Goal: Information Seeking & Learning: Learn about a topic

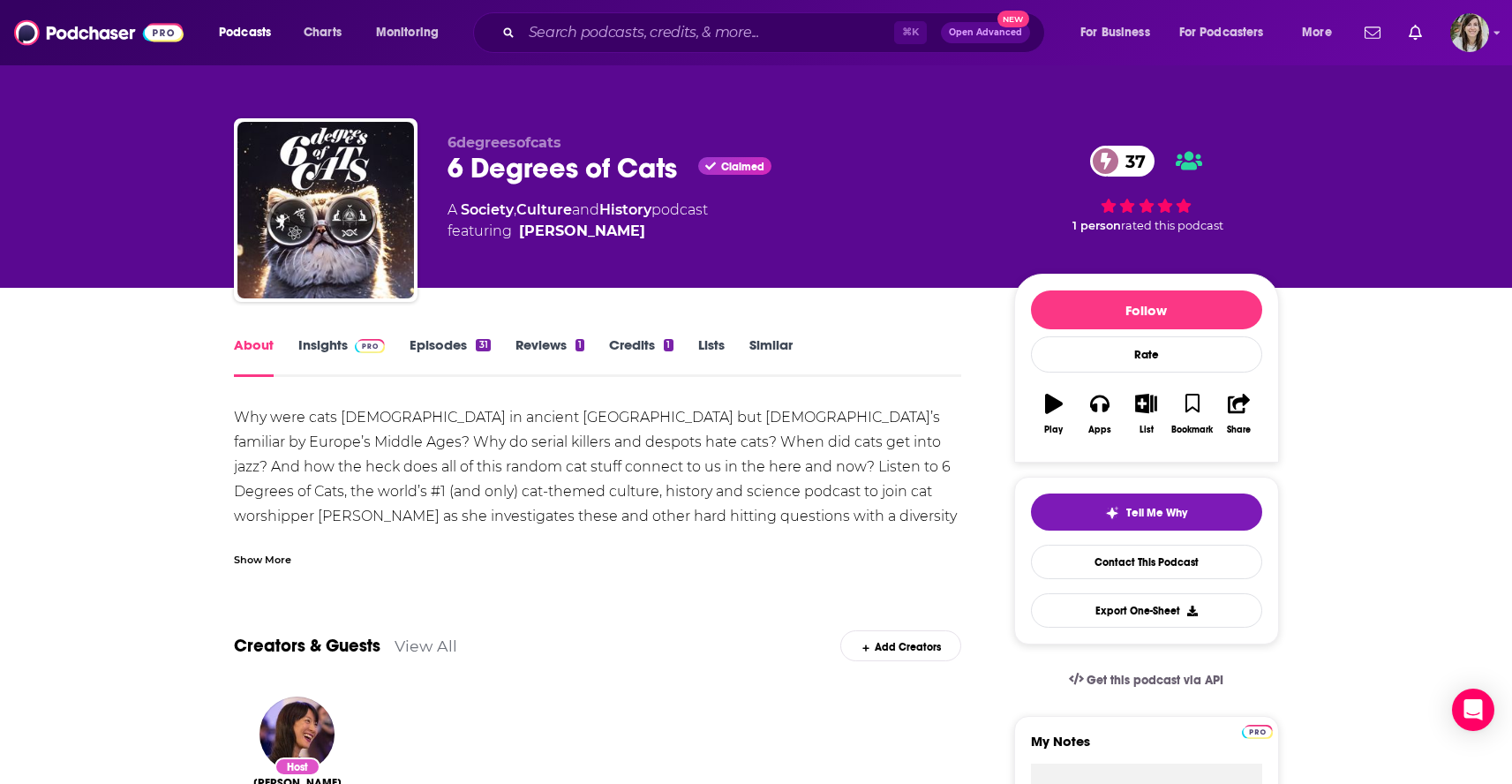
click at [250, 560] on div "Show More" at bounding box center [262, 558] width 57 height 16
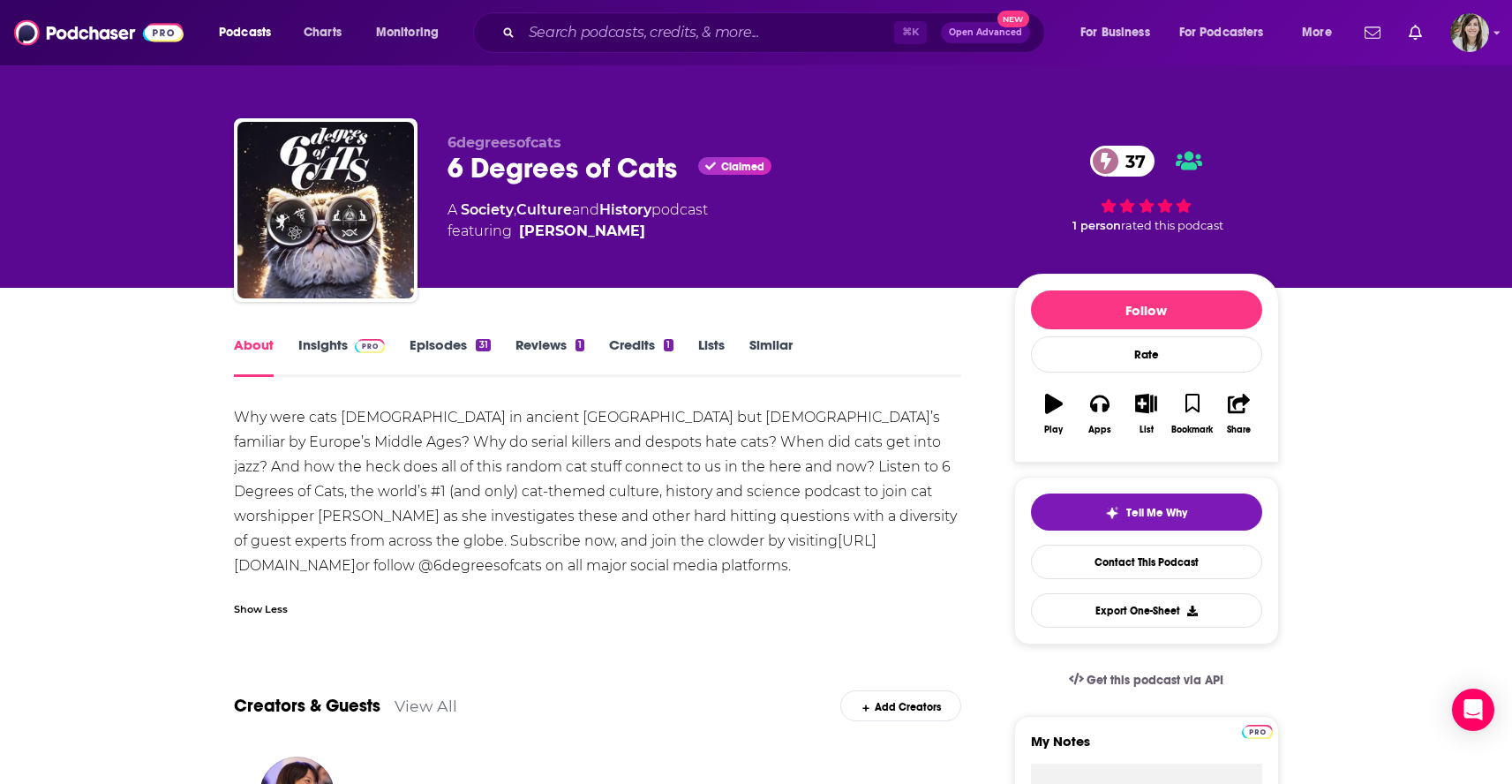
click at [434, 347] on link "Episodes 31" at bounding box center [450, 356] width 80 height 41
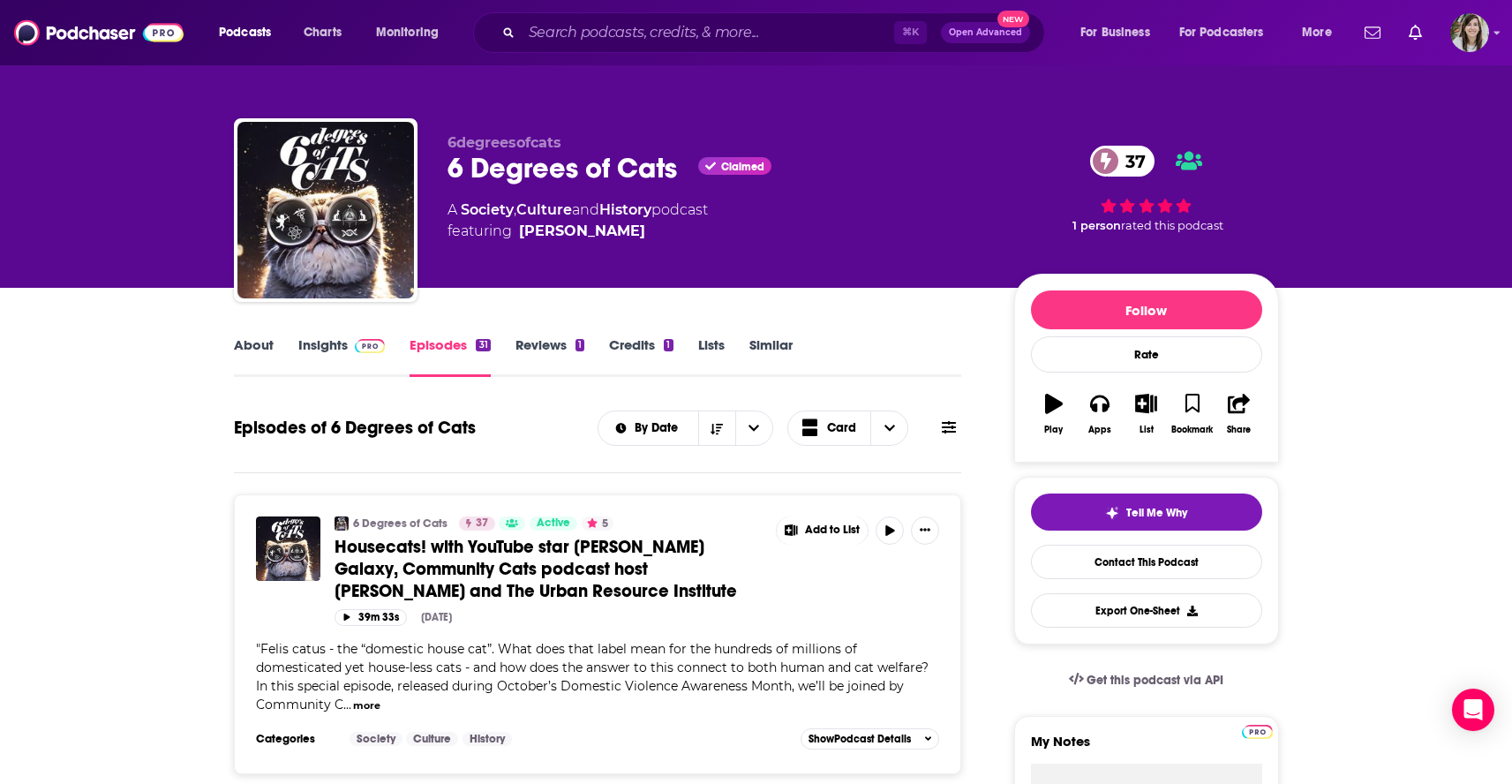
click at [309, 346] on link "Insights" at bounding box center [342, 356] width 87 height 41
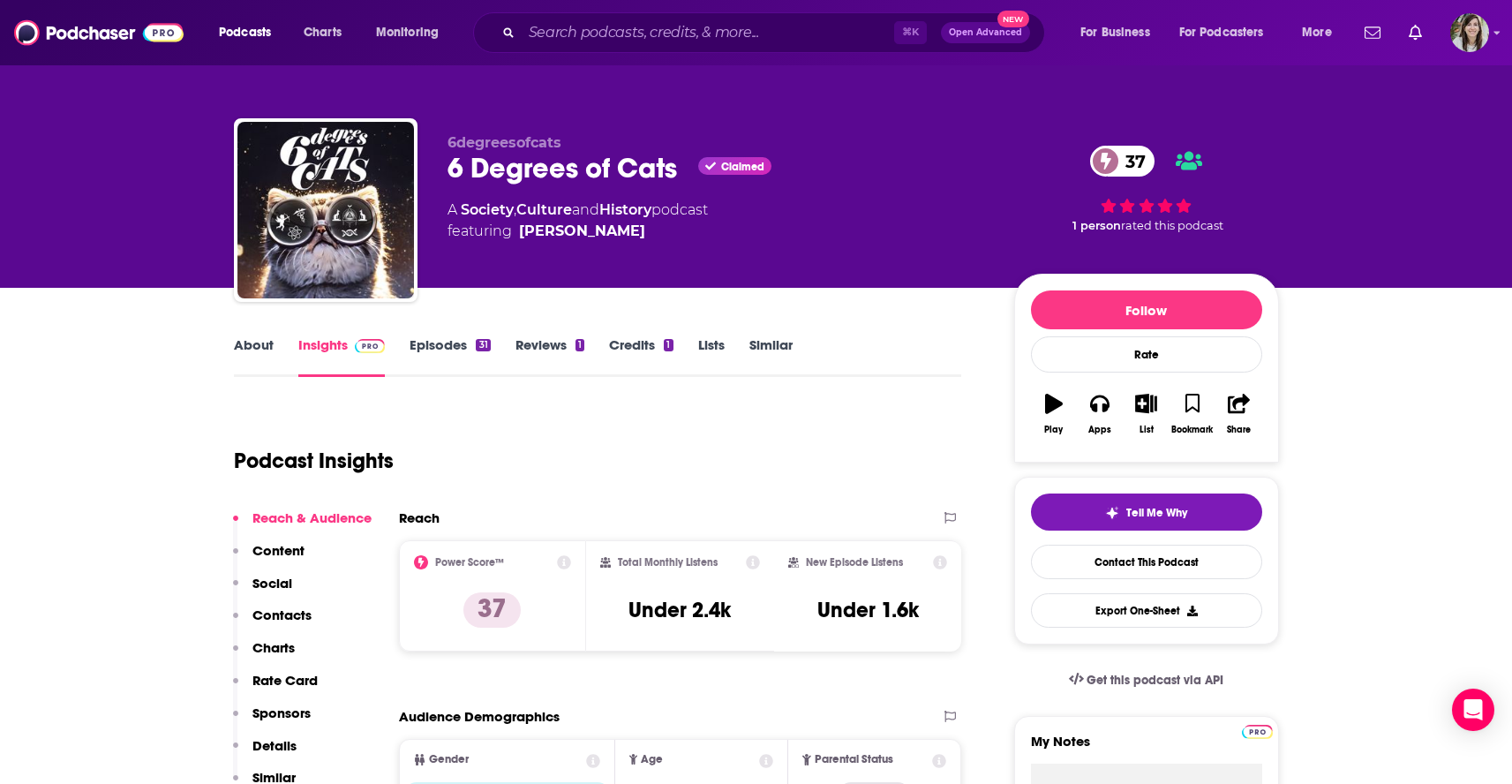
click at [443, 347] on link "Episodes 31" at bounding box center [450, 356] width 80 height 41
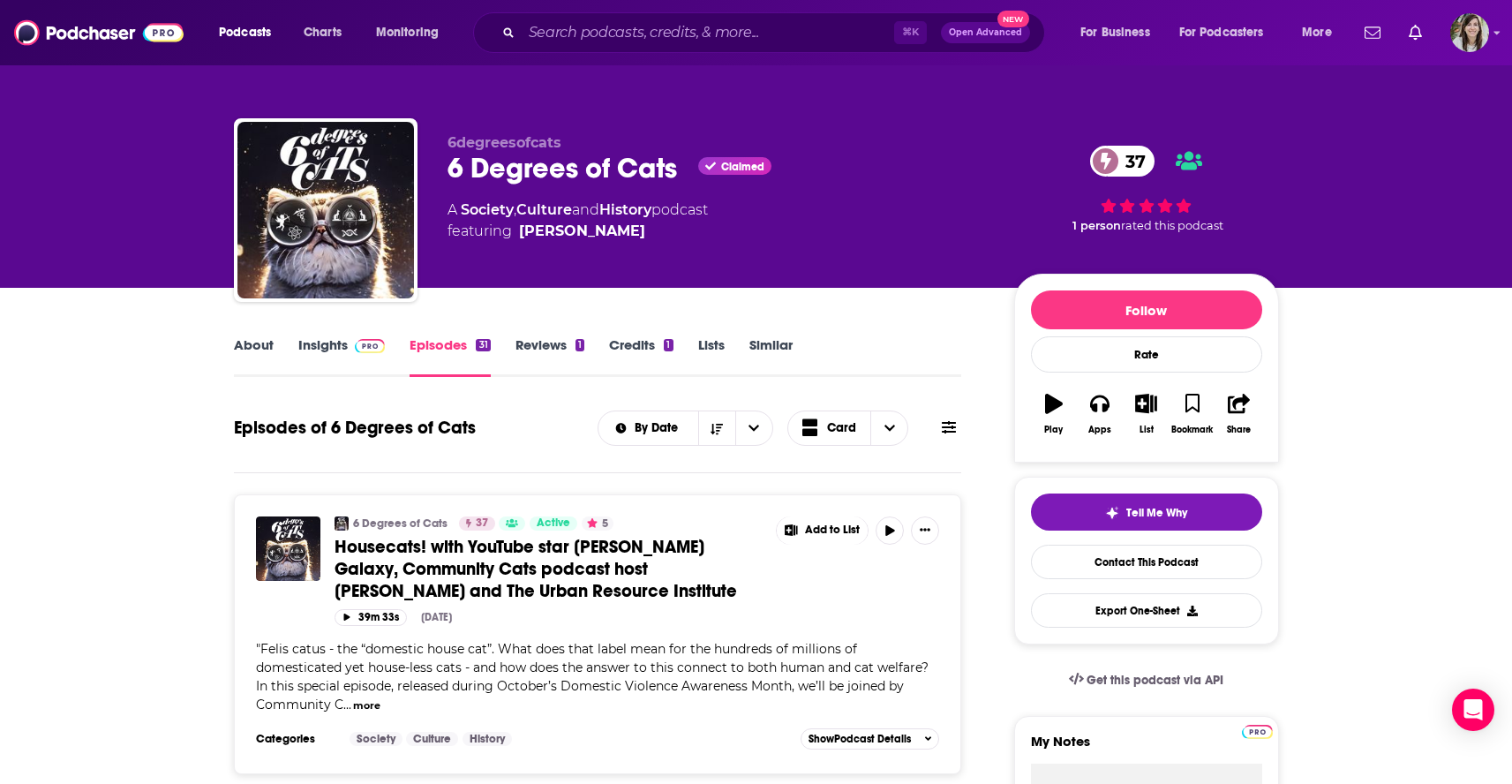
click at [776, 354] on link "Similar" at bounding box center [771, 356] width 43 height 41
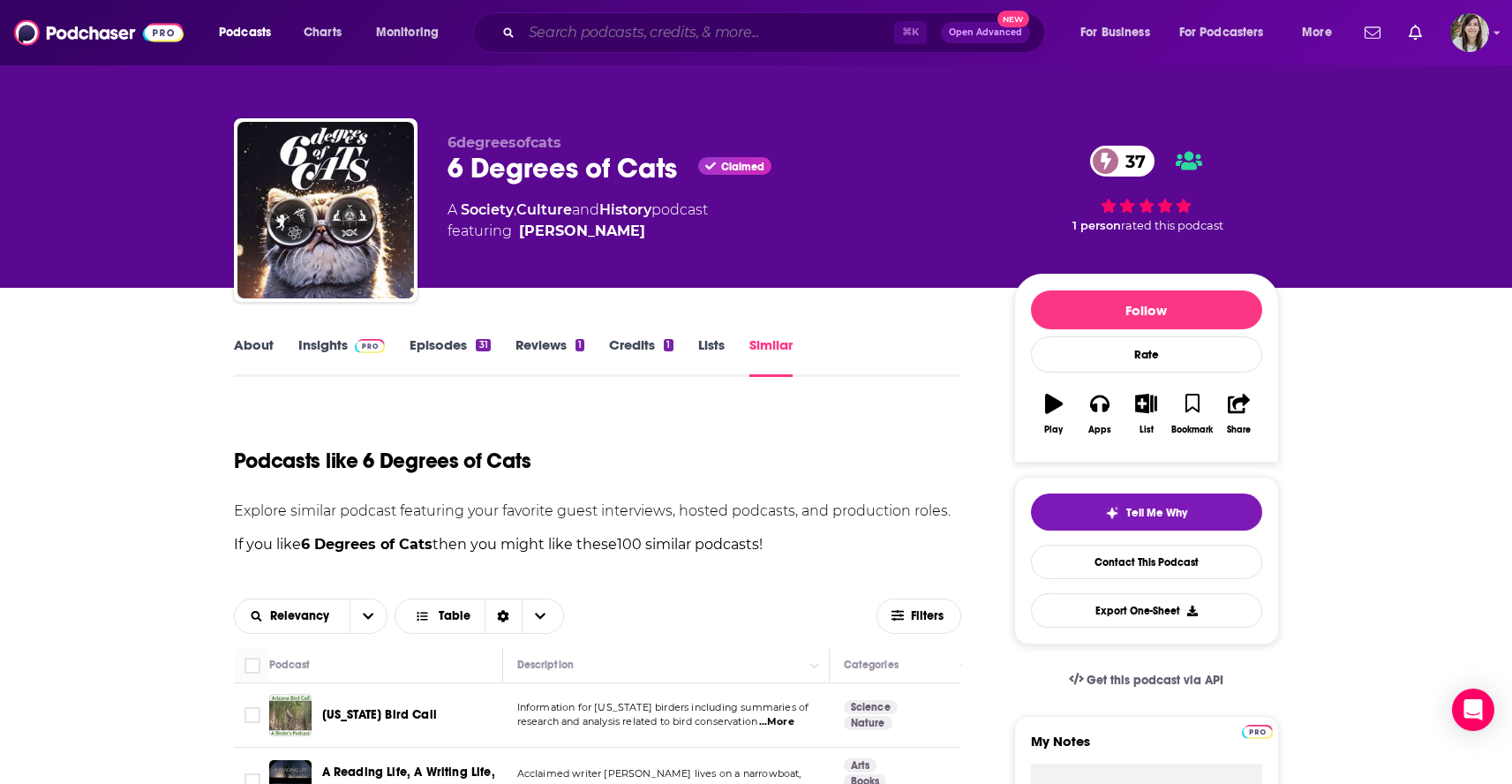
click at [612, 37] on input "Search podcasts, credits, & more..." at bounding box center [708, 32] width 373 height 28
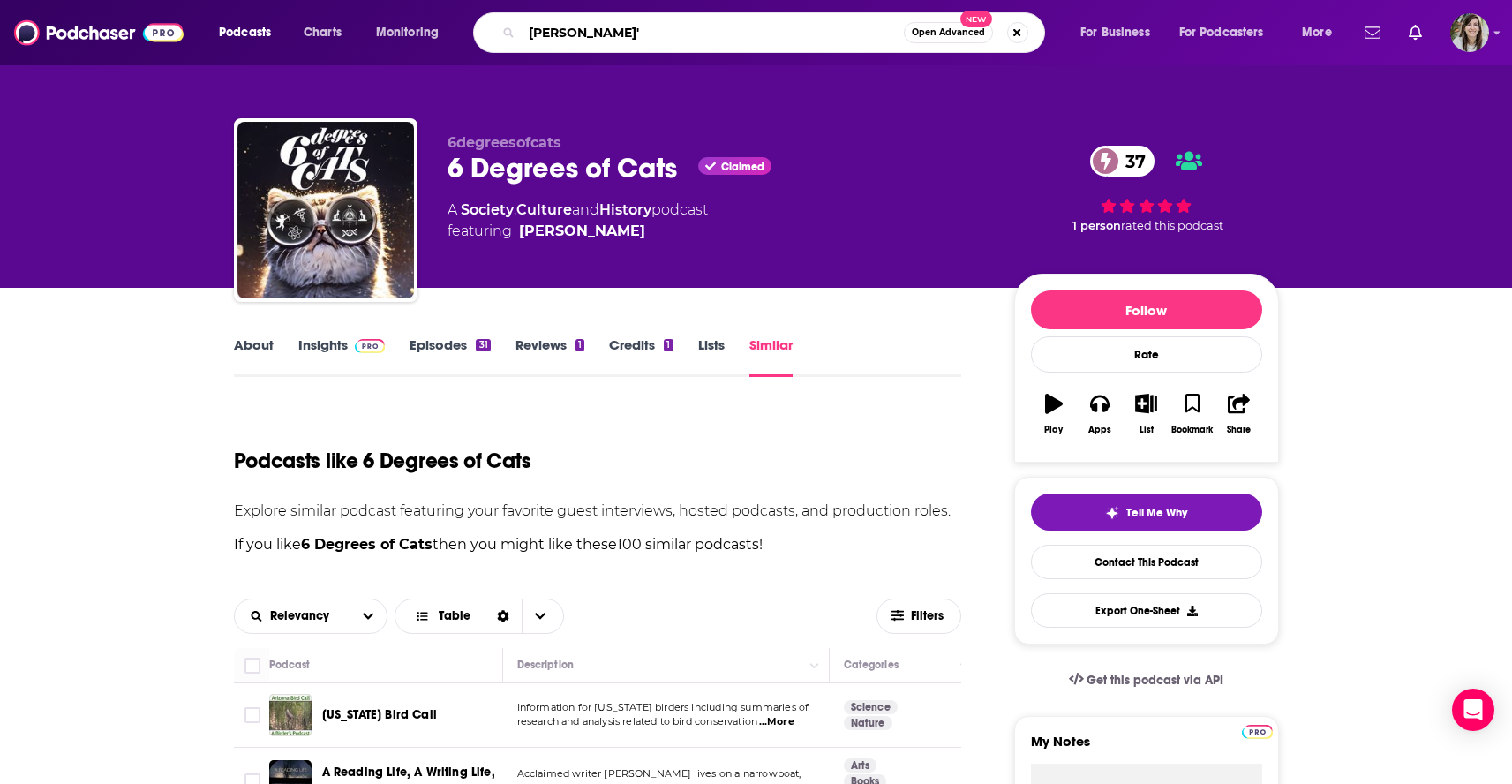
type input "jessica valenti"
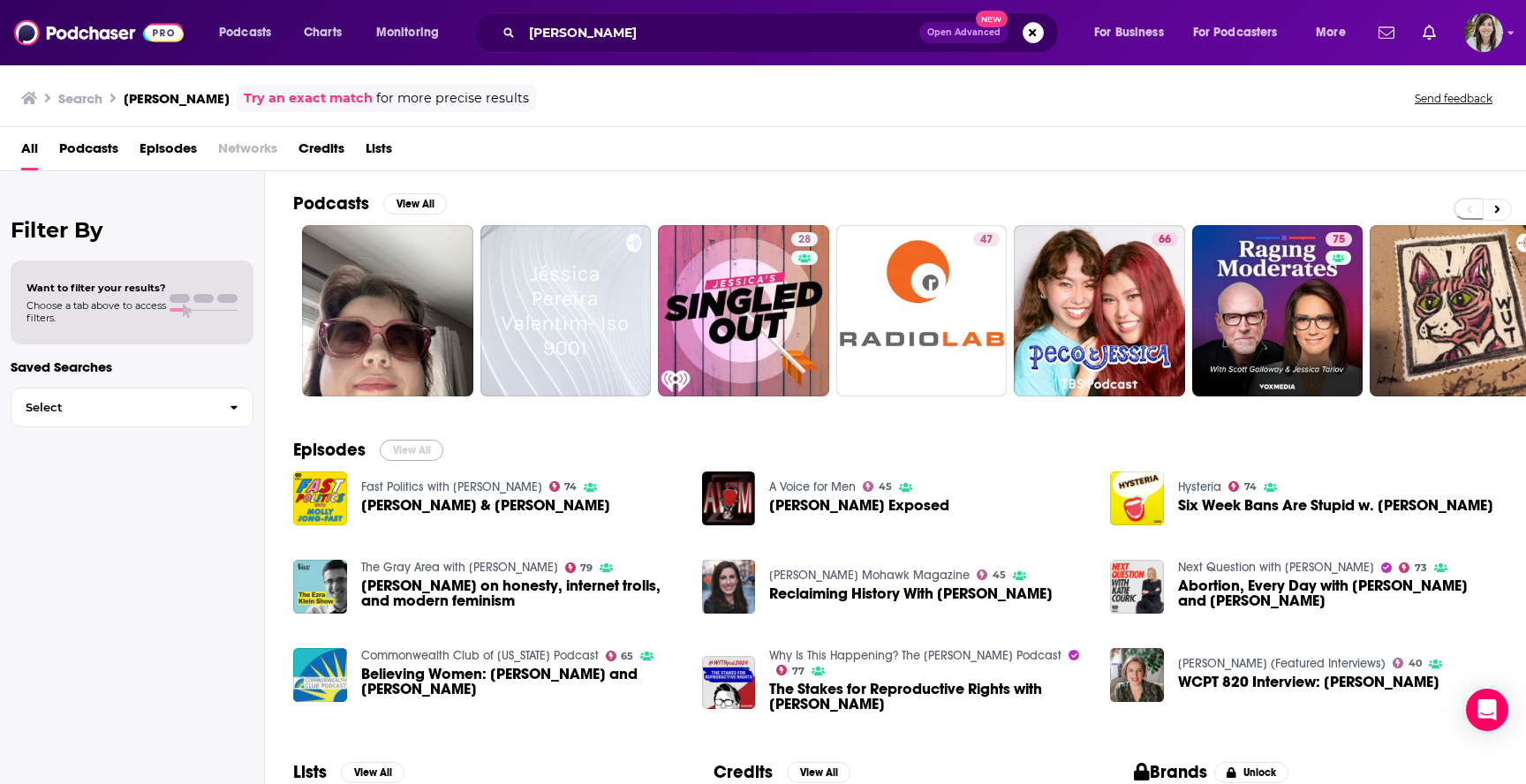
click at [402, 449] on button "View All" at bounding box center [412, 450] width 64 height 21
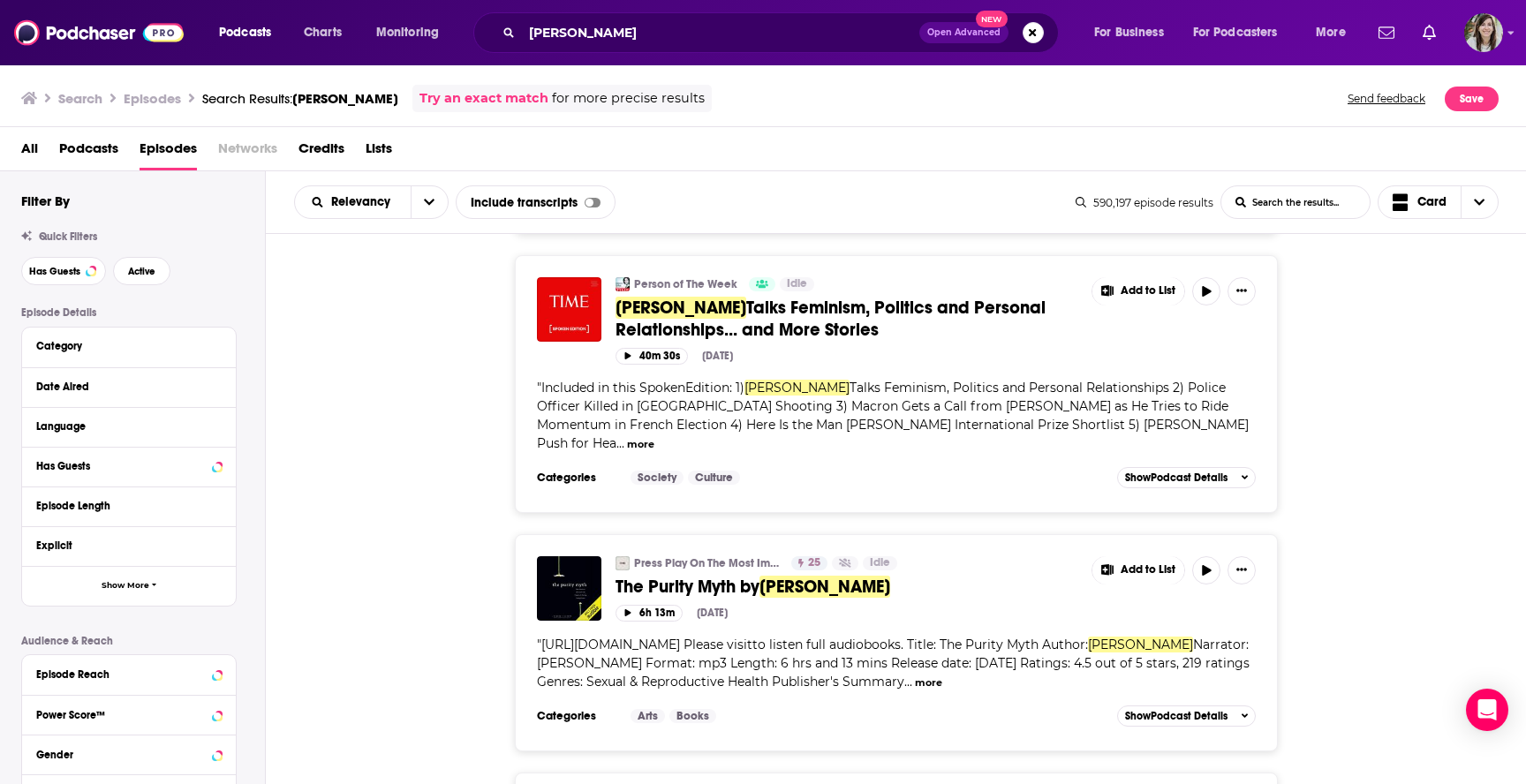
scroll to position [5727, 0]
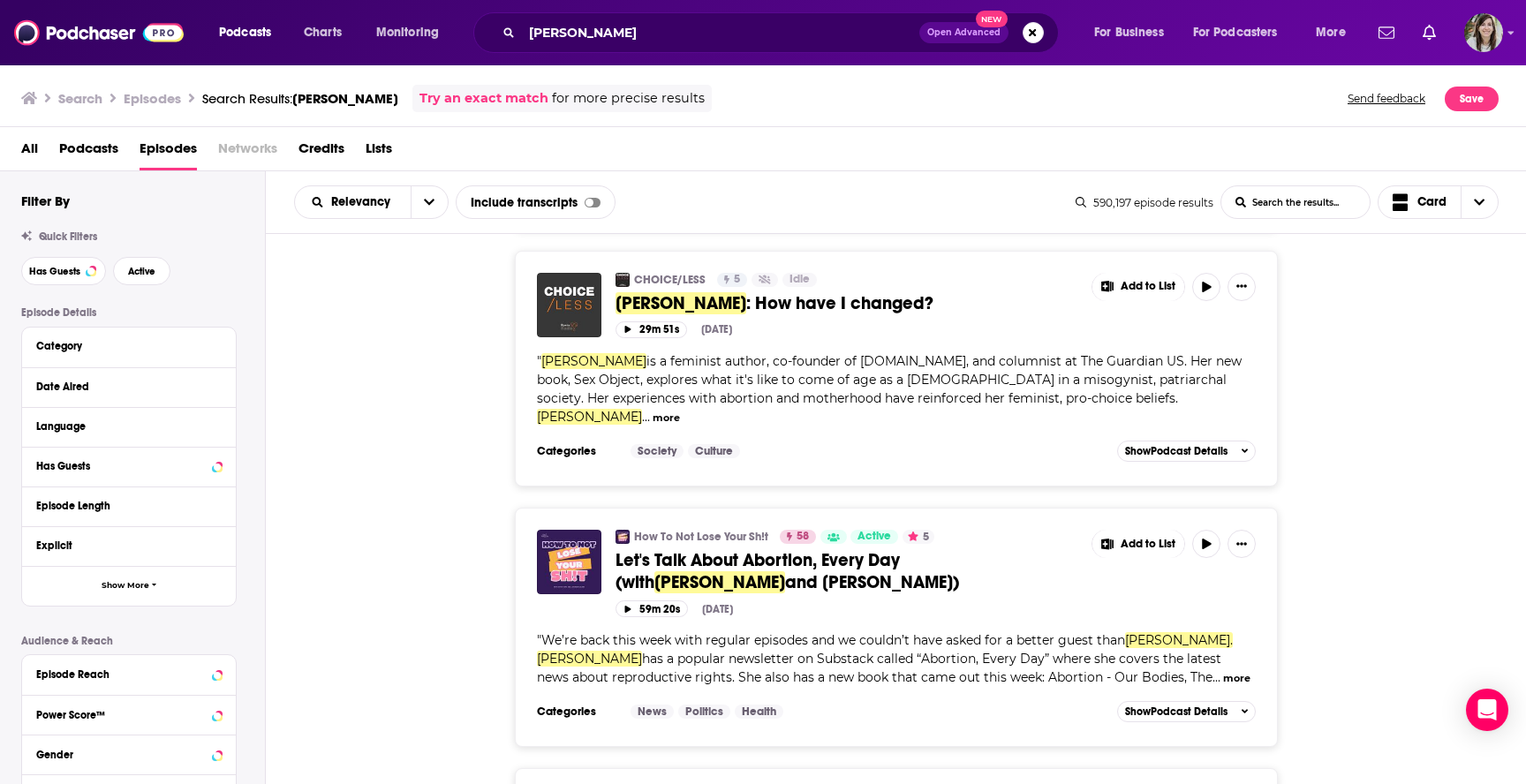
scroll to position [8634, 0]
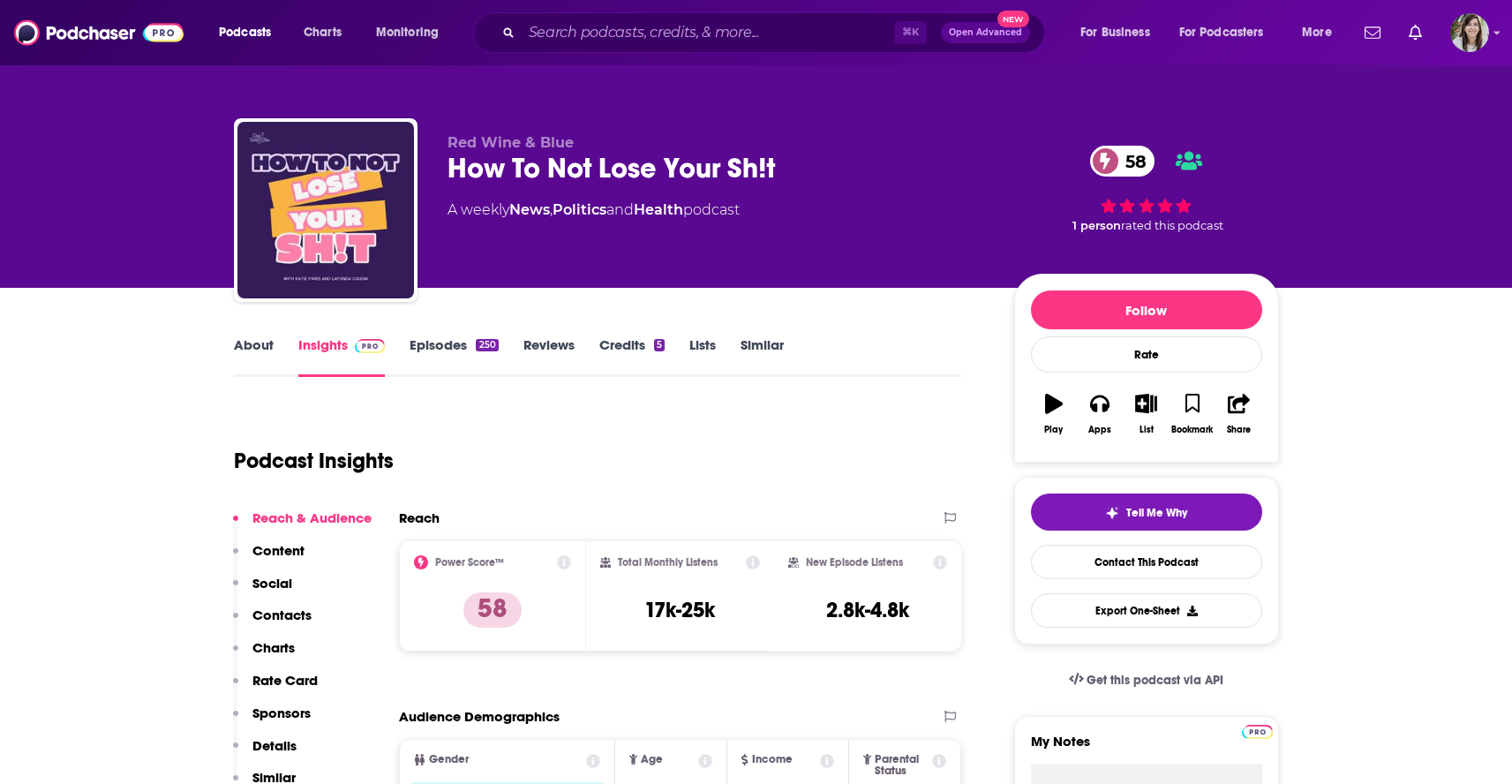
click at [254, 346] on link "About" at bounding box center [254, 356] width 40 height 41
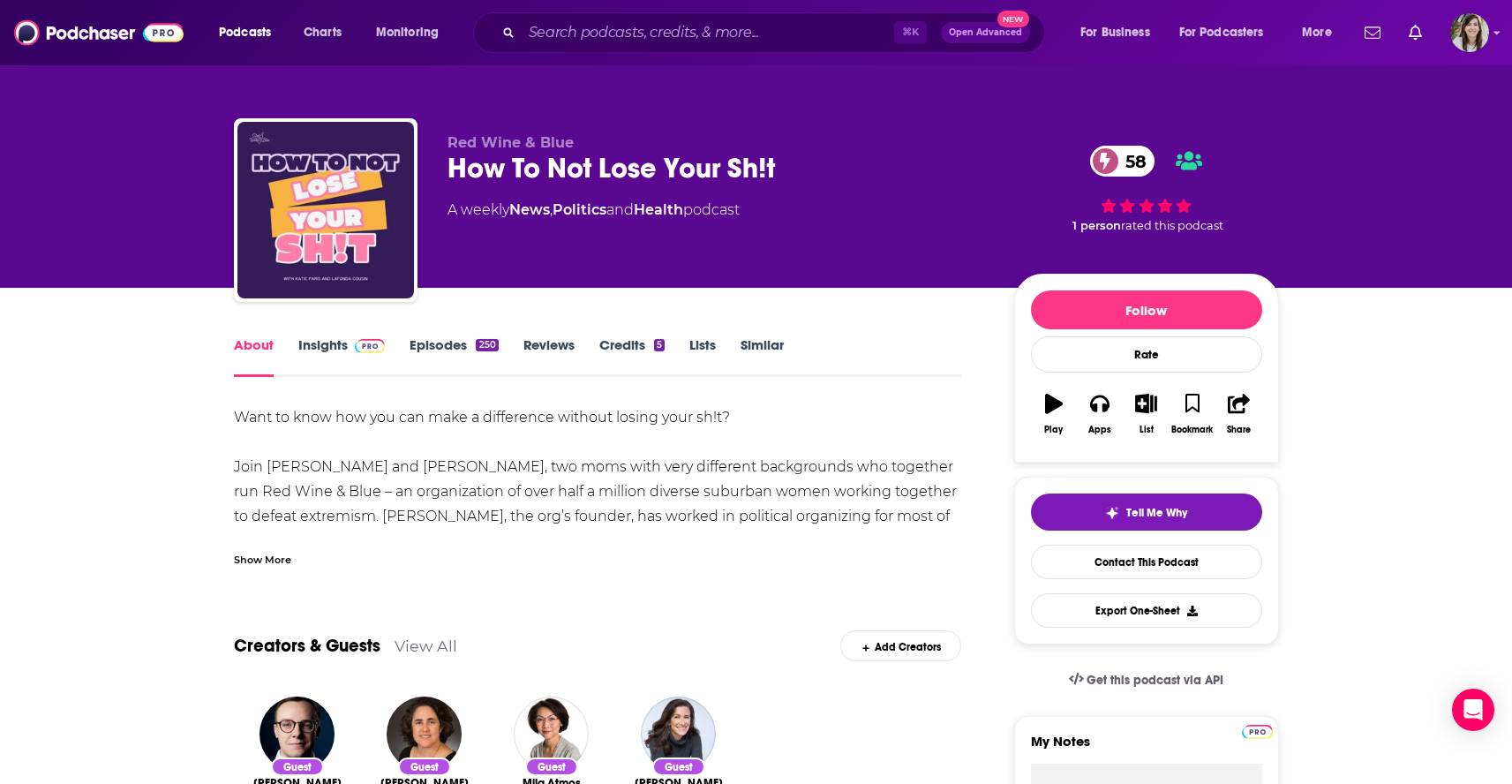
click at [250, 559] on div "Show More" at bounding box center [262, 558] width 57 height 16
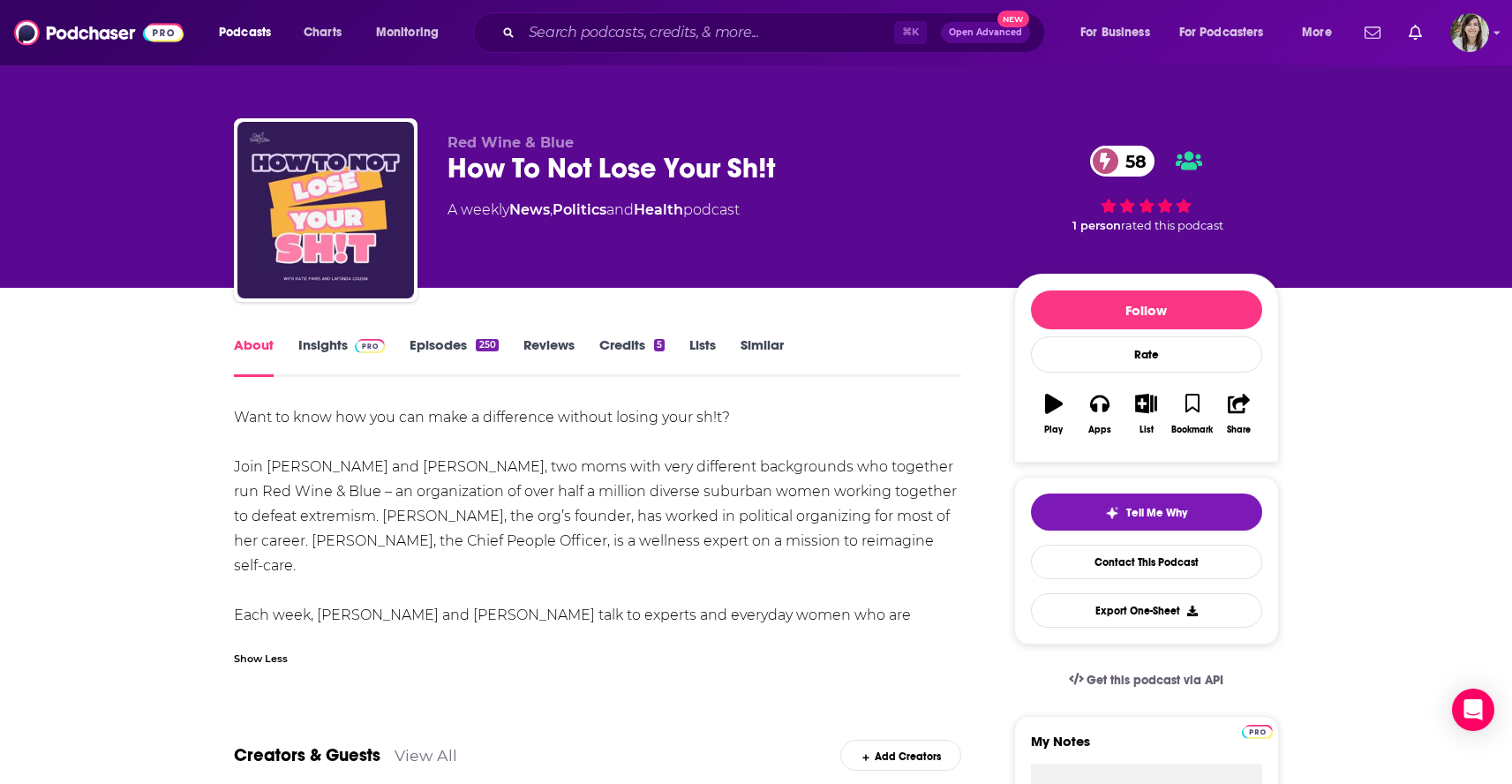
click at [443, 356] on link "Episodes 250" at bounding box center [454, 356] width 88 height 41
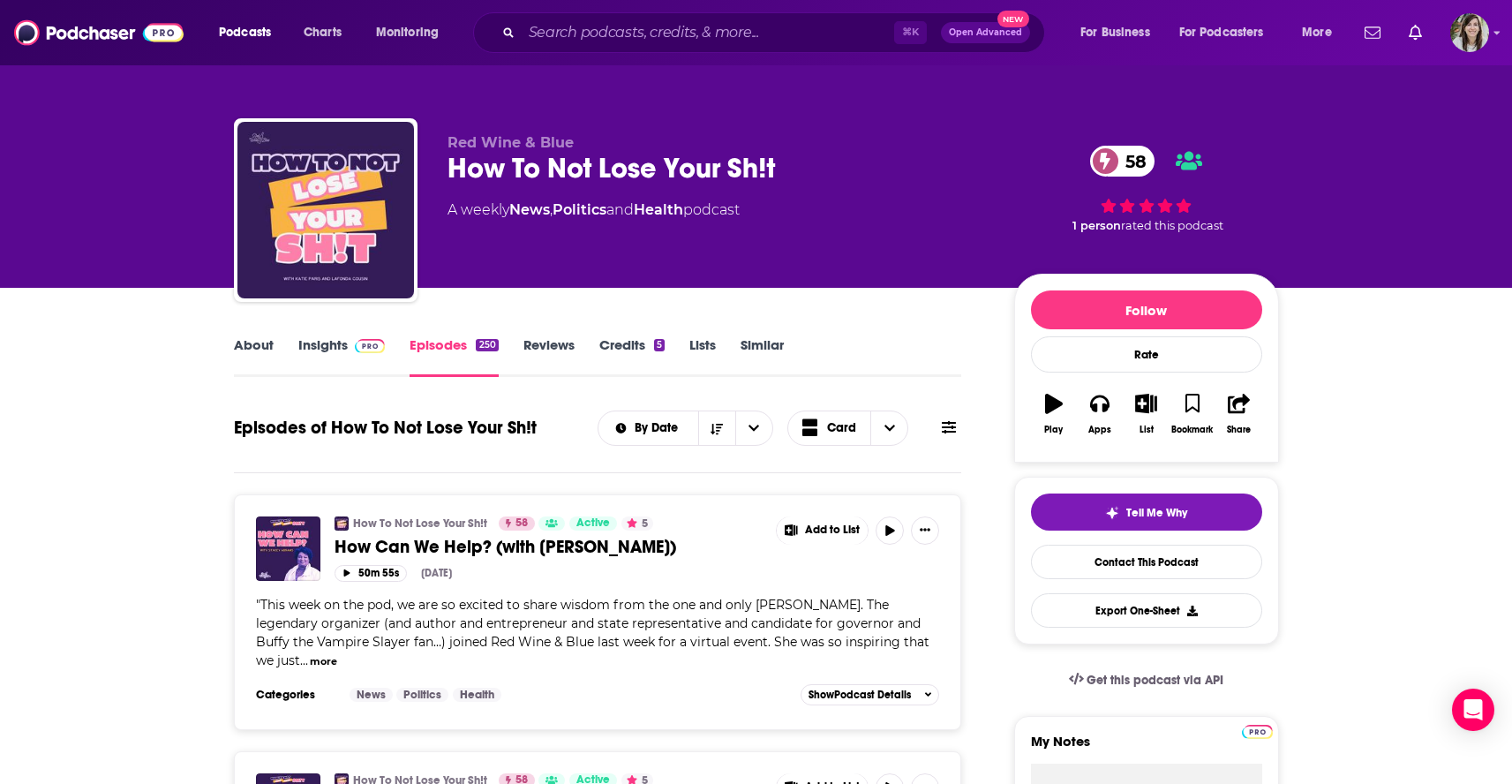
click at [960, 433] on button at bounding box center [948, 427] width 25 height 18
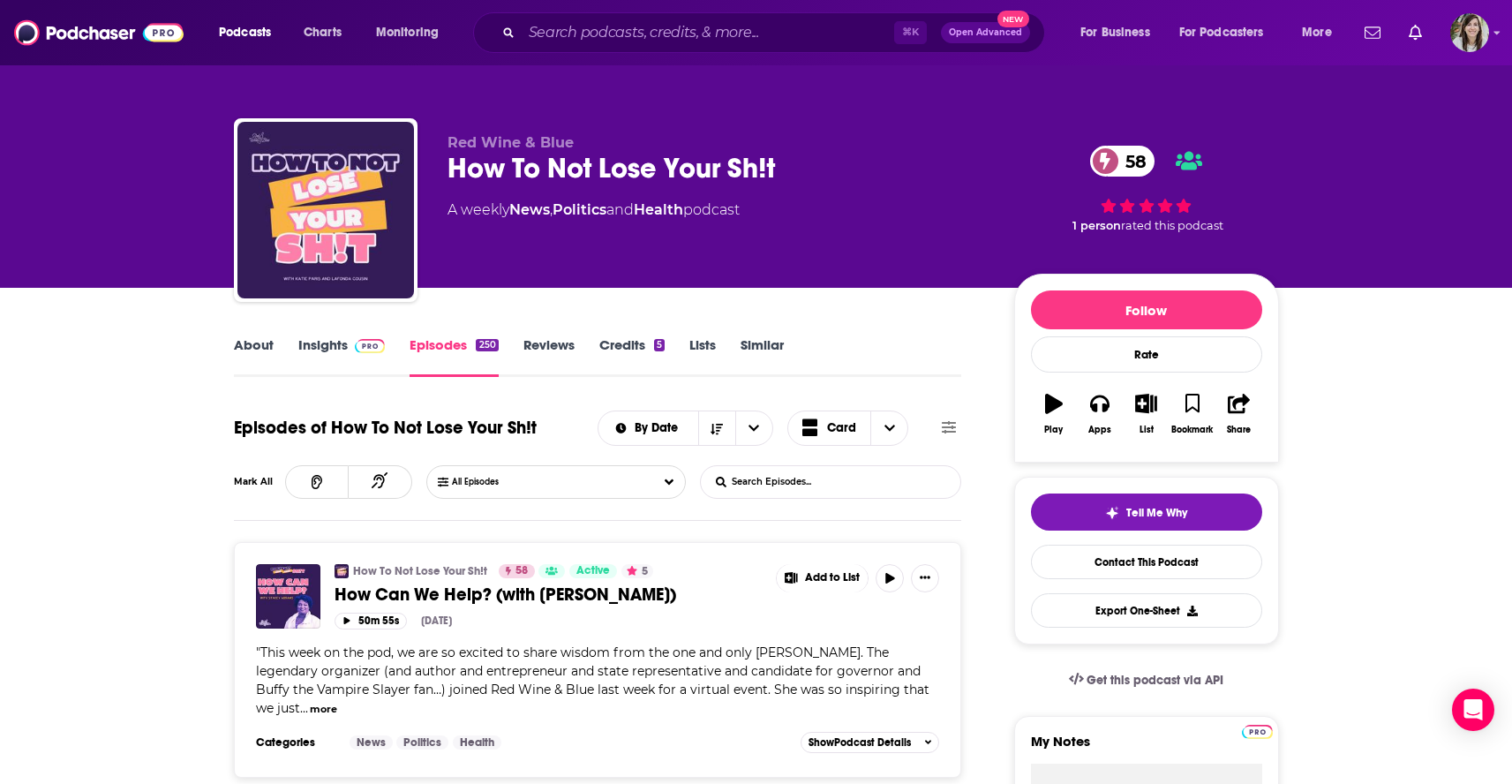
click at [896, 488] on form "List Search Input Search Episodes..." at bounding box center [831, 482] width 261 height 34
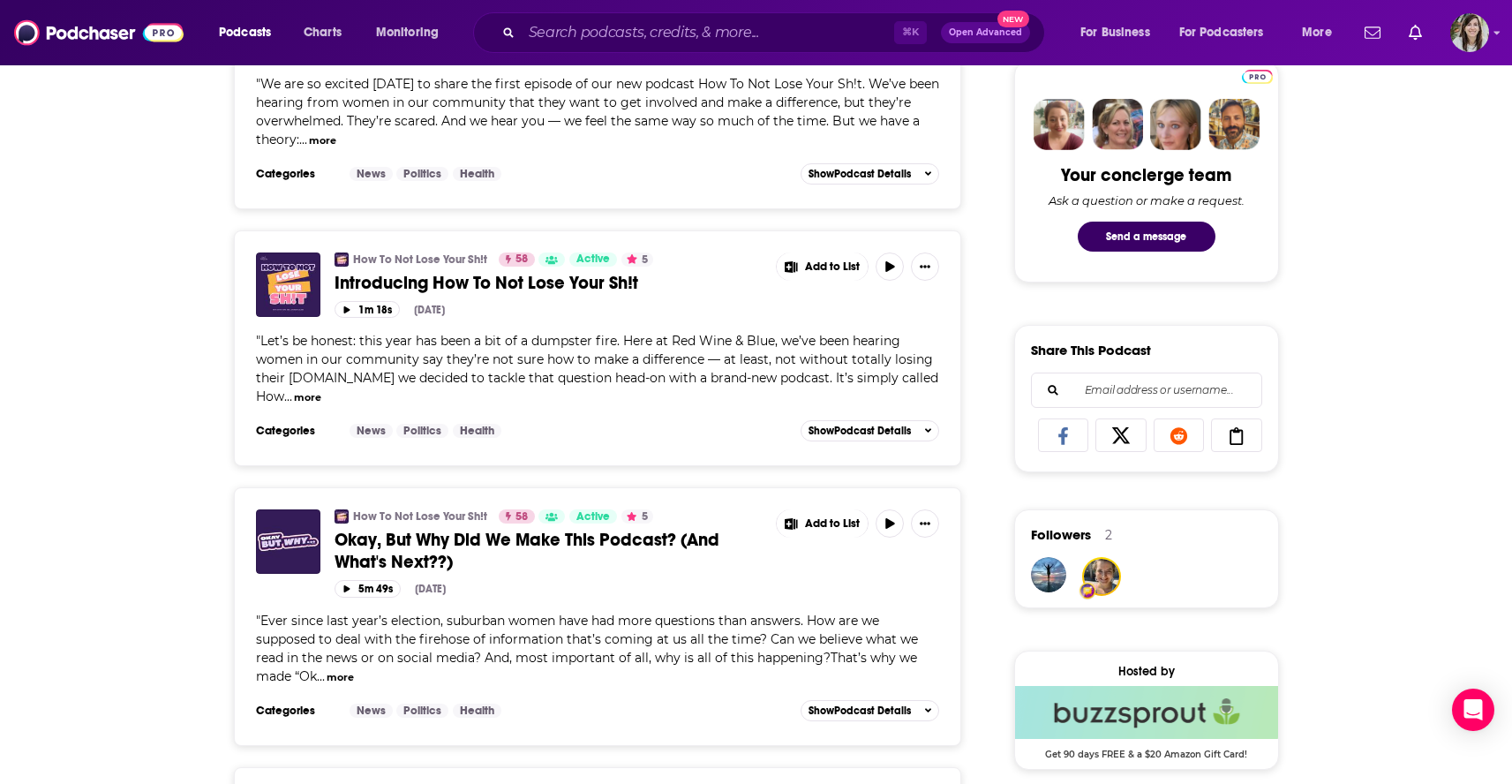
scroll to position [849, 0]
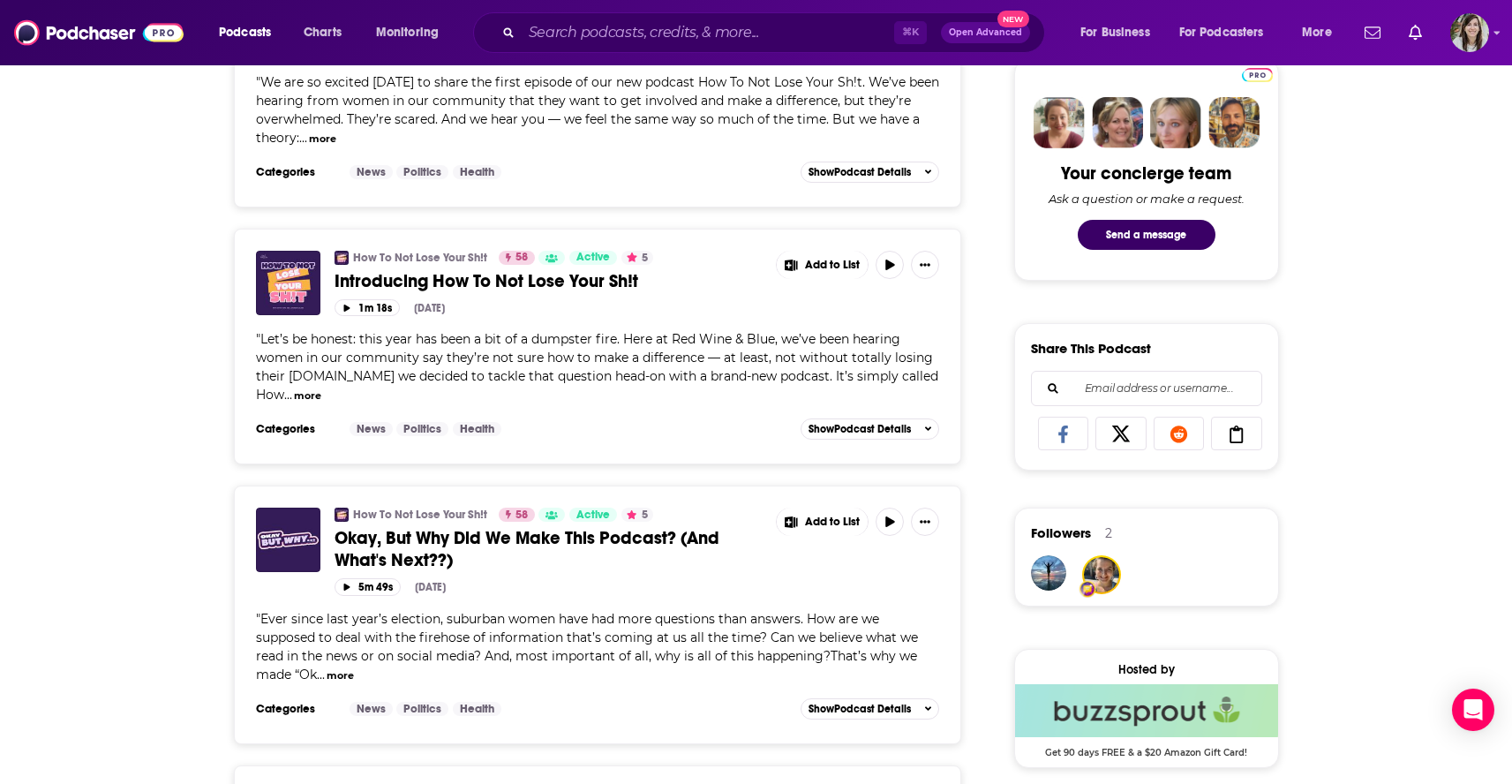
click at [335, 679] on button "more" at bounding box center [341, 676] width 27 height 15
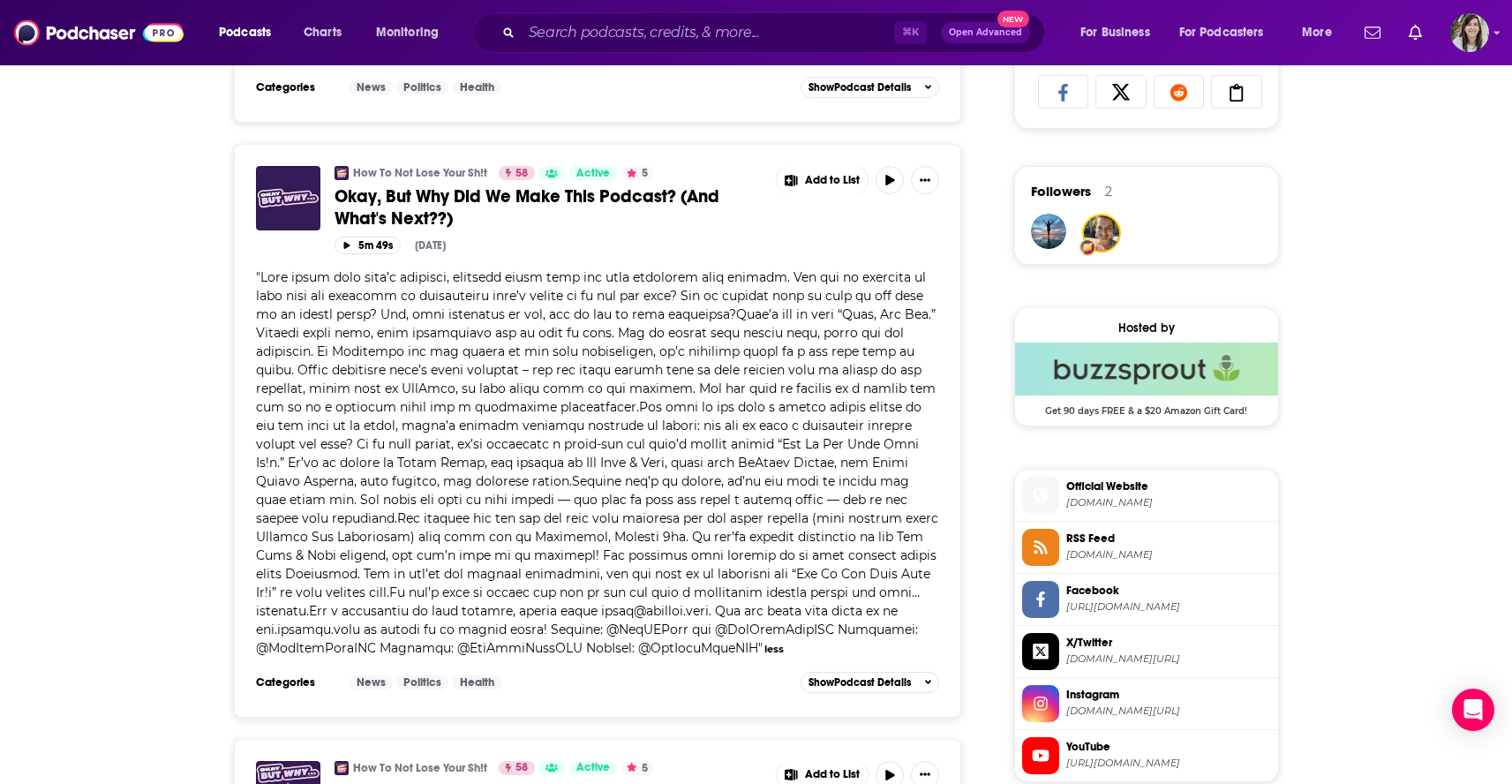
scroll to position [1191, 0]
click at [884, 184] on button "button" at bounding box center [889, 178] width 28 height 28
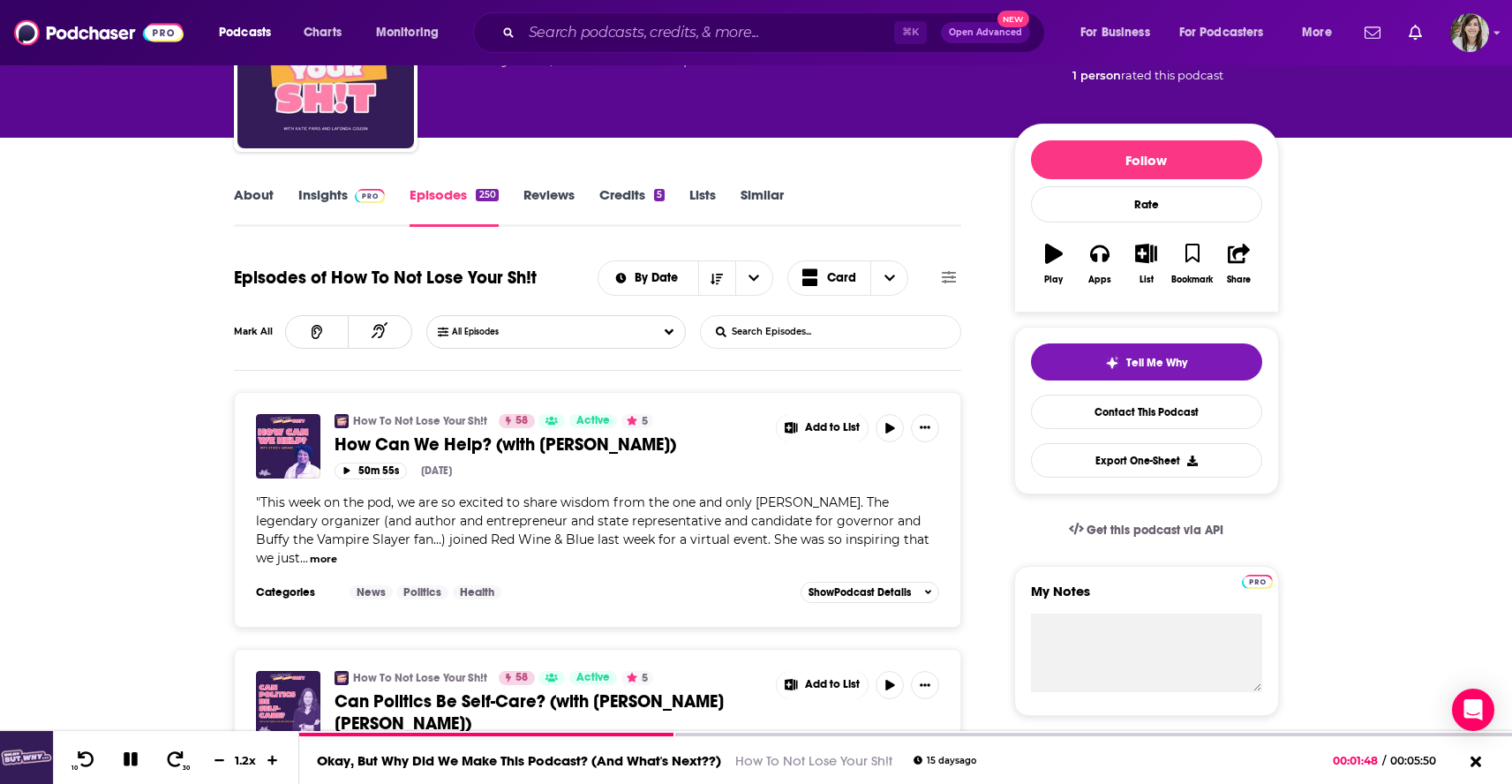
scroll to position [0, 0]
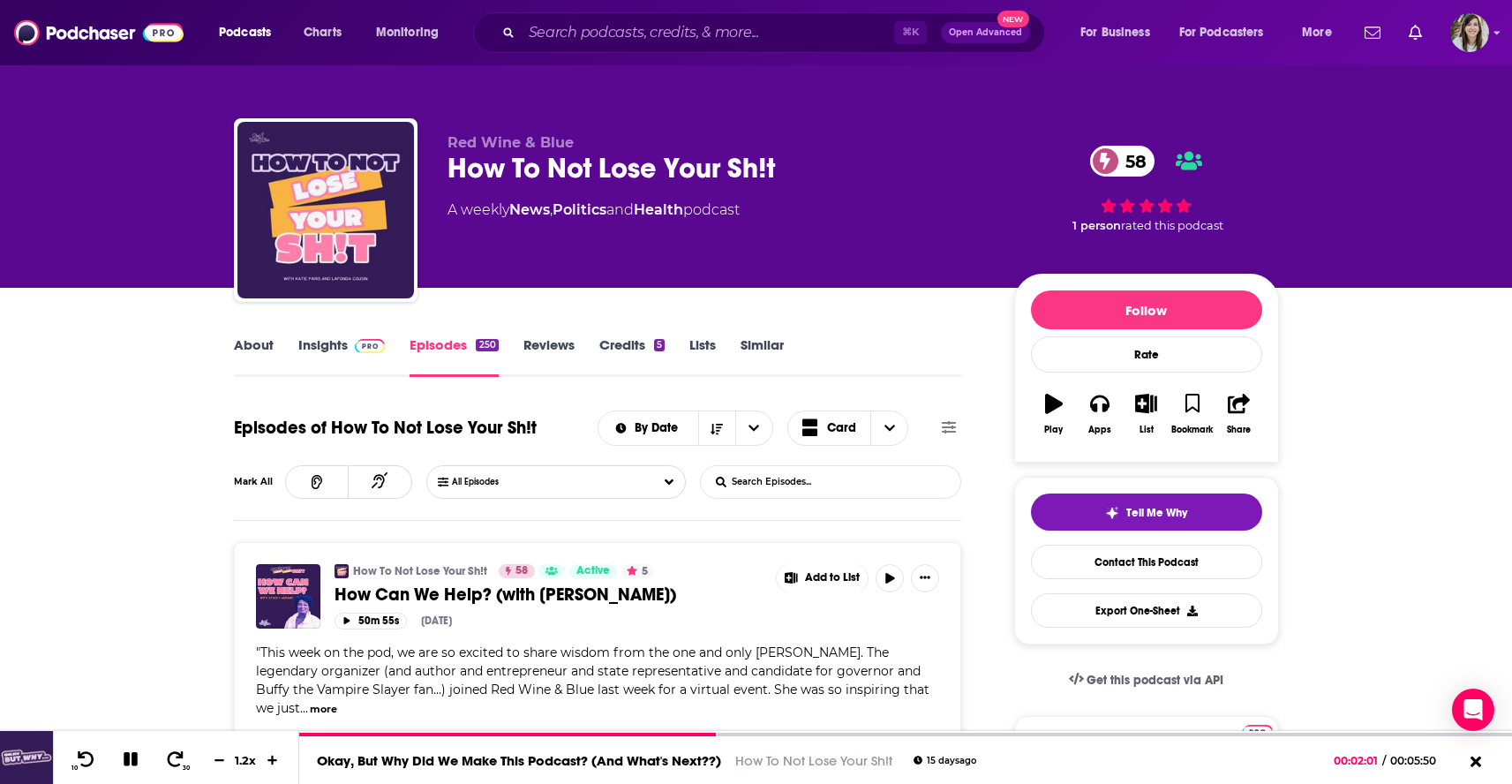
click at [322, 349] on link "Insights" at bounding box center [342, 356] width 87 height 41
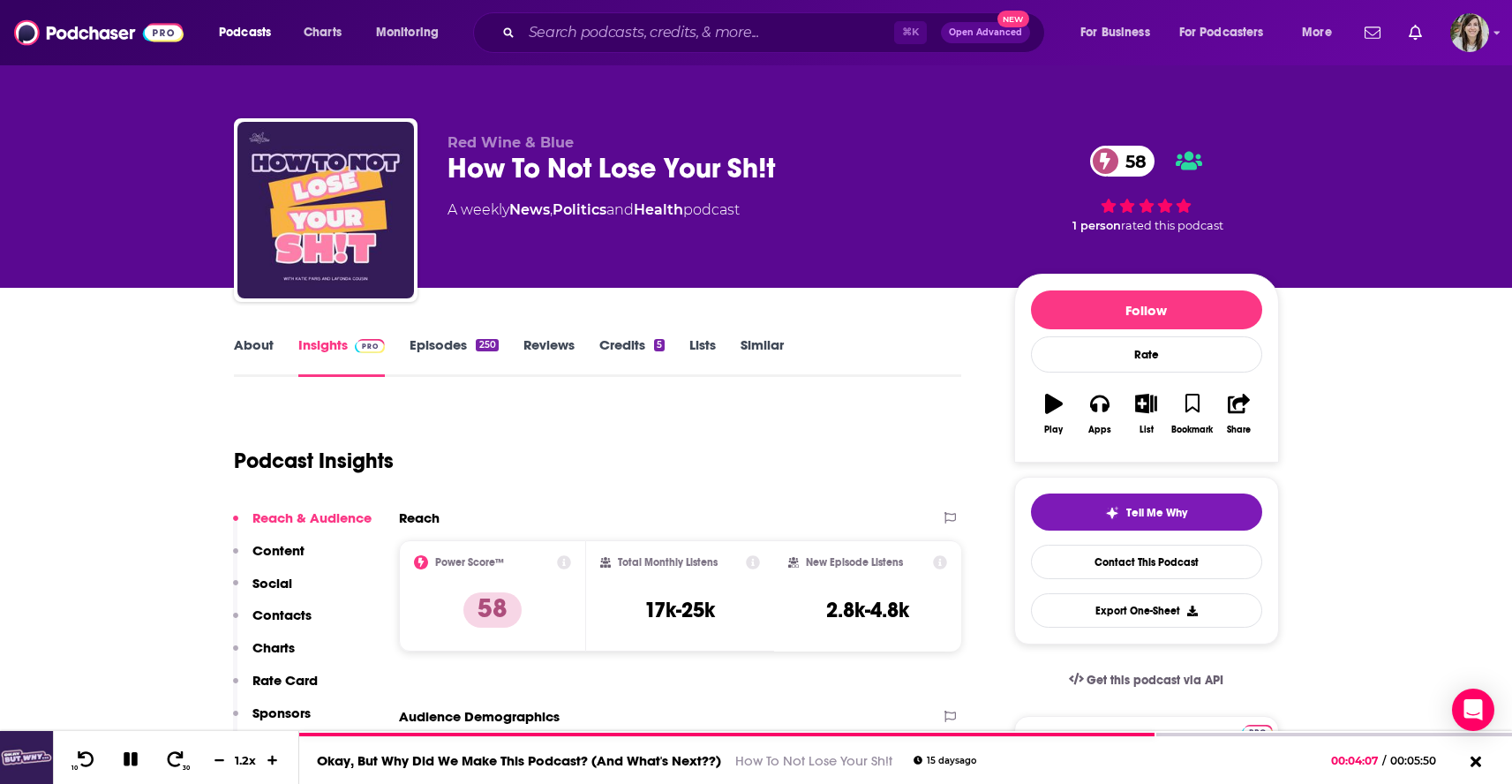
click at [542, 162] on div "How To Not Lose Your Sh!t 58" at bounding box center [716, 168] width 538 height 35
click at [249, 345] on link "About" at bounding box center [254, 356] width 40 height 41
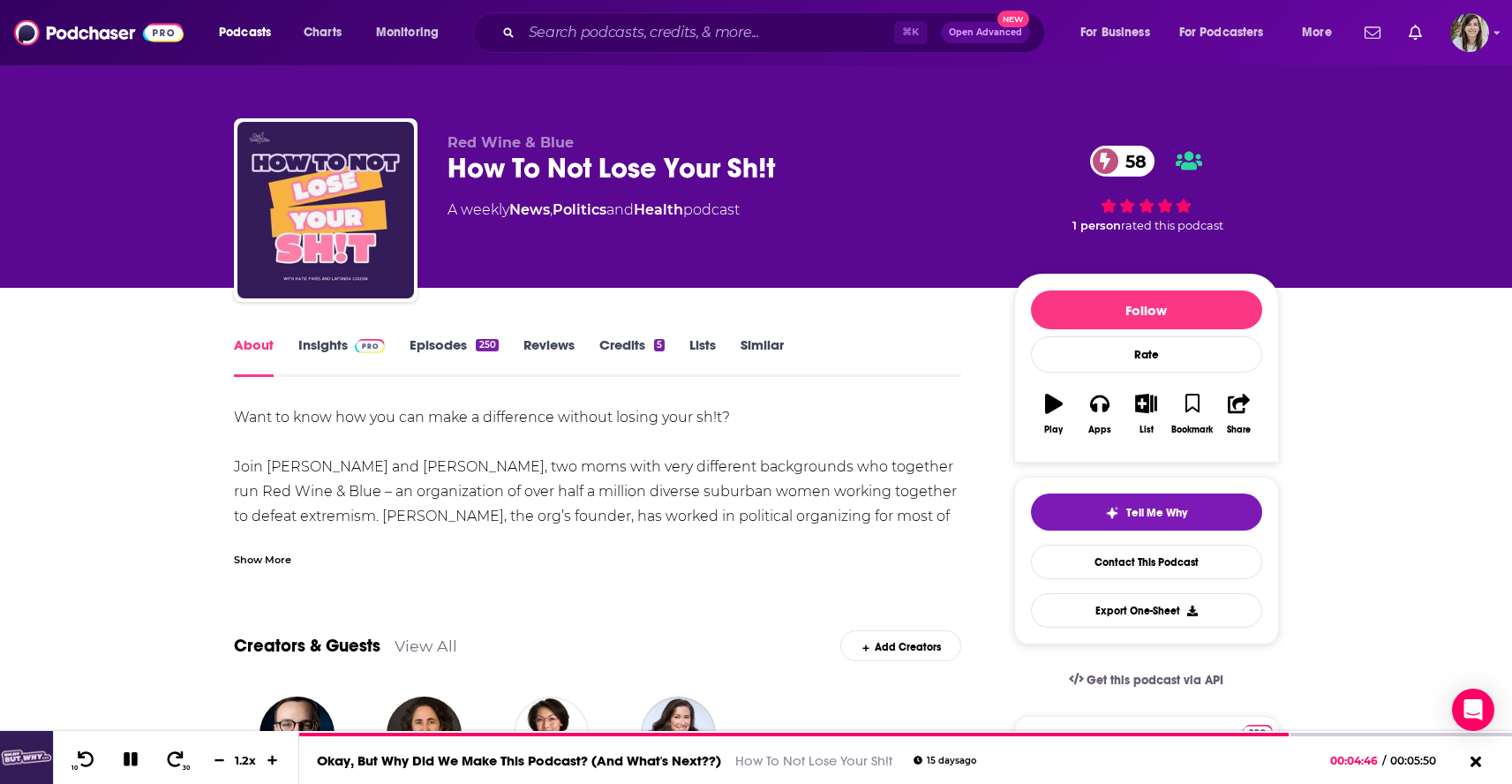
click at [755, 335] on div "About Insights Episodes 250 Reviews Credits 5 Lists Similar" at bounding box center [598, 354] width 729 height 43
click at [757, 349] on link "Similar" at bounding box center [761, 356] width 43 height 41
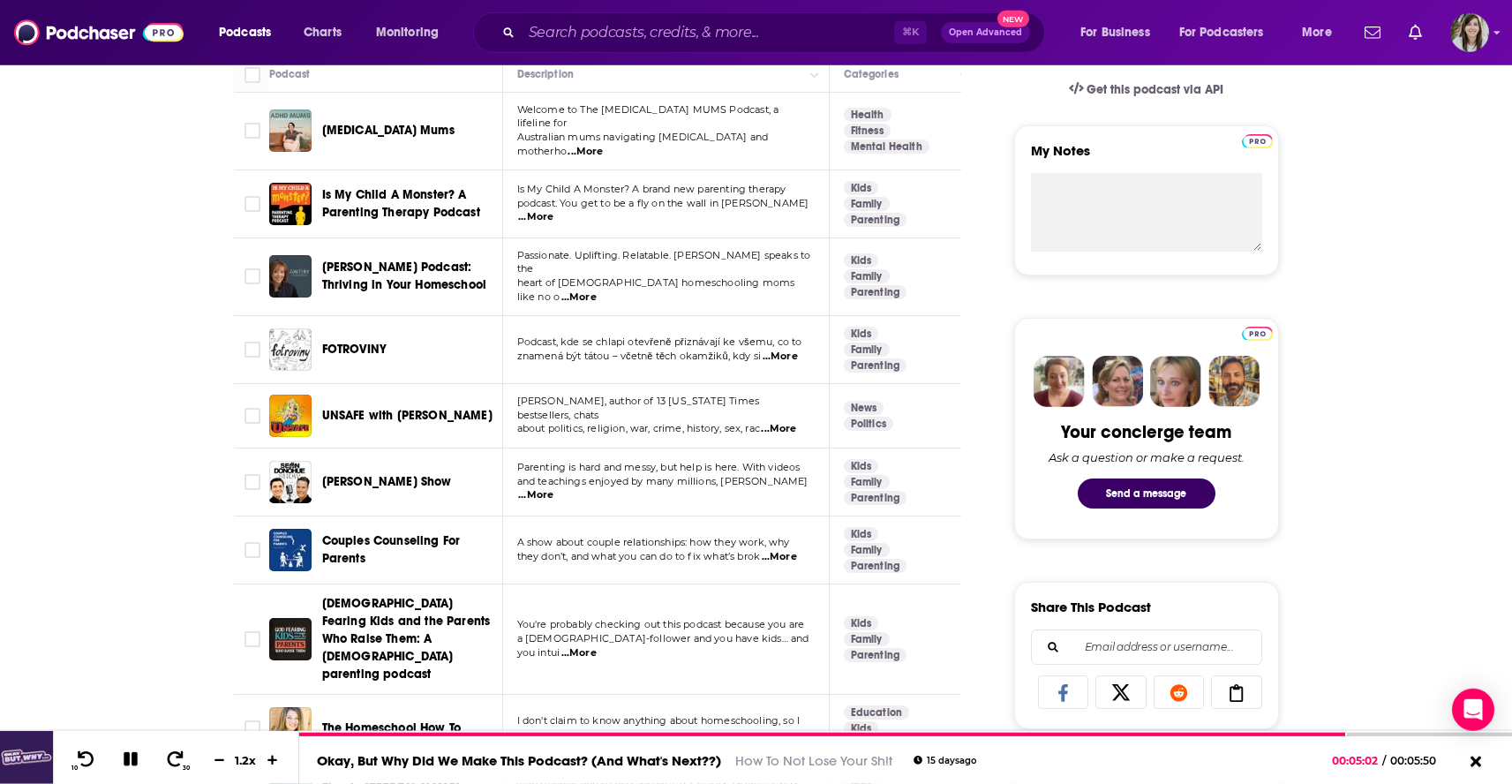
scroll to position [593, 0]
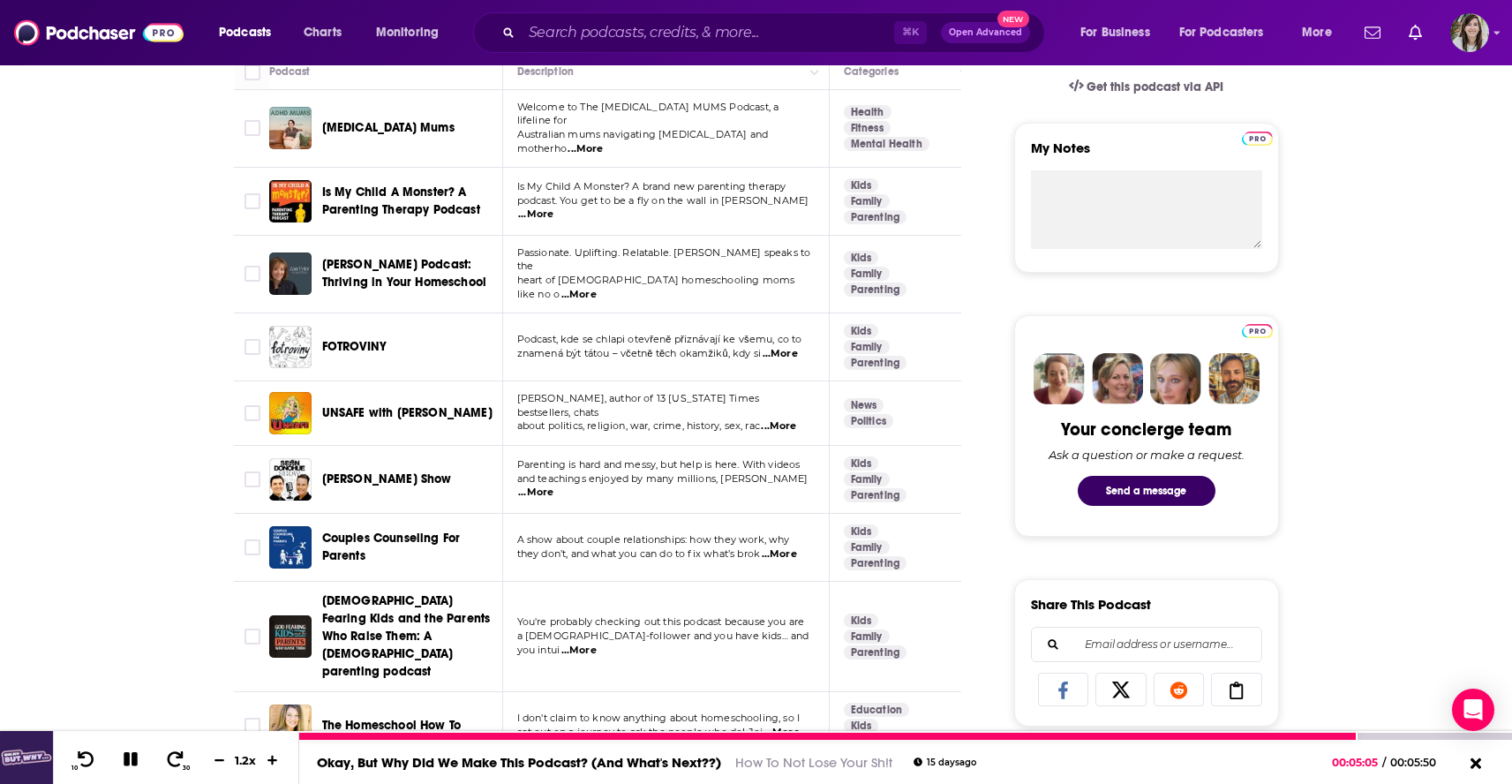
click at [124, 759] on icon at bounding box center [131, 759] width 15 height 15
click at [125, 755] on icon at bounding box center [130, 759] width 15 height 17
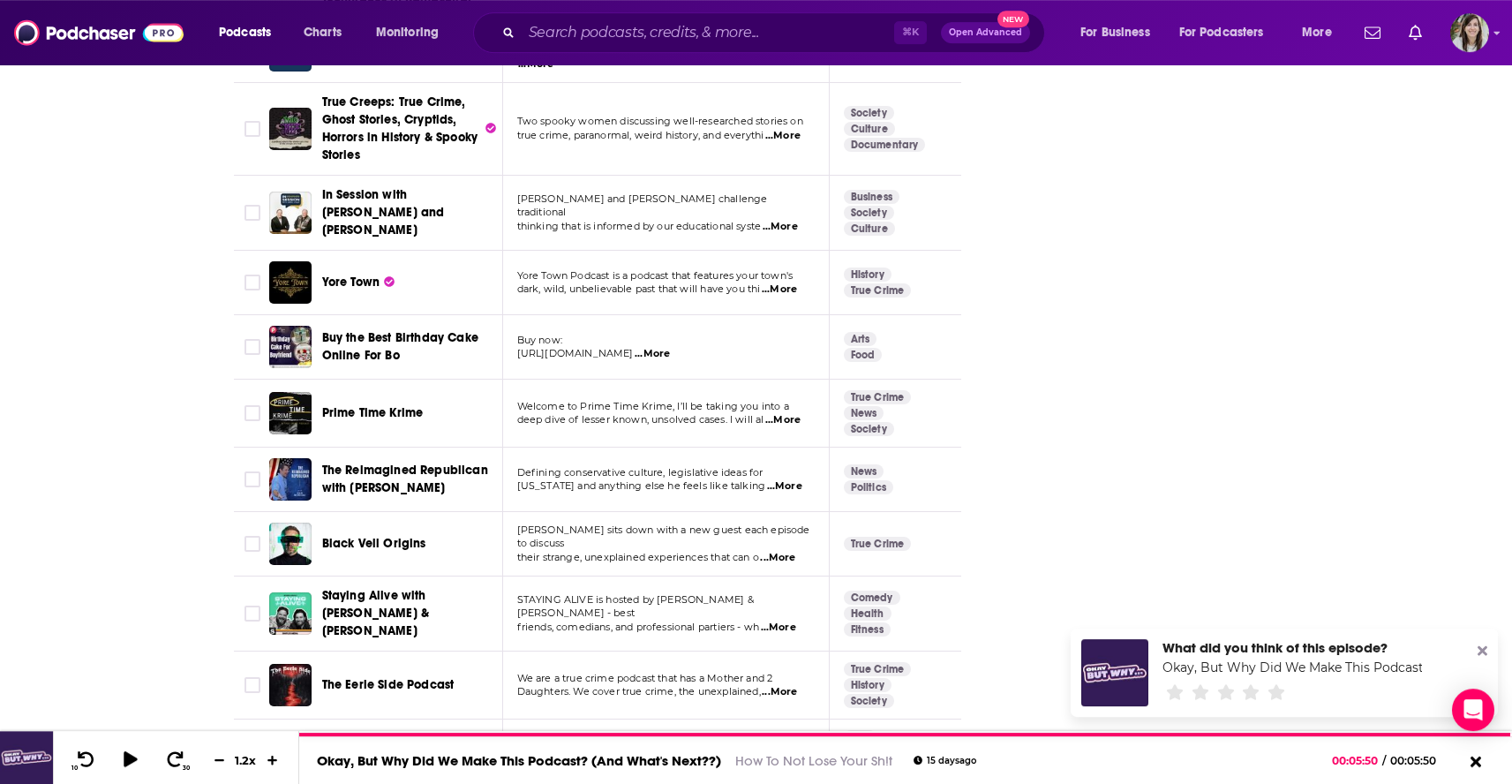
scroll to position [6410, 0]
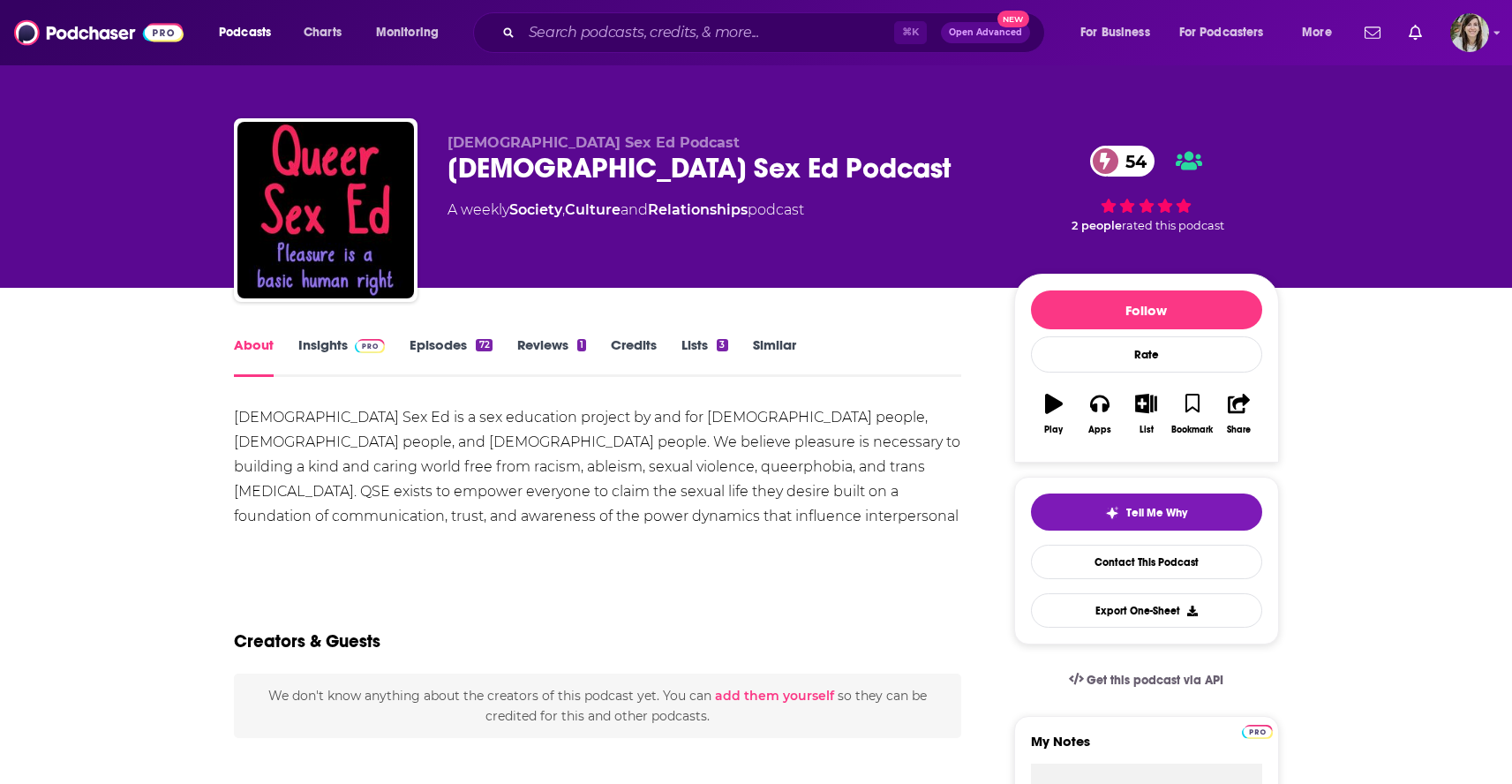
click at [328, 344] on link "Insights" at bounding box center [342, 356] width 87 height 41
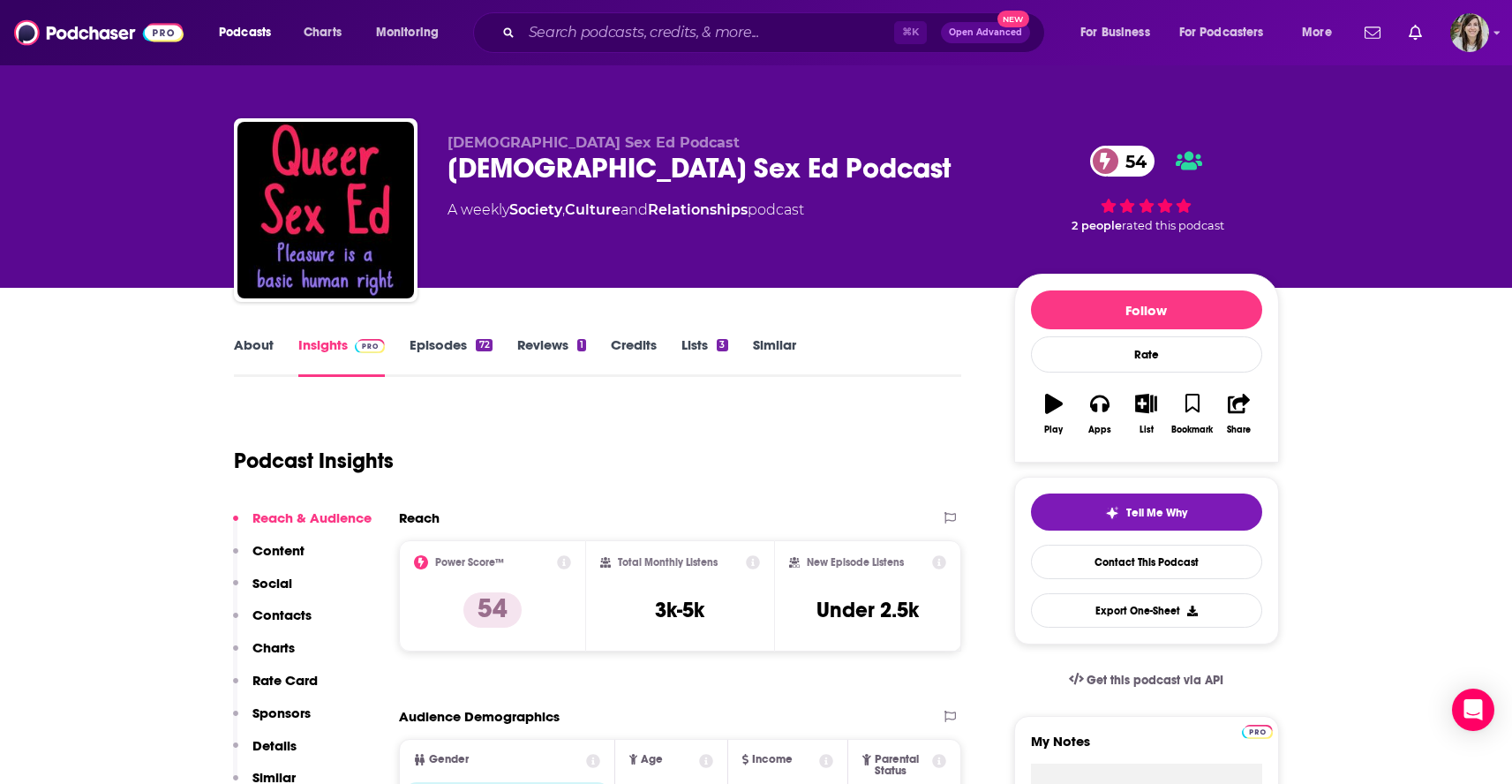
click at [441, 352] on link "Episodes 72" at bounding box center [451, 356] width 82 height 41
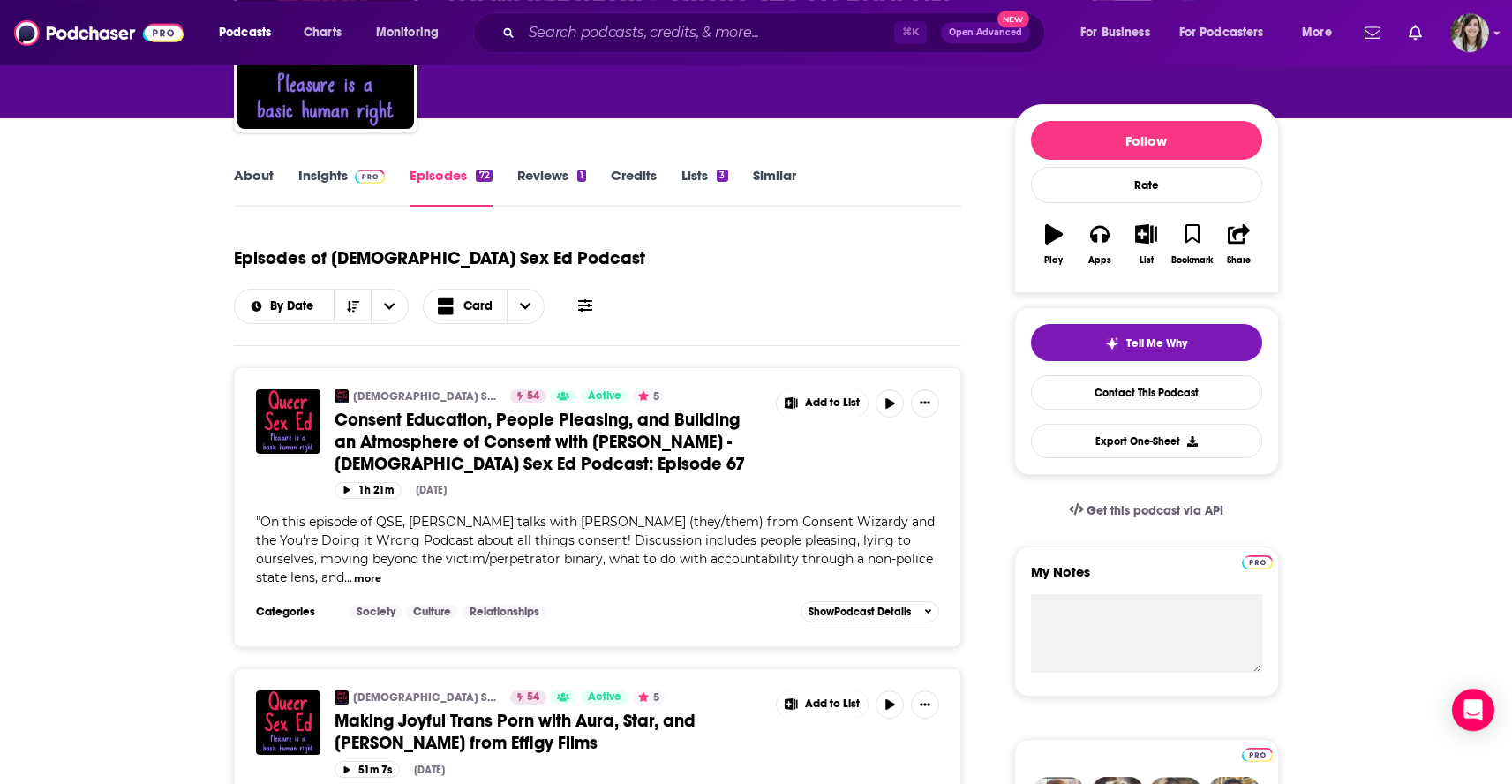
scroll to position [184, 0]
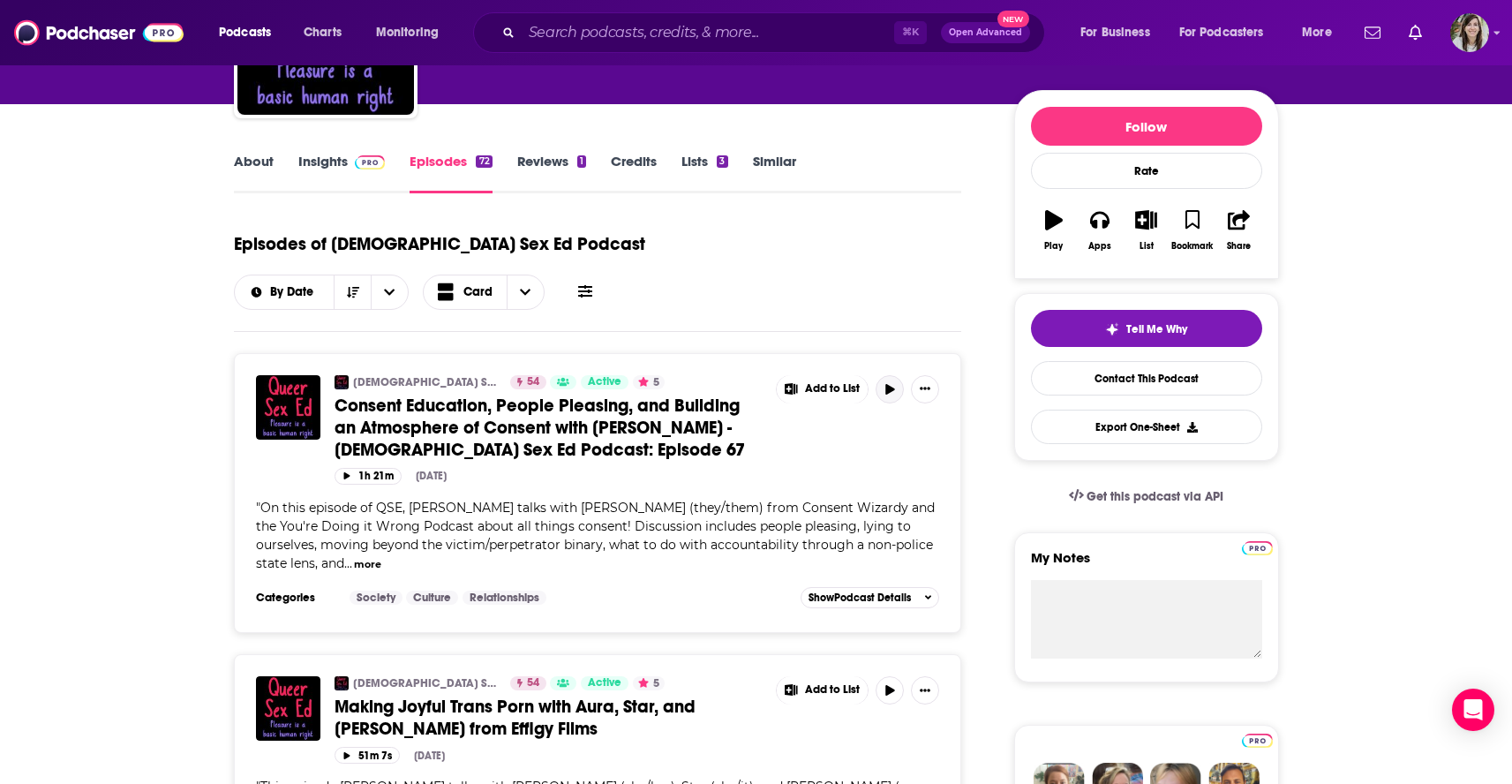
click at [892, 384] on icon "button" at bounding box center [890, 390] width 9 height 11
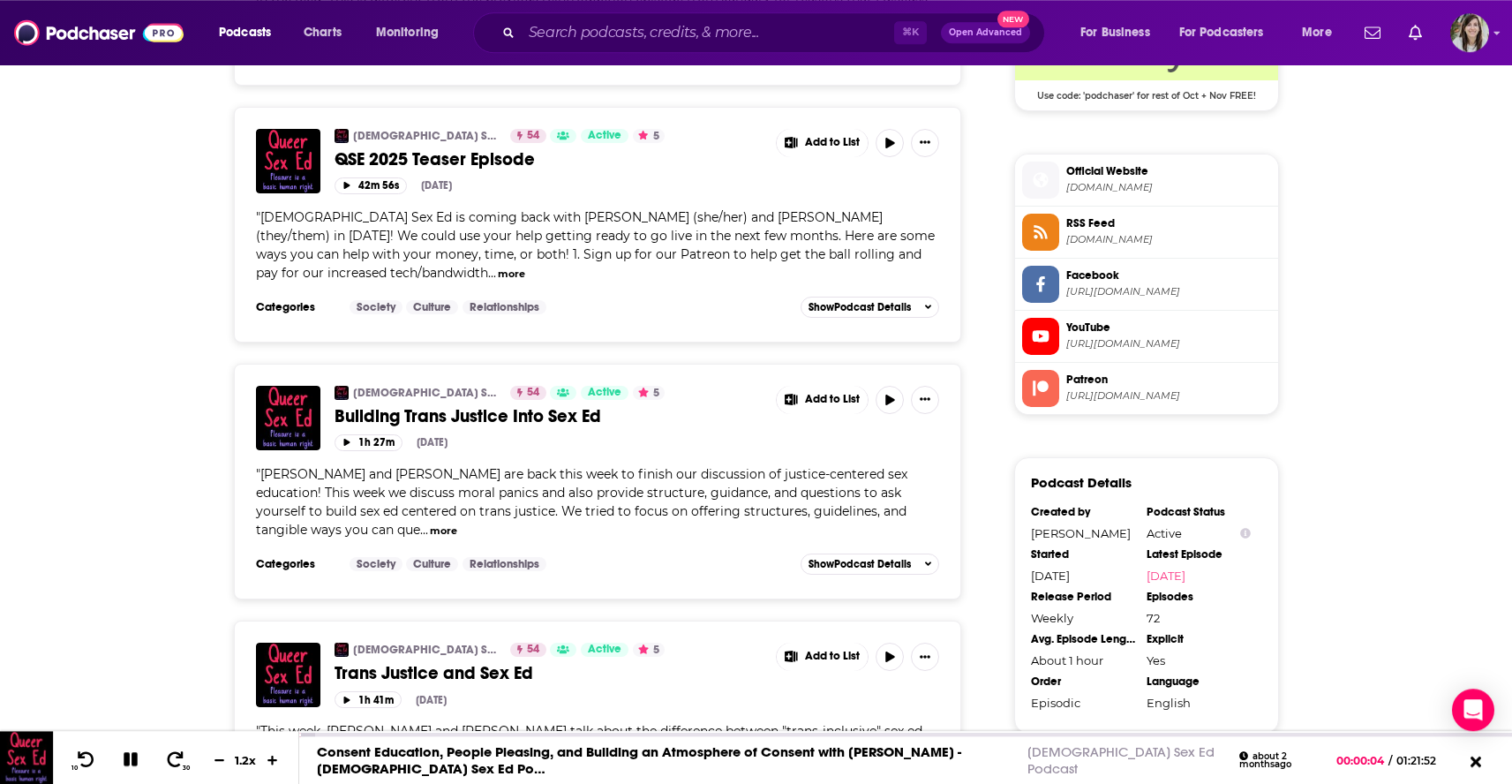
scroll to position [1511, 0]
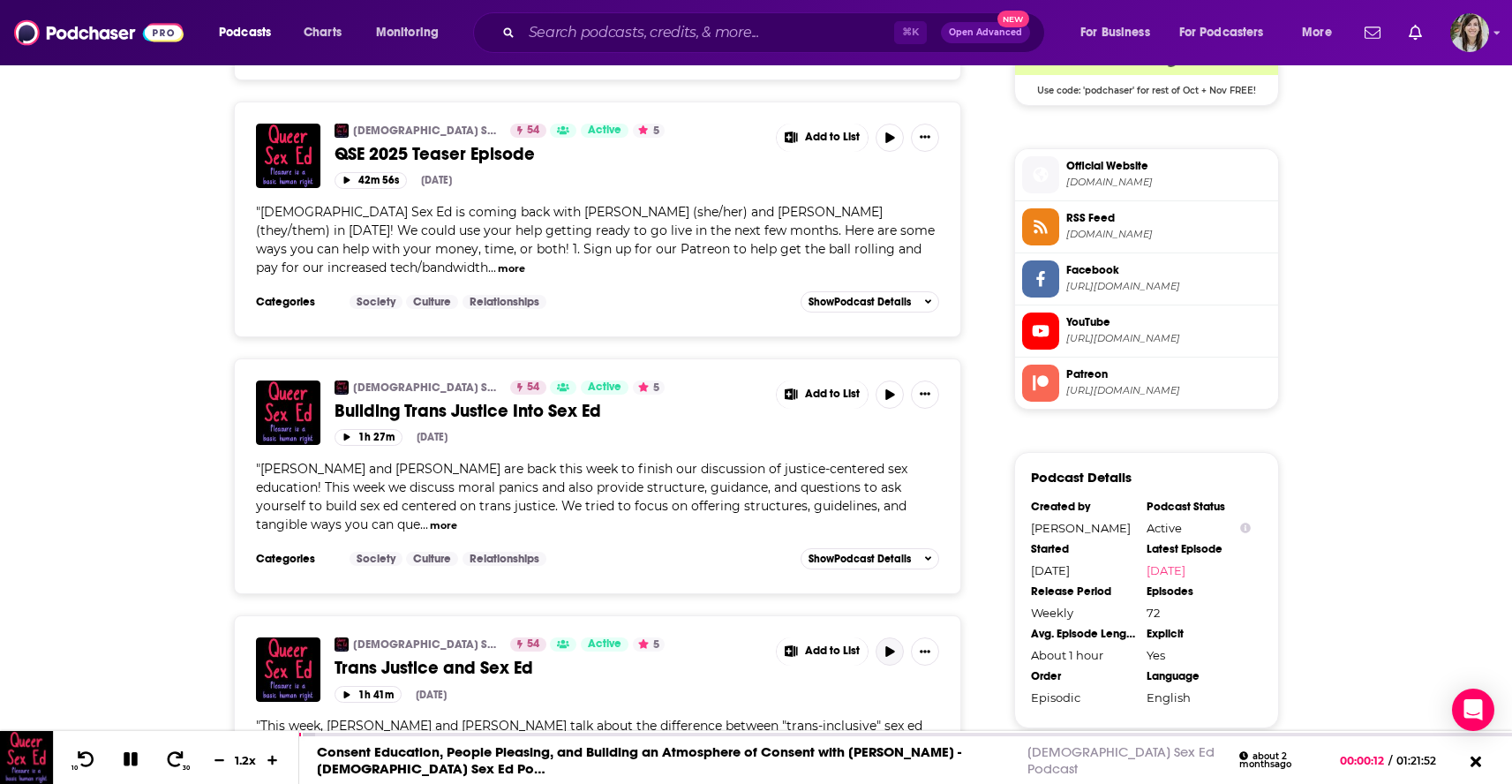
click at [890, 646] on icon "button" at bounding box center [890, 651] width 9 height 11
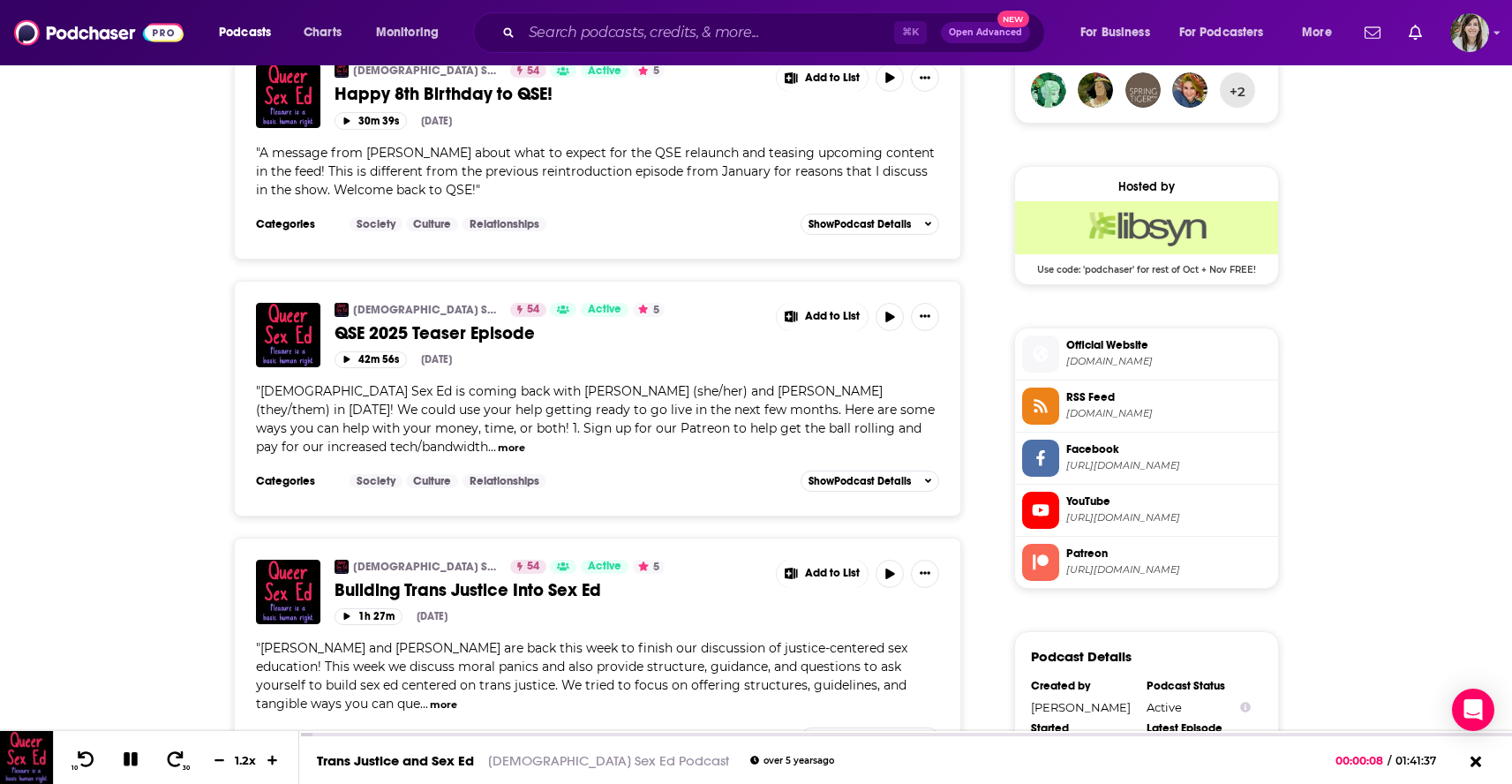
scroll to position [1339, 0]
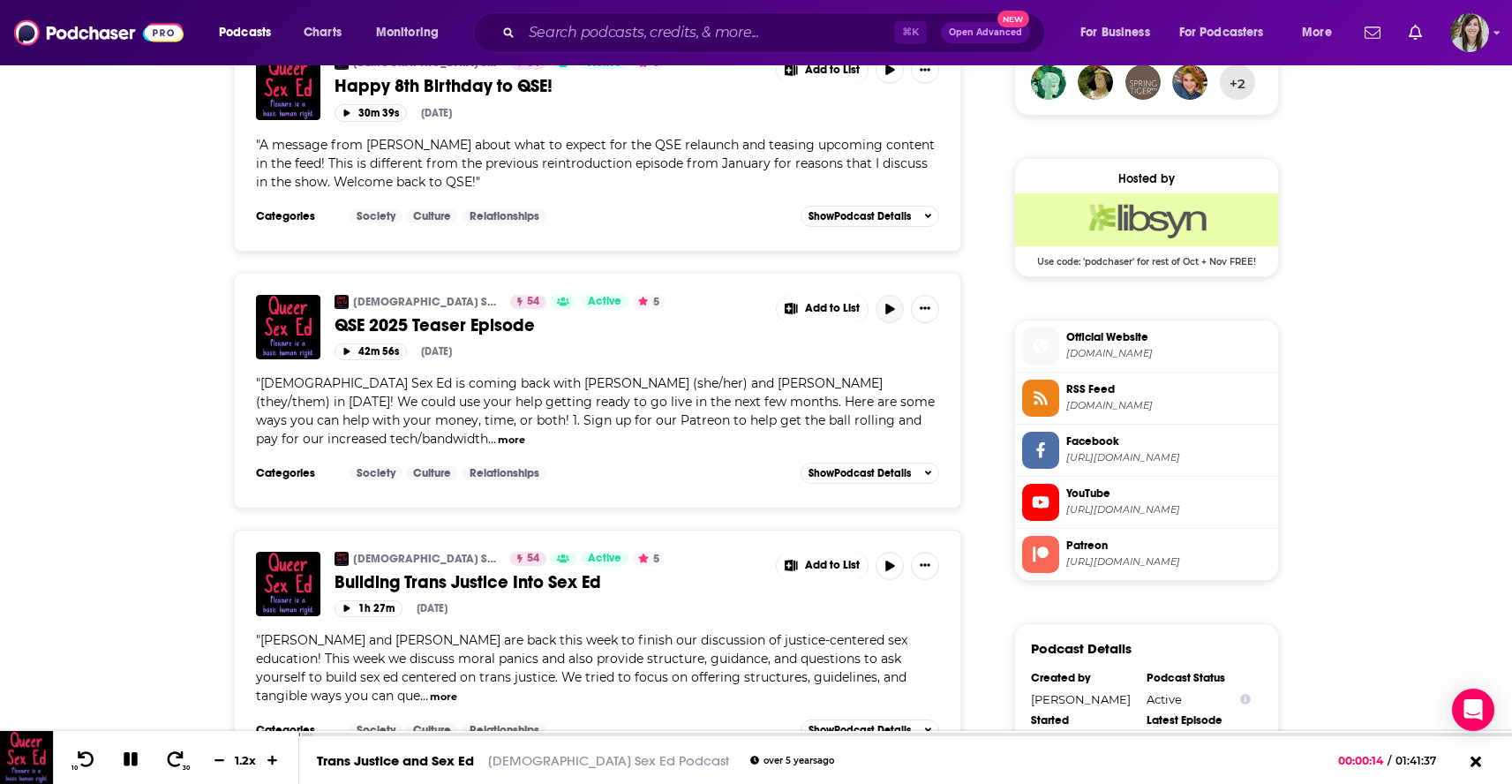
click at [895, 303] on icon "button" at bounding box center [890, 309] width 14 height 11
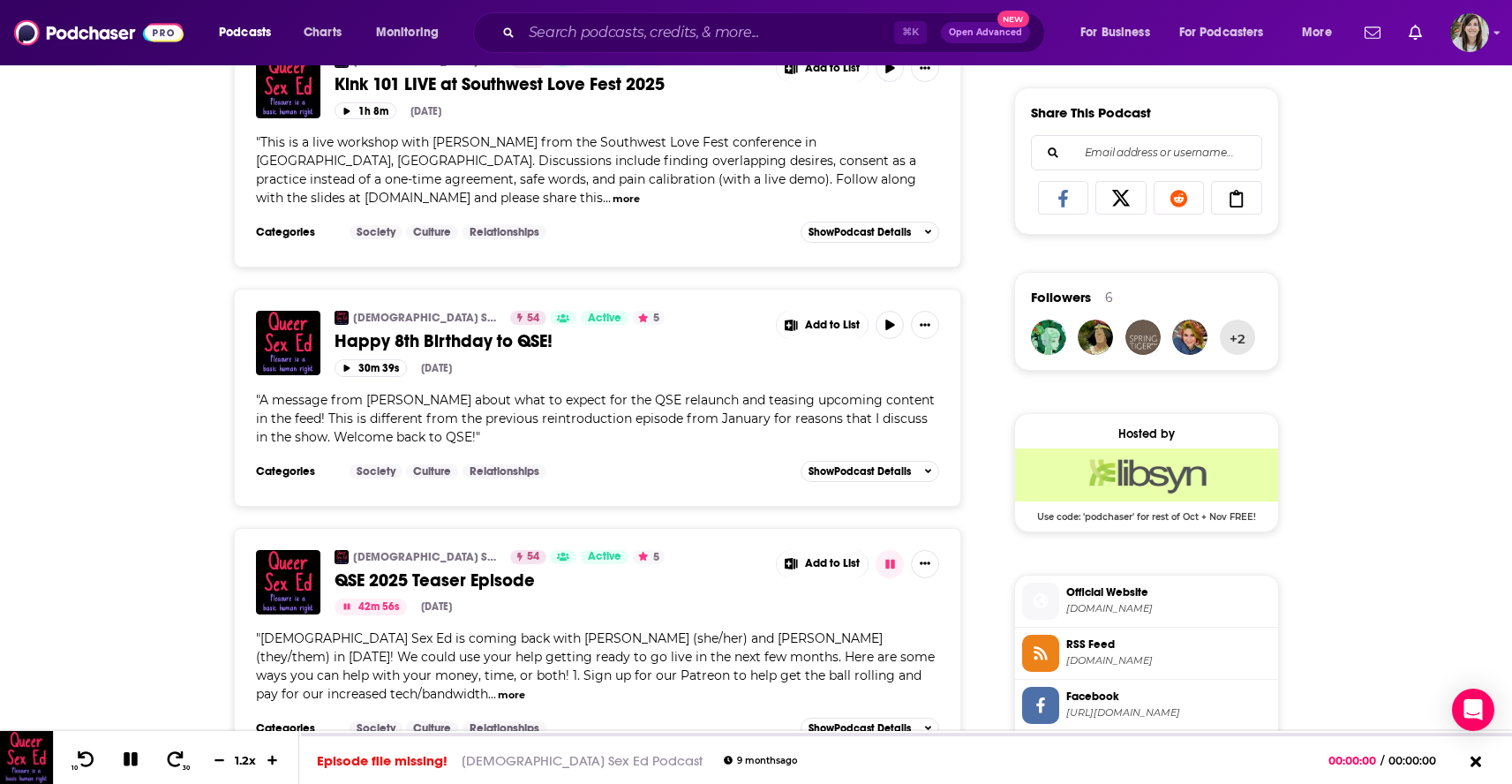
scroll to position [1083, 0]
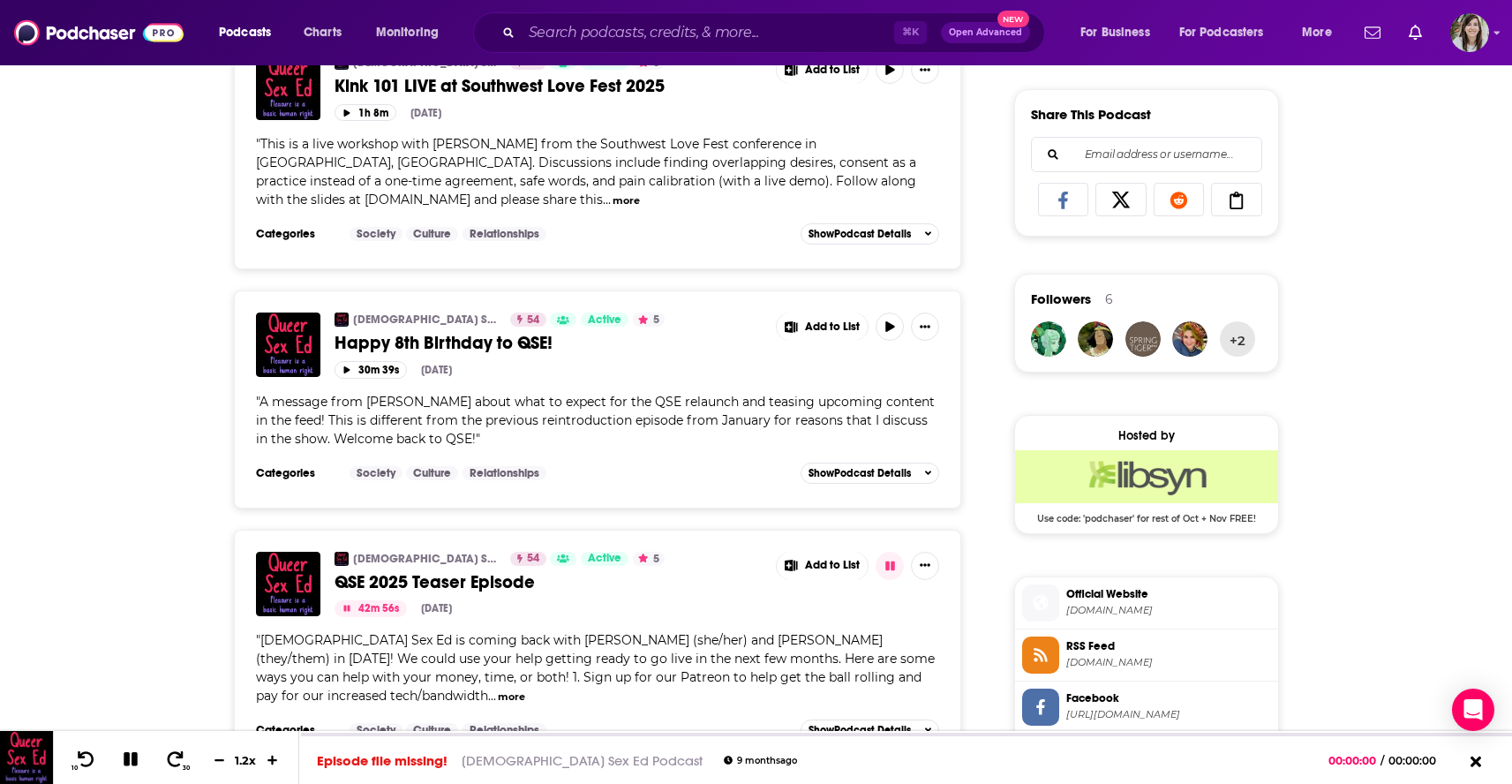
click at [884, 312] on div "Add to List" at bounding box center [851, 326] width 177 height 28
click at [888, 321] on icon "button" at bounding box center [890, 327] width 9 height 11
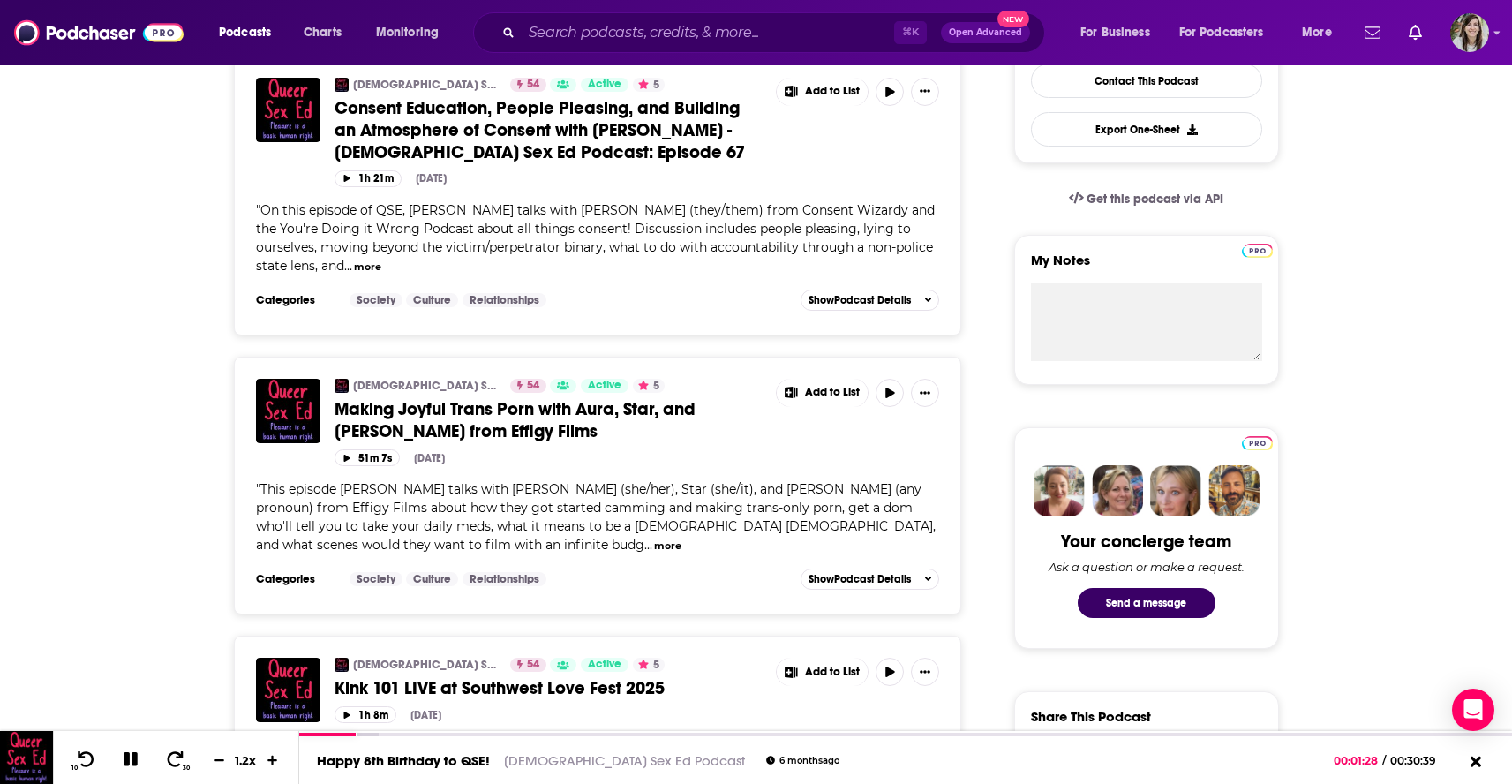
scroll to position [0, 0]
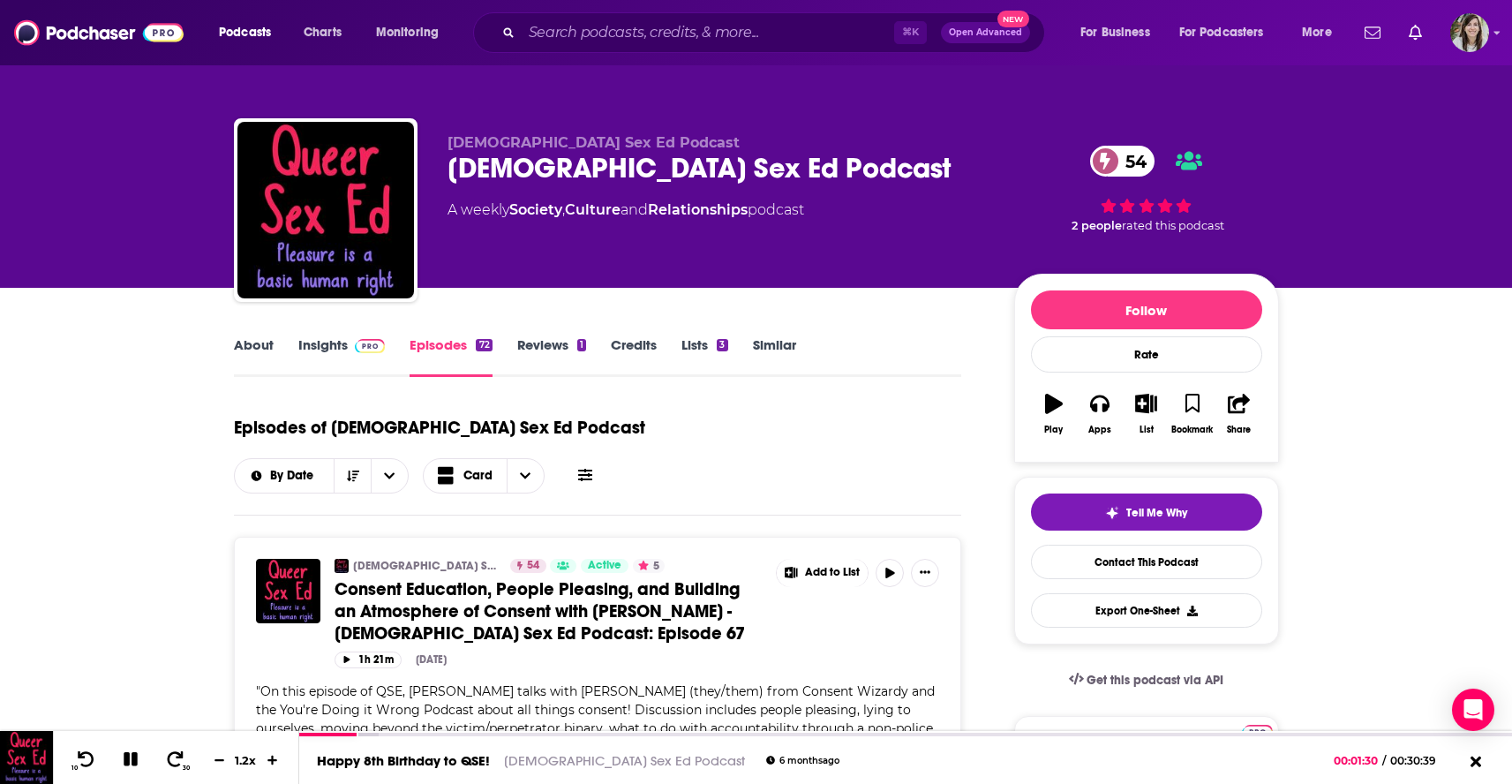
click at [261, 347] on link "About" at bounding box center [254, 356] width 40 height 41
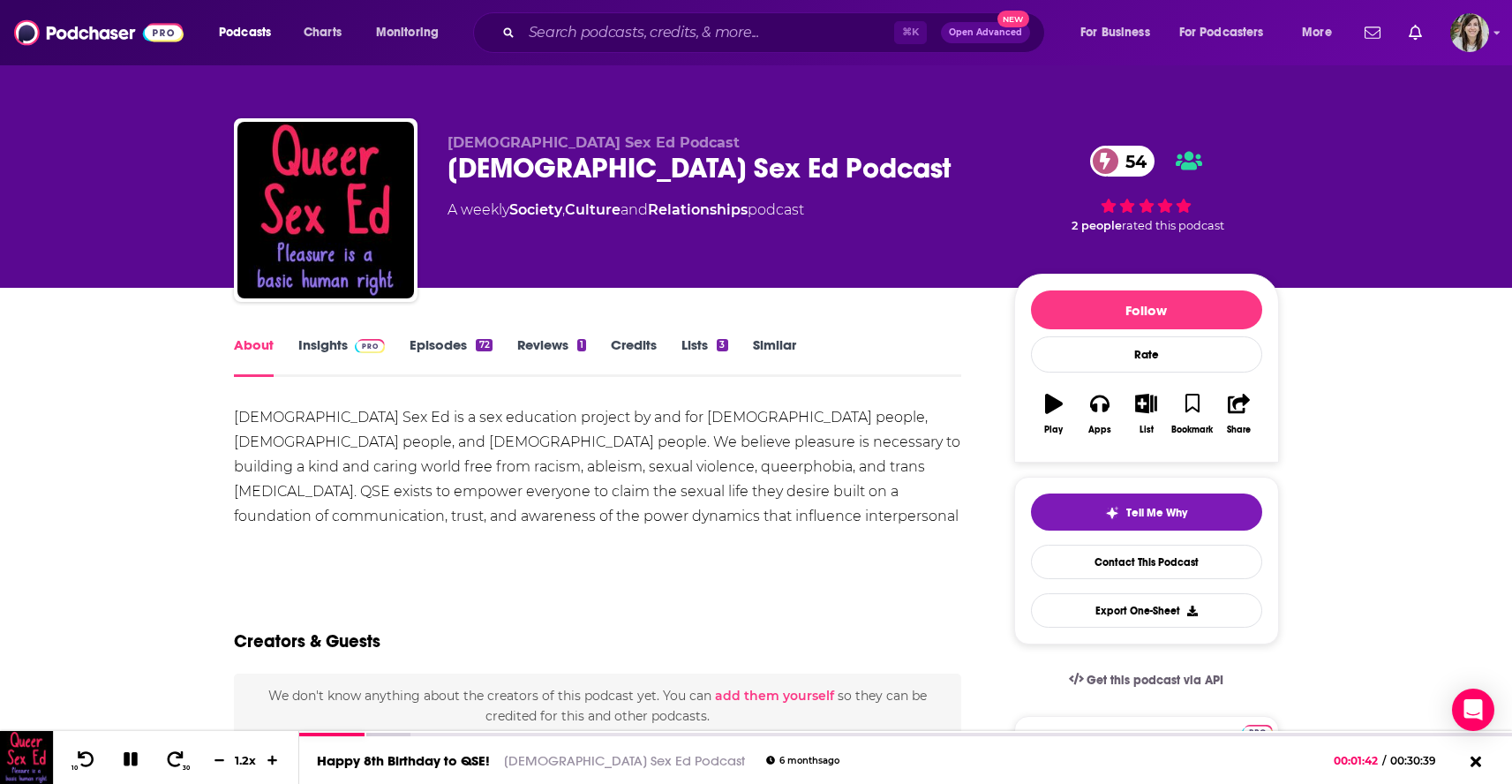
click at [786, 342] on link "Similar" at bounding box center [774, 356] width 43 height 41
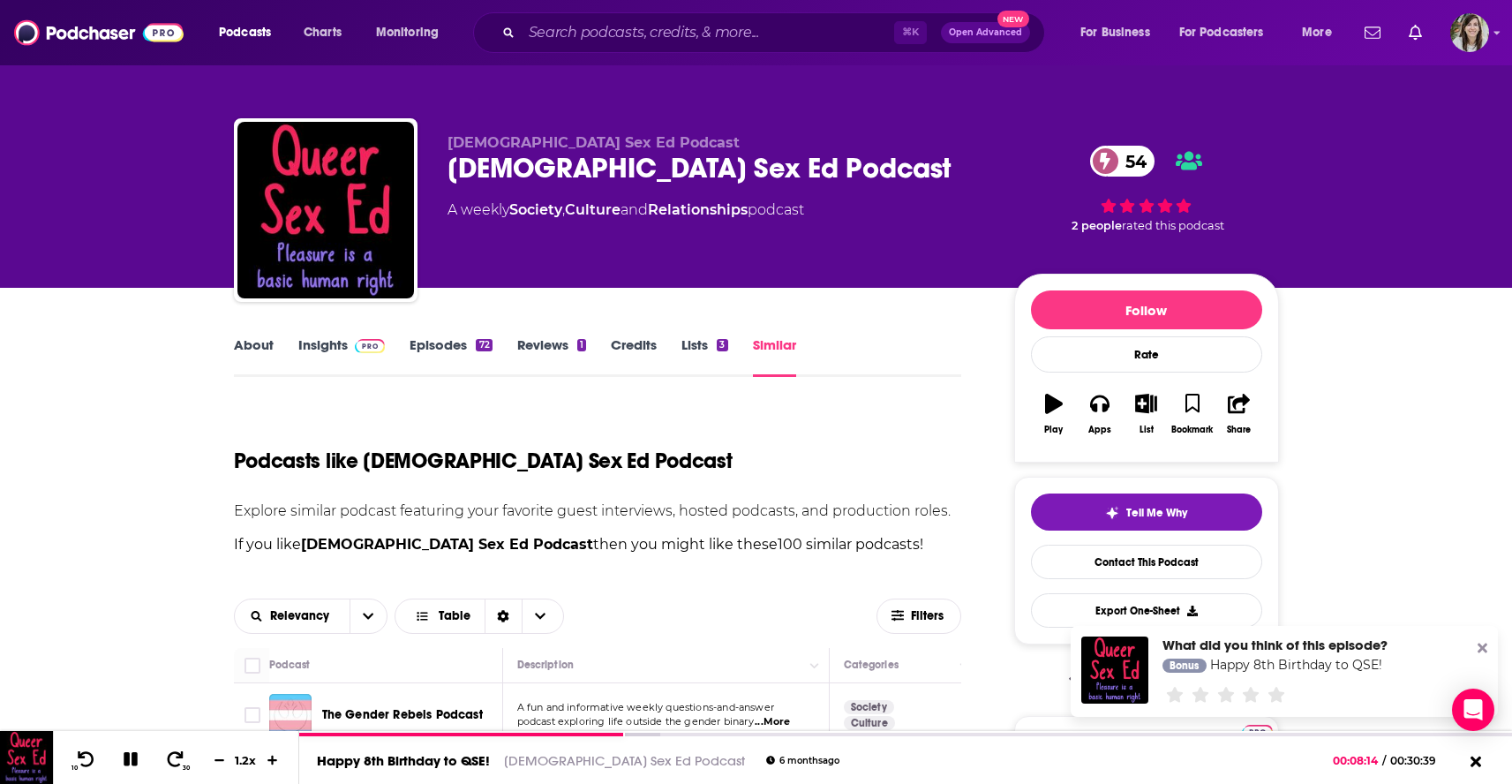
click at [258, 342] on link "About" at bounding box center [254, 356] width 40 height 41
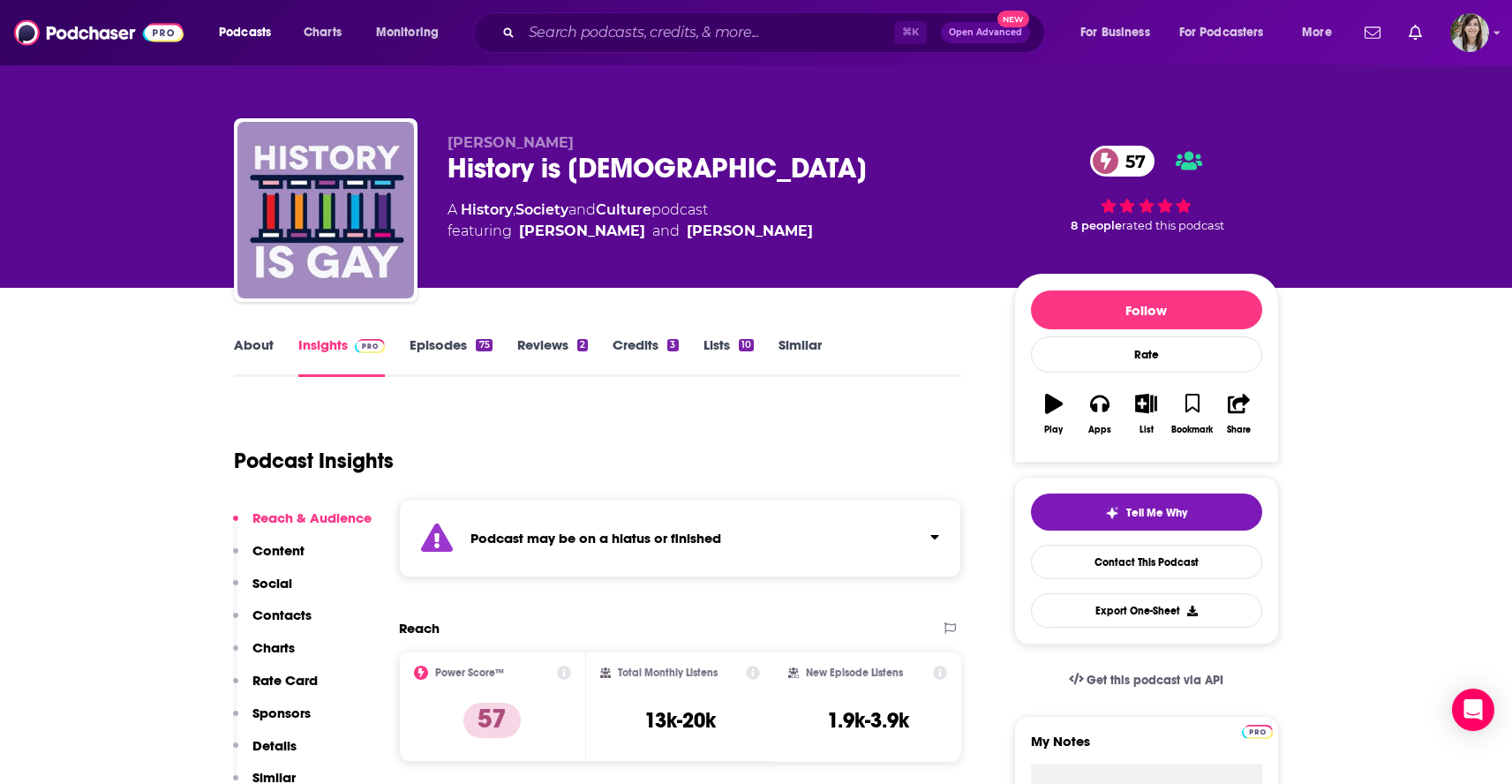
click at [438, 334] on div "About Insights Episodes 75 Reviews 2 Credits 3 Lists 10 Similar" at bounding box center [598, 354] width 729 height 43
click at [439, 341] on link "Episodes 75" at bounding box center [451, 356] width 82 height 41
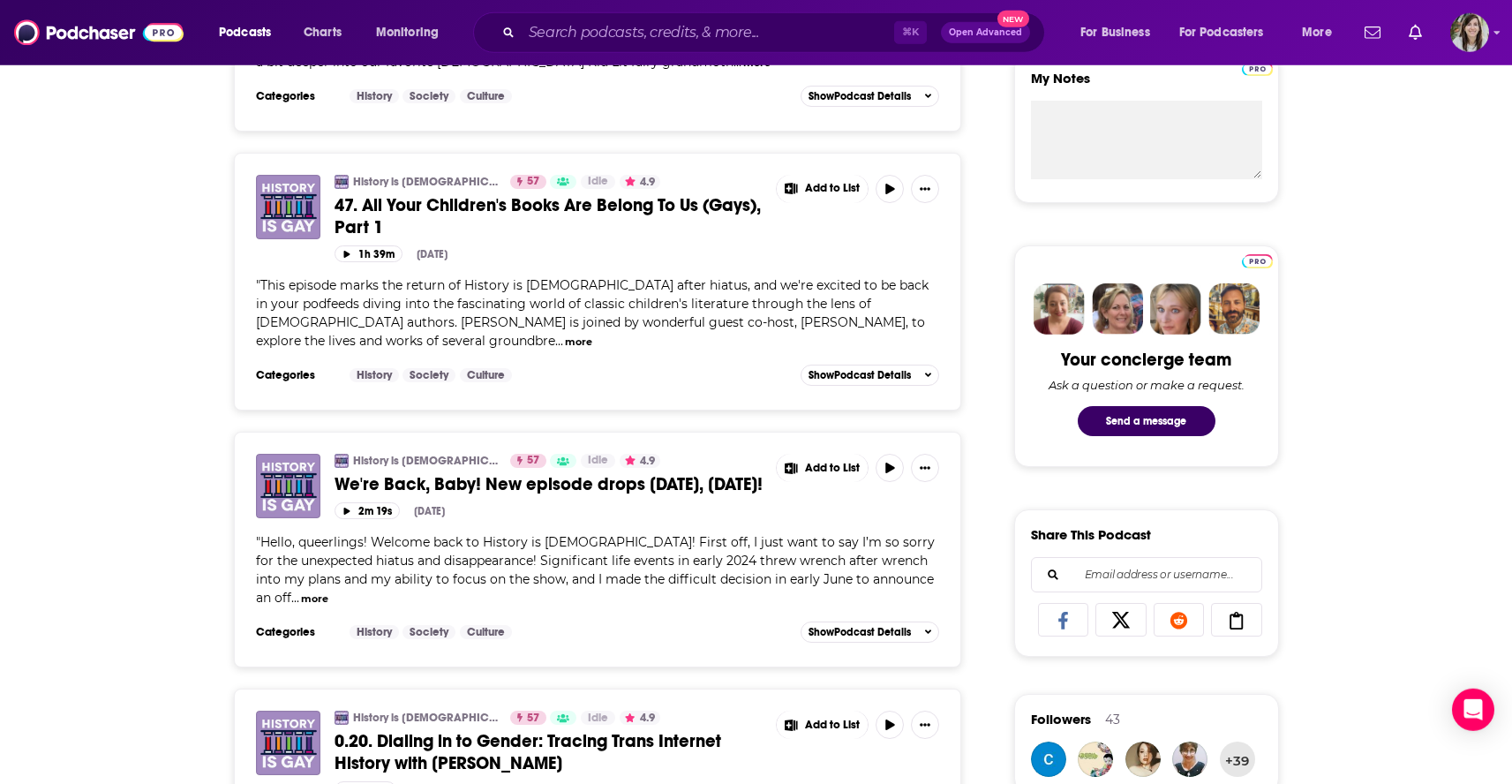
scroll to position [664, 0]
click at [329, 590] on button "more" at bounding box center [314, 597] width 27 height 15
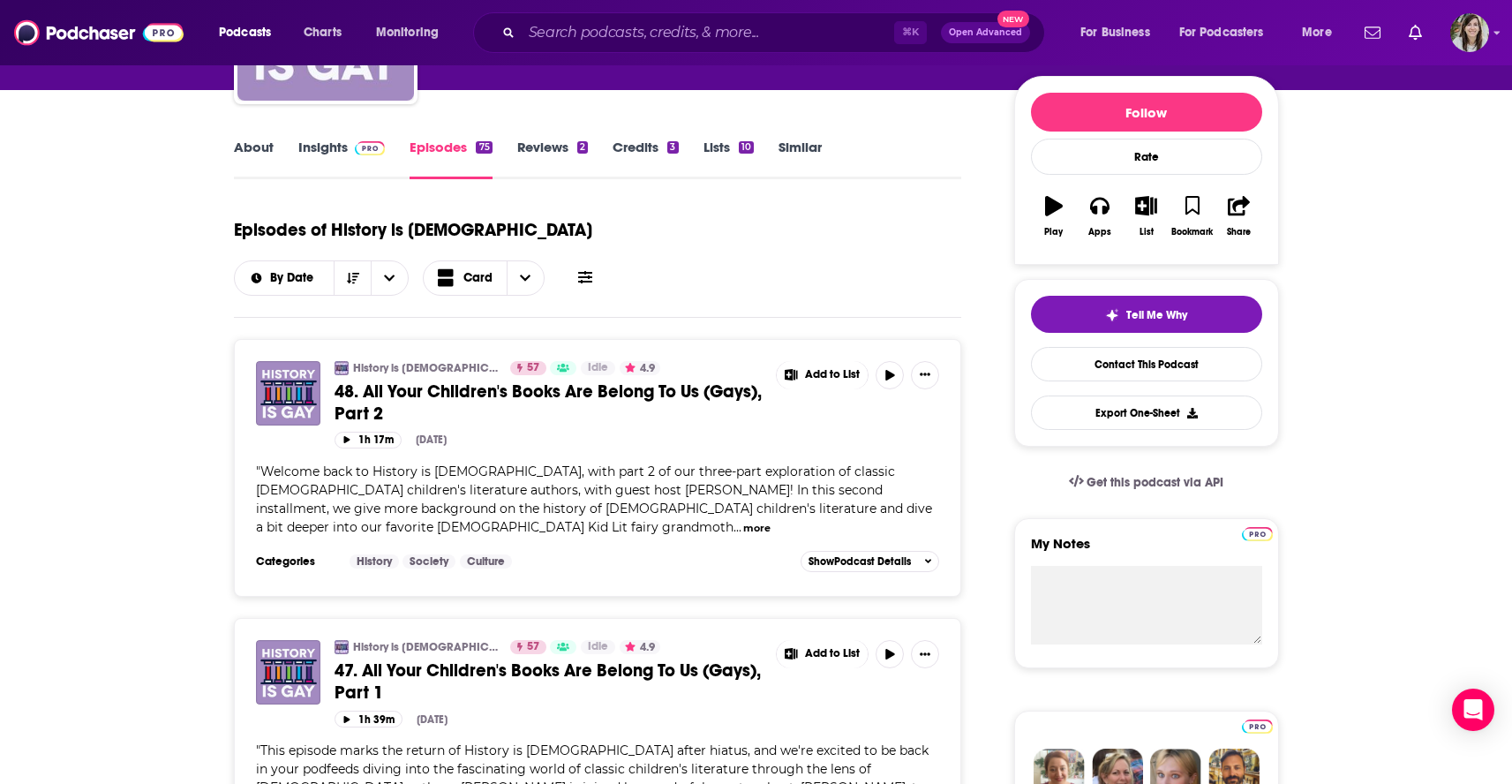
scroll to position [0, 0]
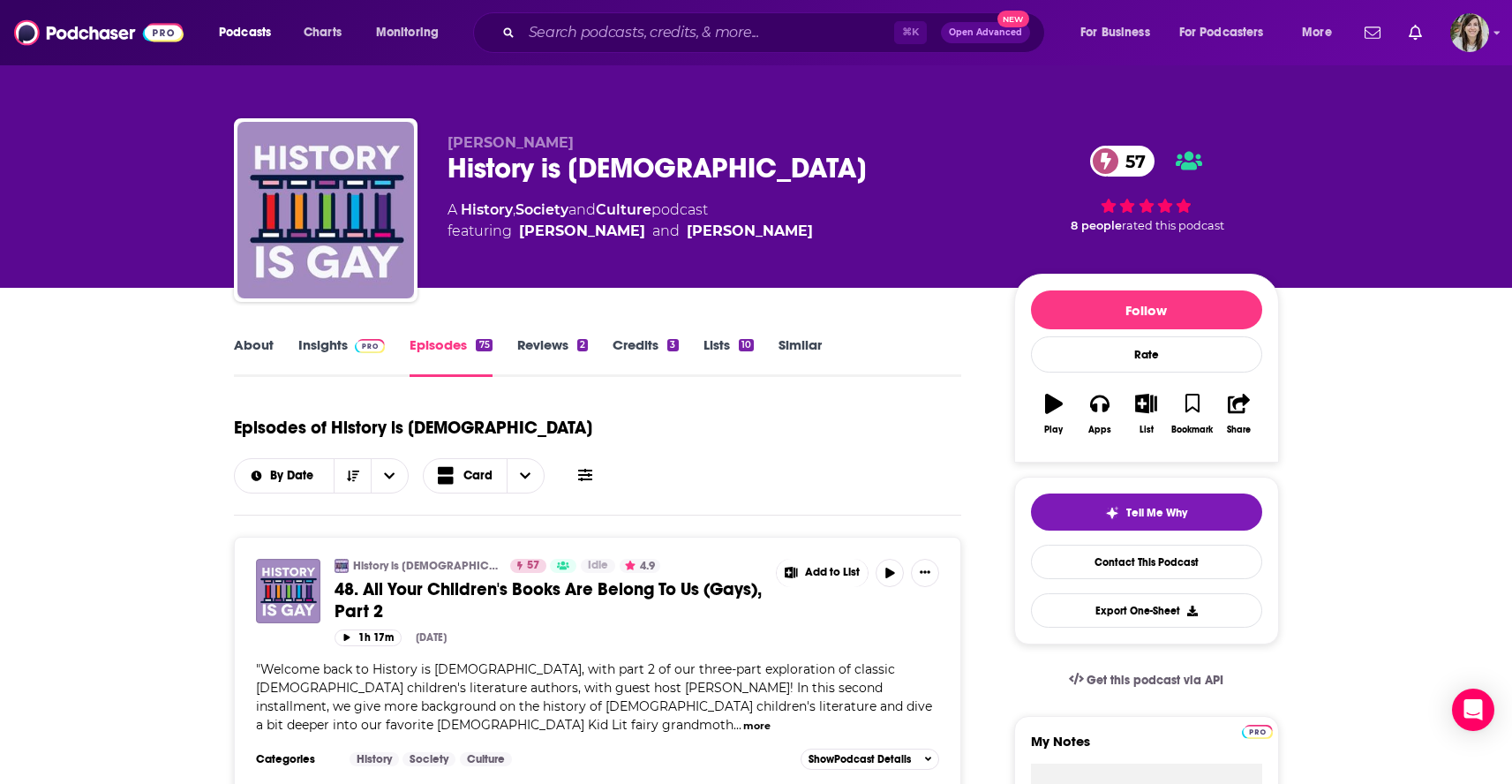
click at [329, 349] on link "Insights" at bounding box center [342, 356] width 87 height 41
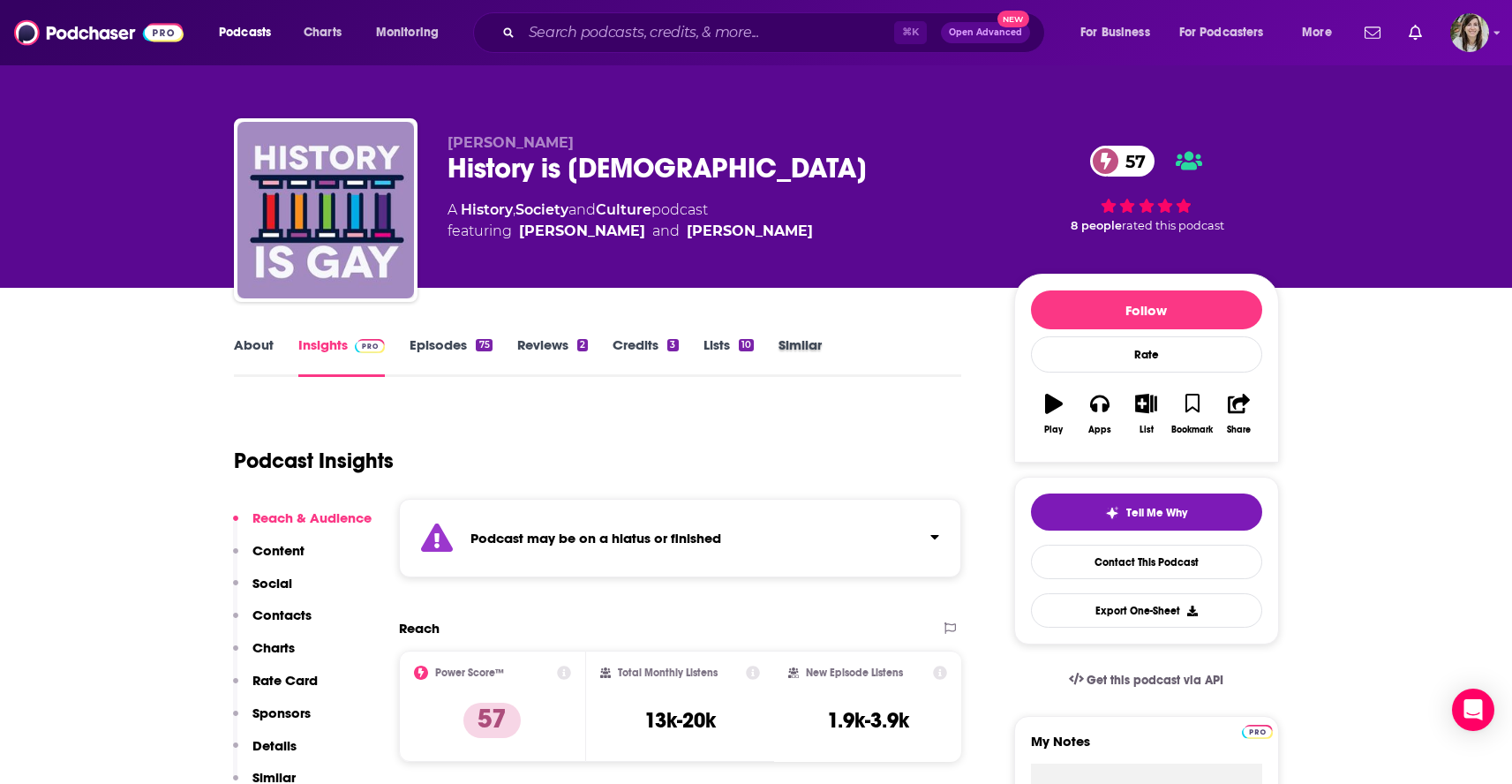
click at [833, 348] on div "Similar" at bounding box center [812, 356] width 68 height 41
click at [813, 346] on link "Similar" at bounding box center [800, 356] width 43 height 41
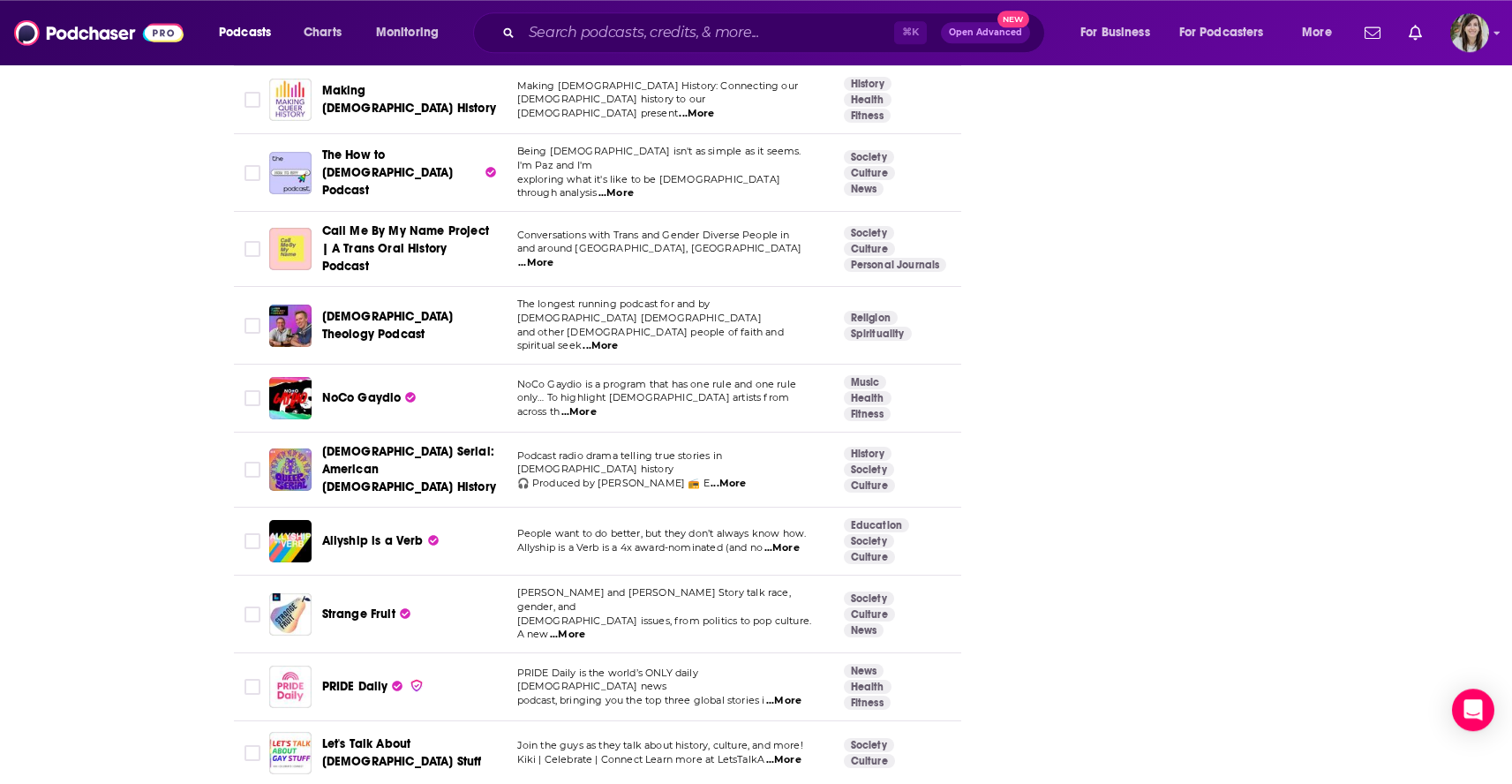
scroll to position [4349, 0]
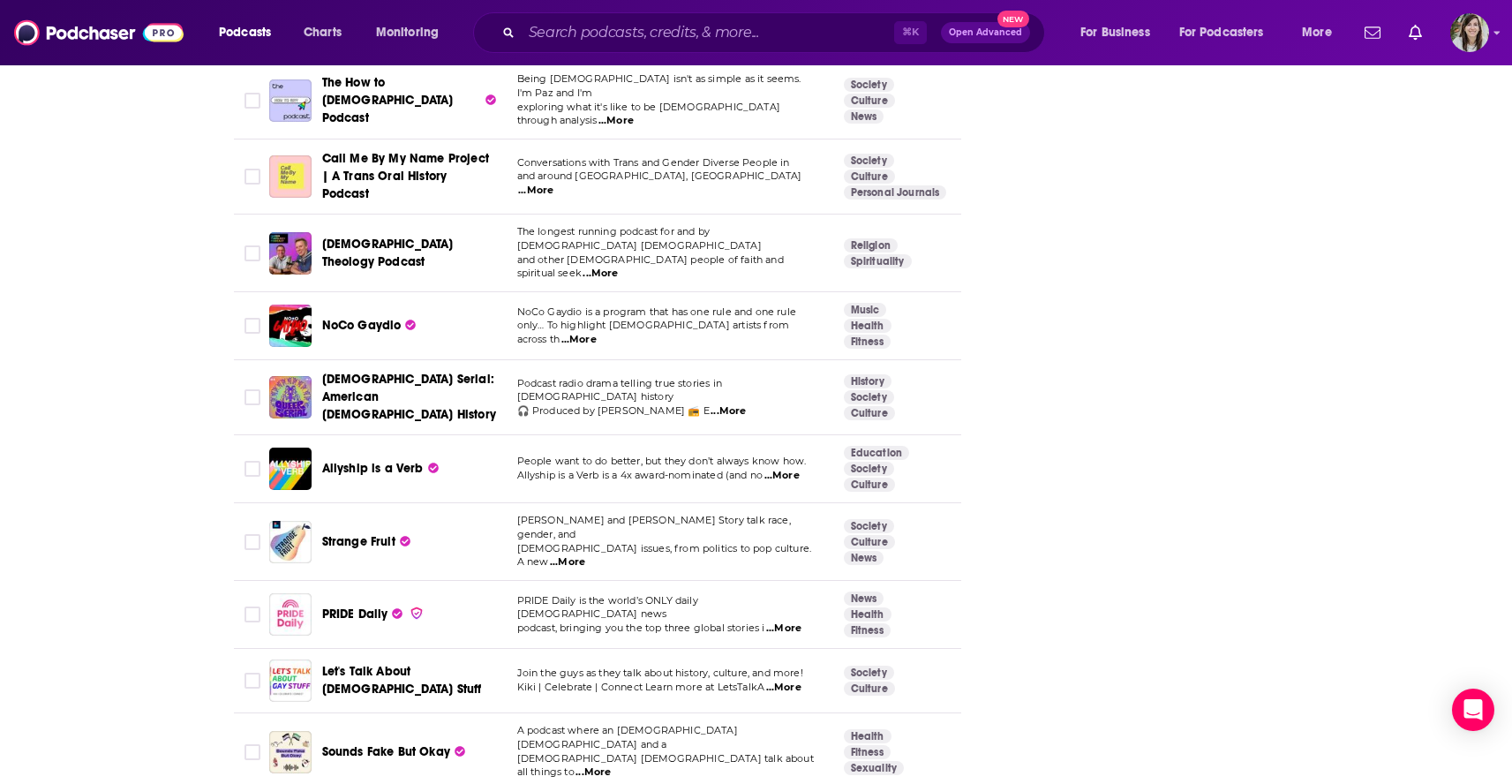
click at [611, 765] on span "...More" at bounding box center [593, 772] width 36 height 15
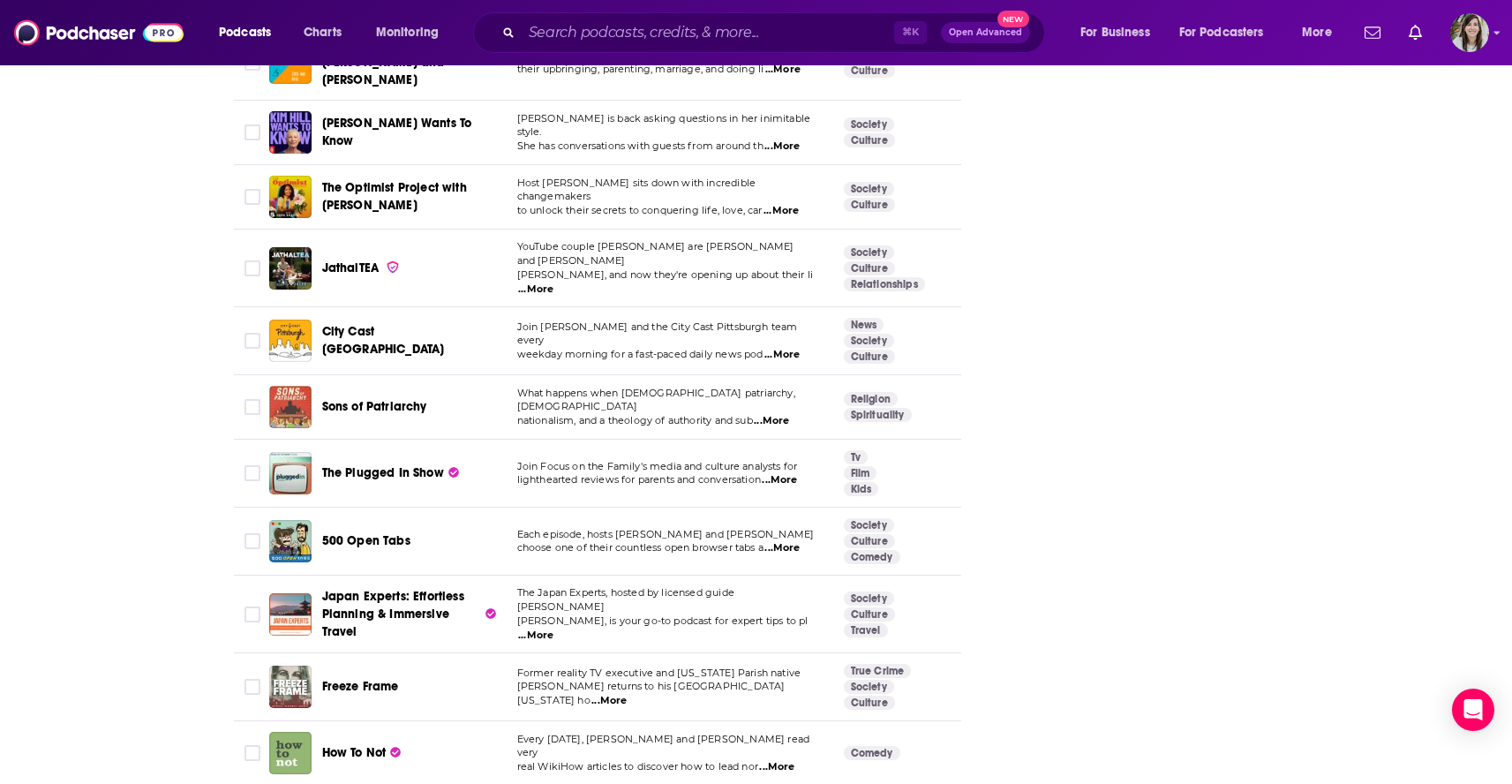
scroll to position [6407, 0]
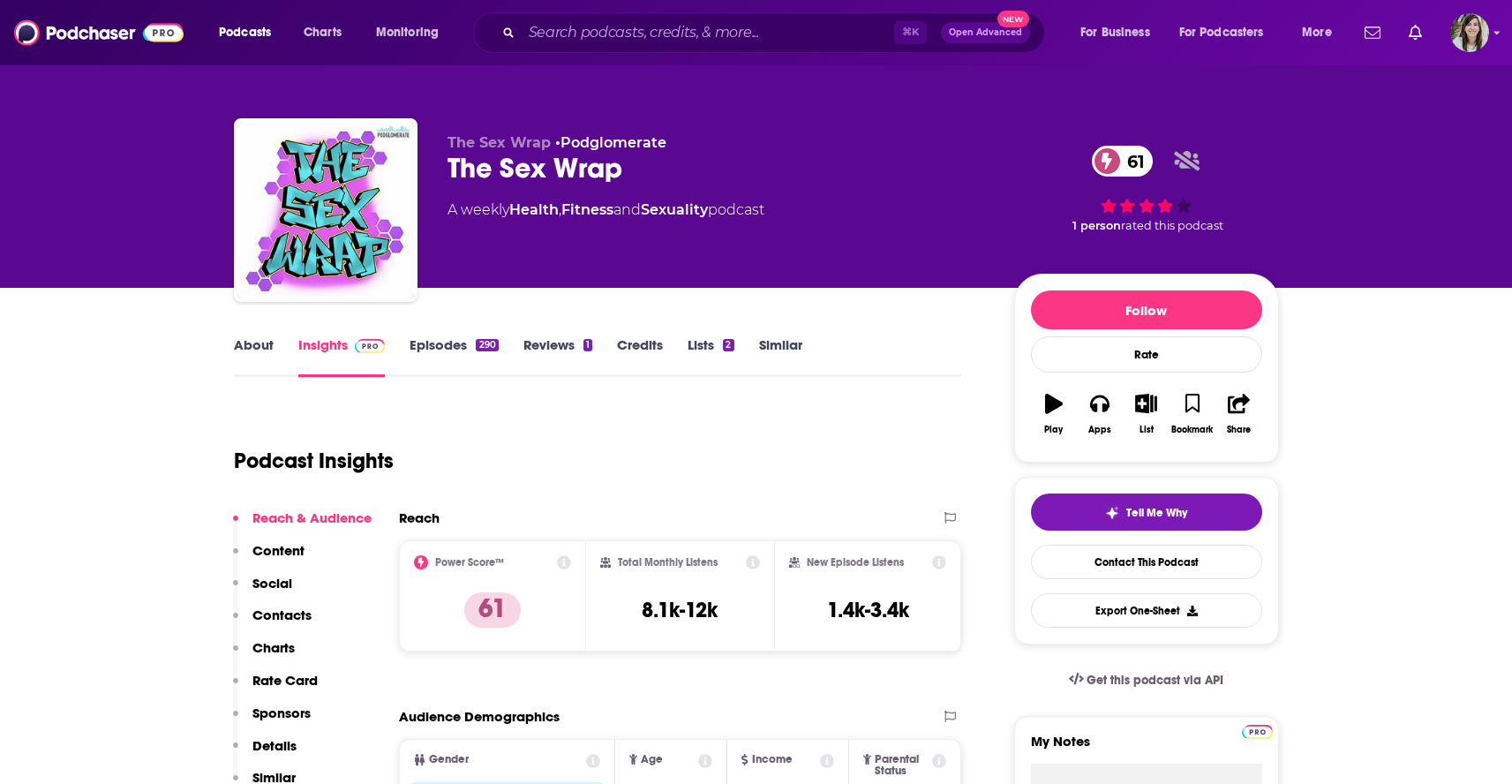
click at [263, 345] on link "About" at bounding box center [254, 356] width 40 height 41
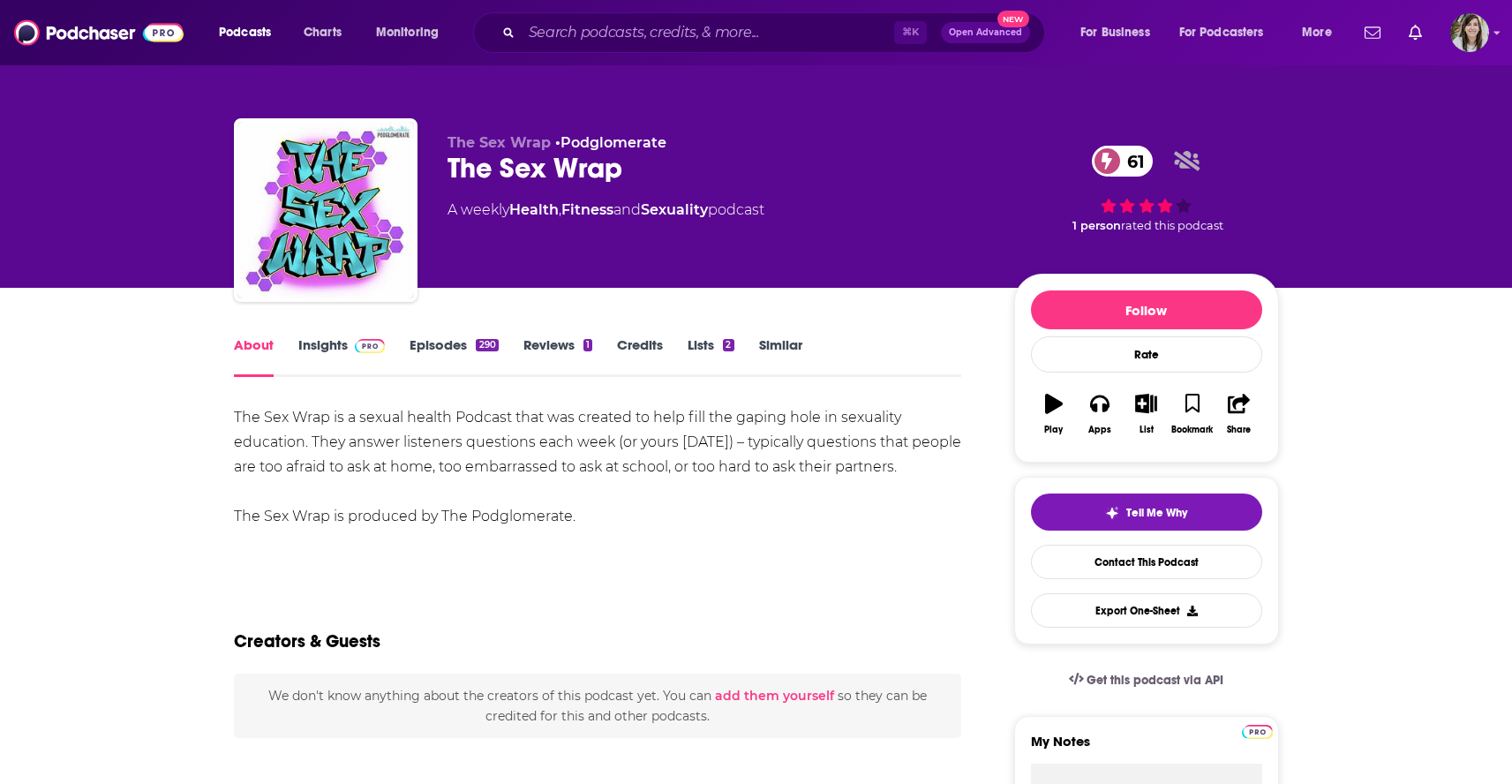
click at [421, 351] on link "Episodes 290" at bounding box center [454, 356] width 88 height 41
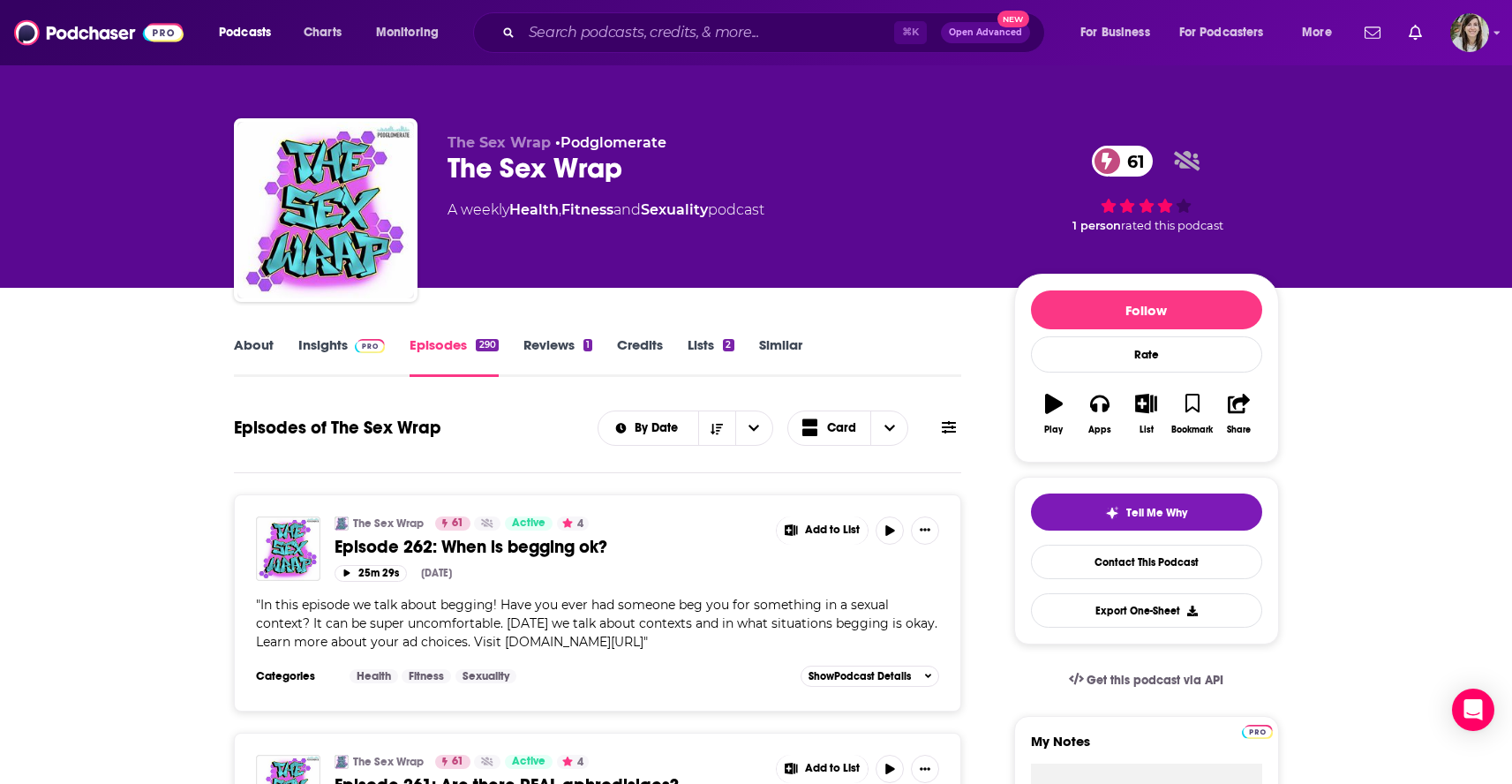
click at [255, 351] on link "About" at bounding box center [254, 356] width 40 height 41
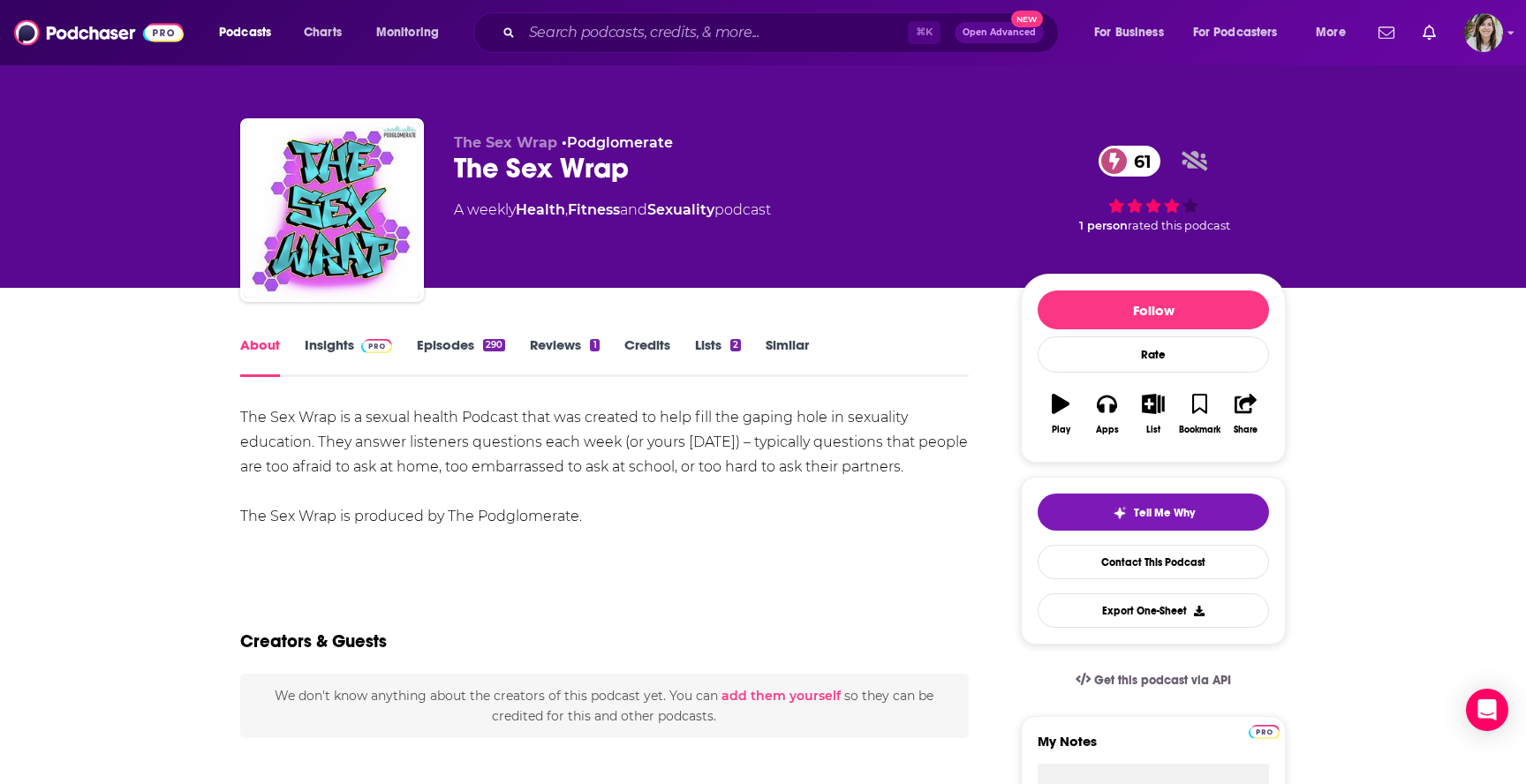
click at [788, 338] on link "Similar" at bounding box center [786, 356] width 43 height 41
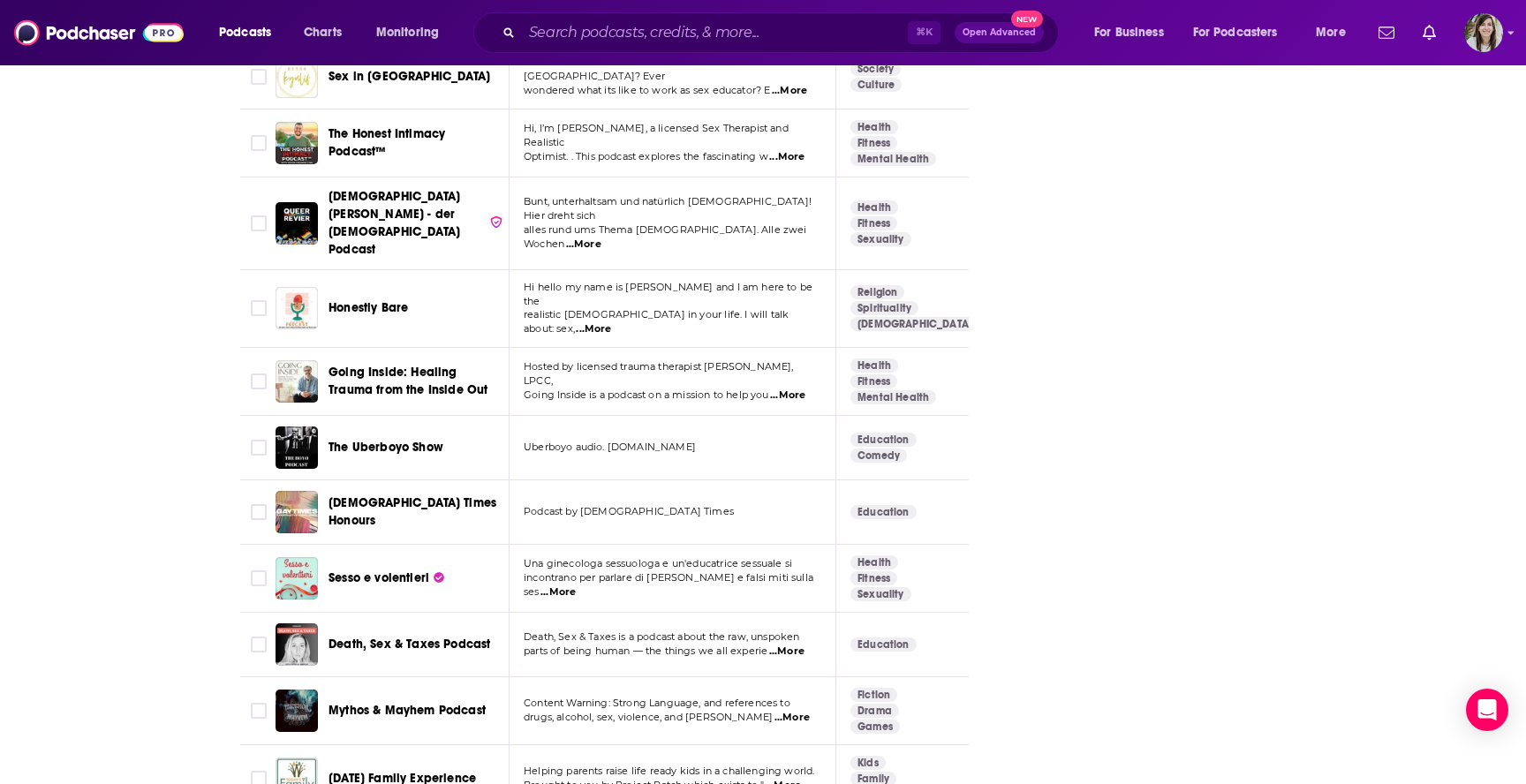
scroll to position [6404, 0]
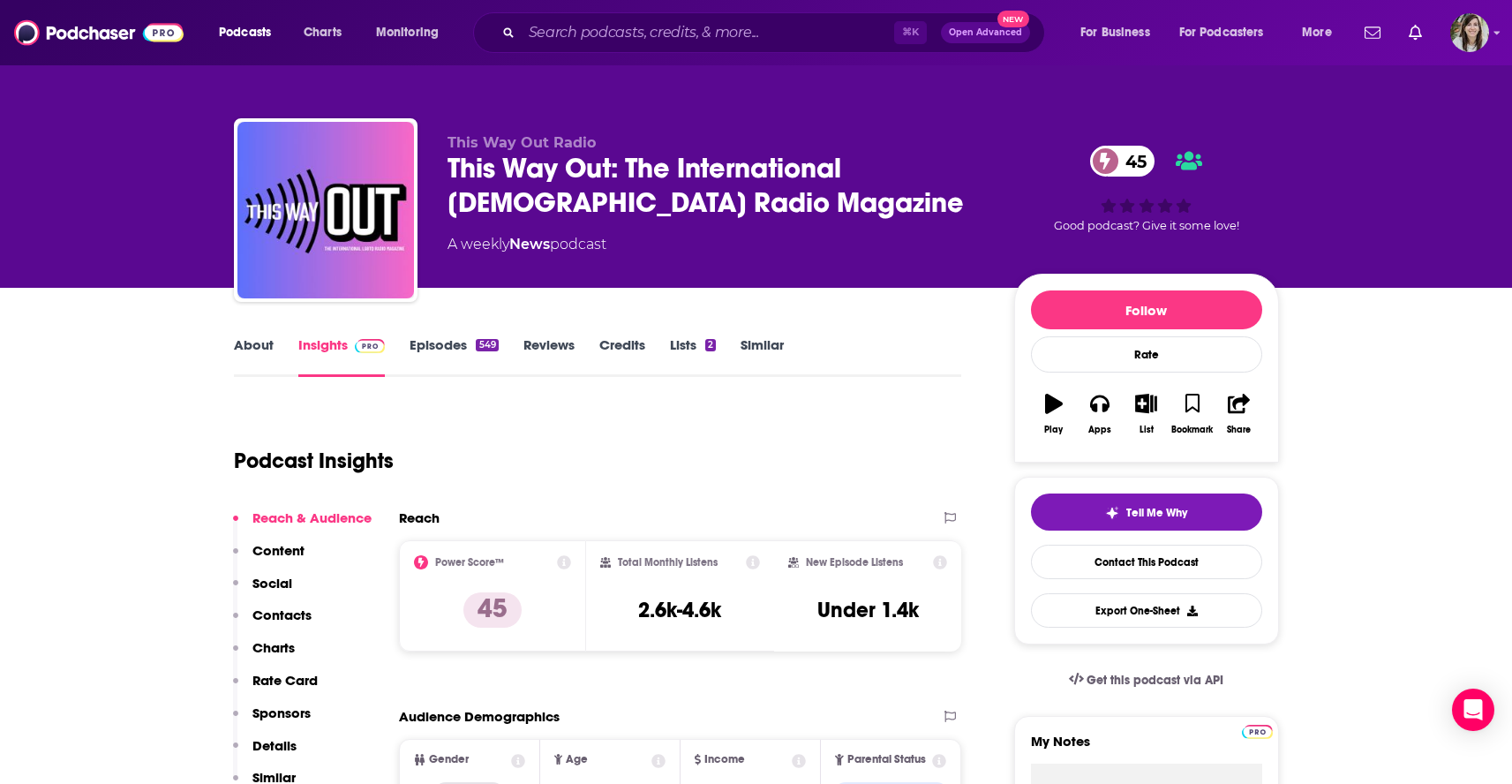
click at [258, 347] on link "About" at bounding box center [254, 356] width 40 height 41
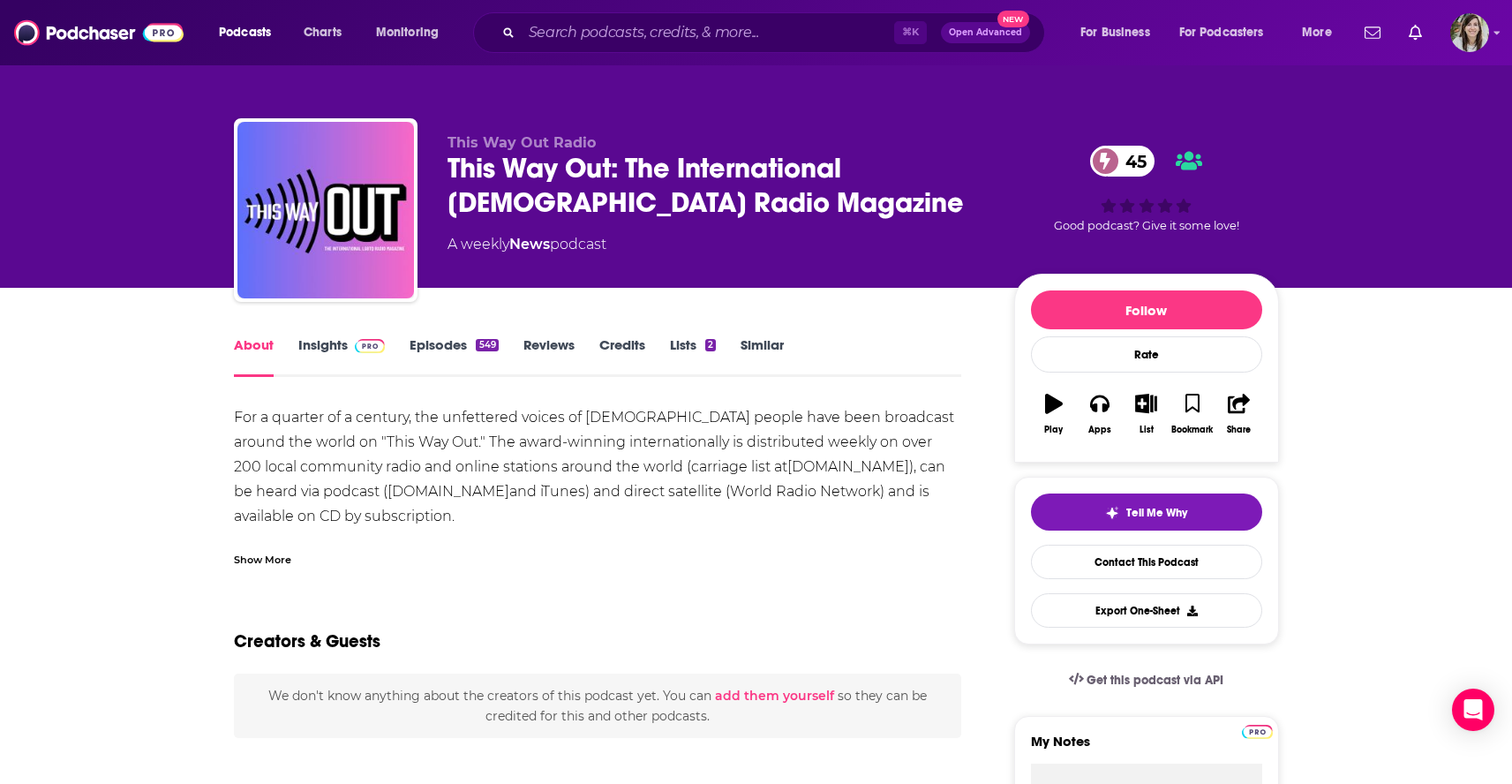
click at [769, 349] on link "Similar" at bounding box center [761, 356] width 43 height 41
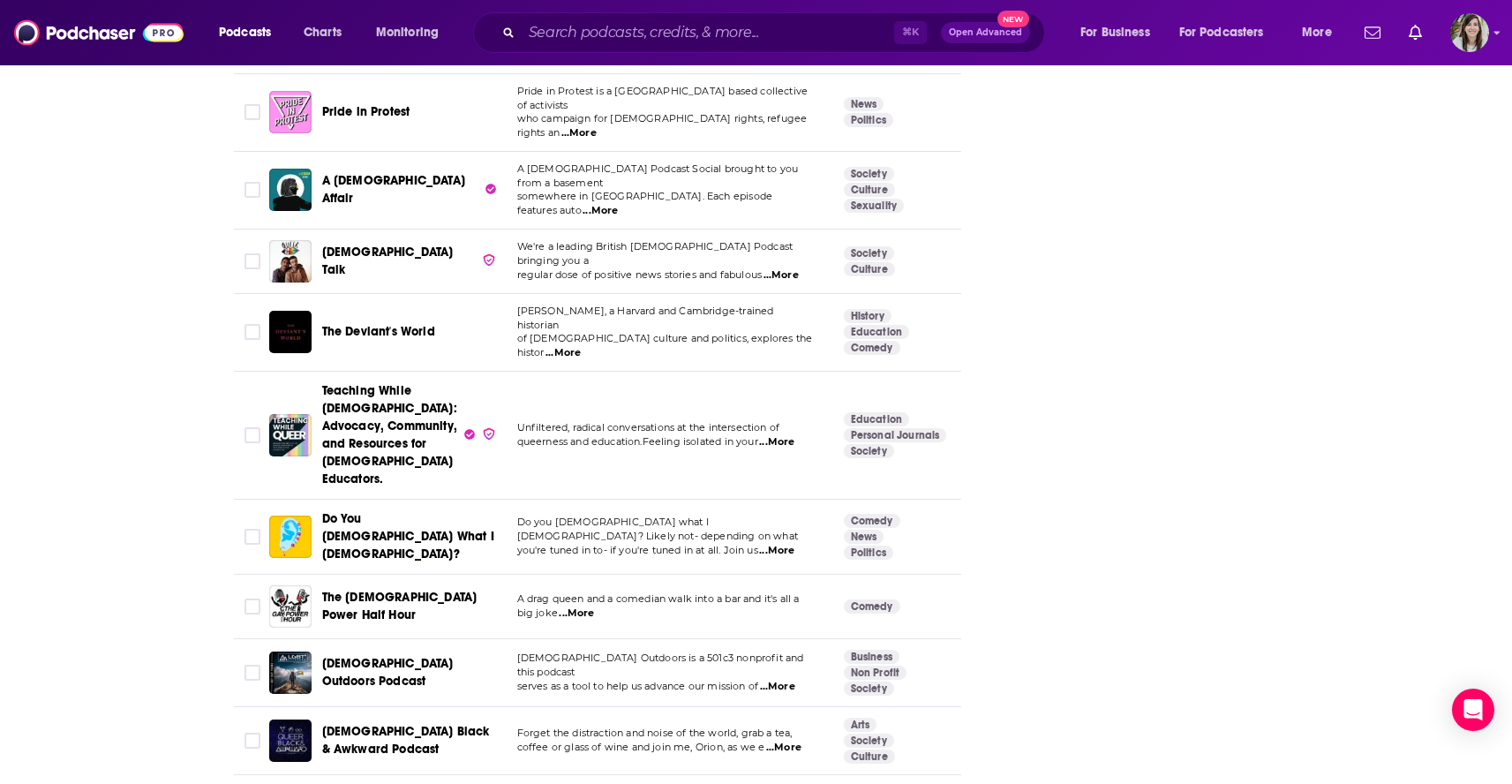
scroll to position [6482, 0]
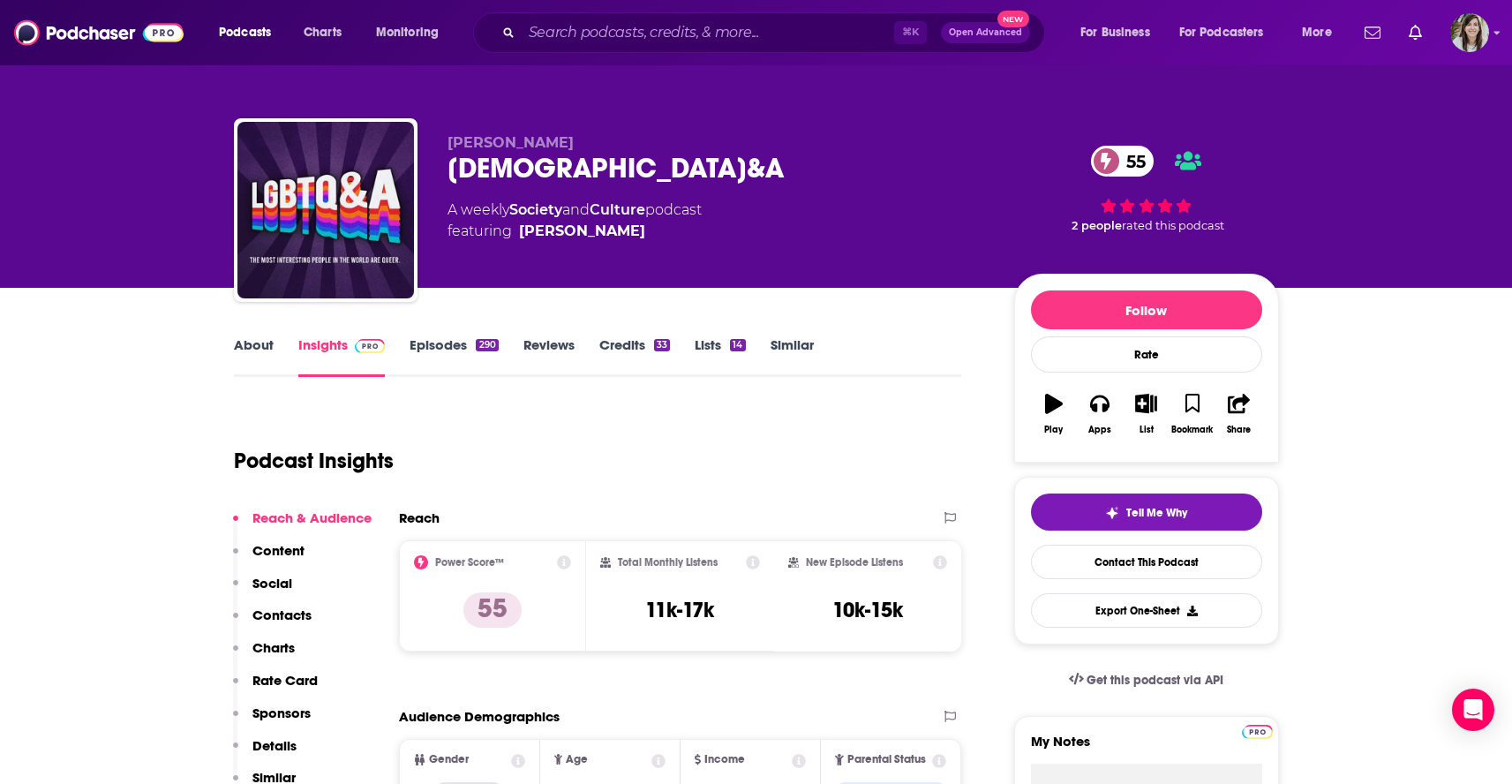
click at [243, 357] on link "About" at bounding box center [254, 356] width 40 height 41
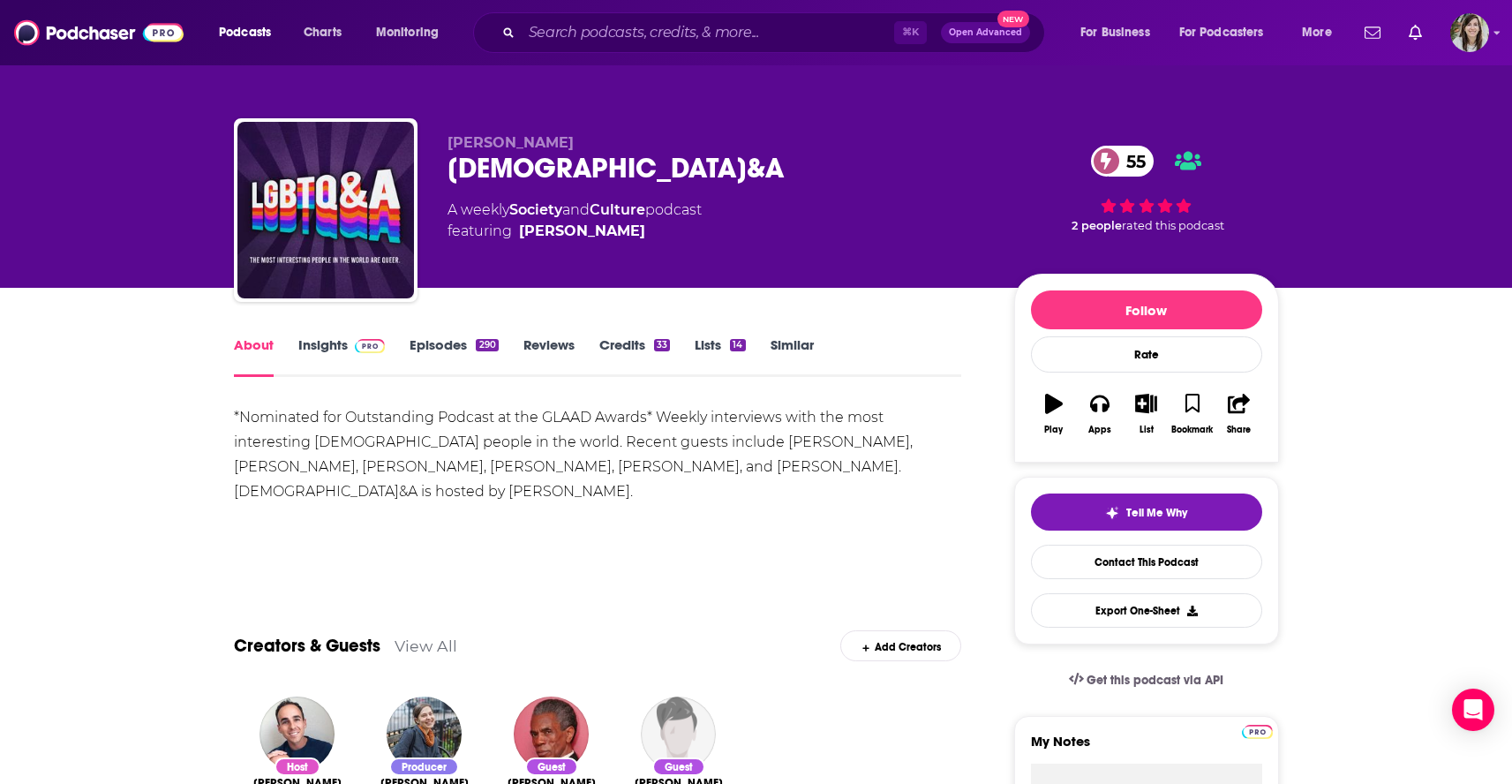
click at [415, 346] on link "Episodes 290" at bounding box center [454, 356] width 88 height 41
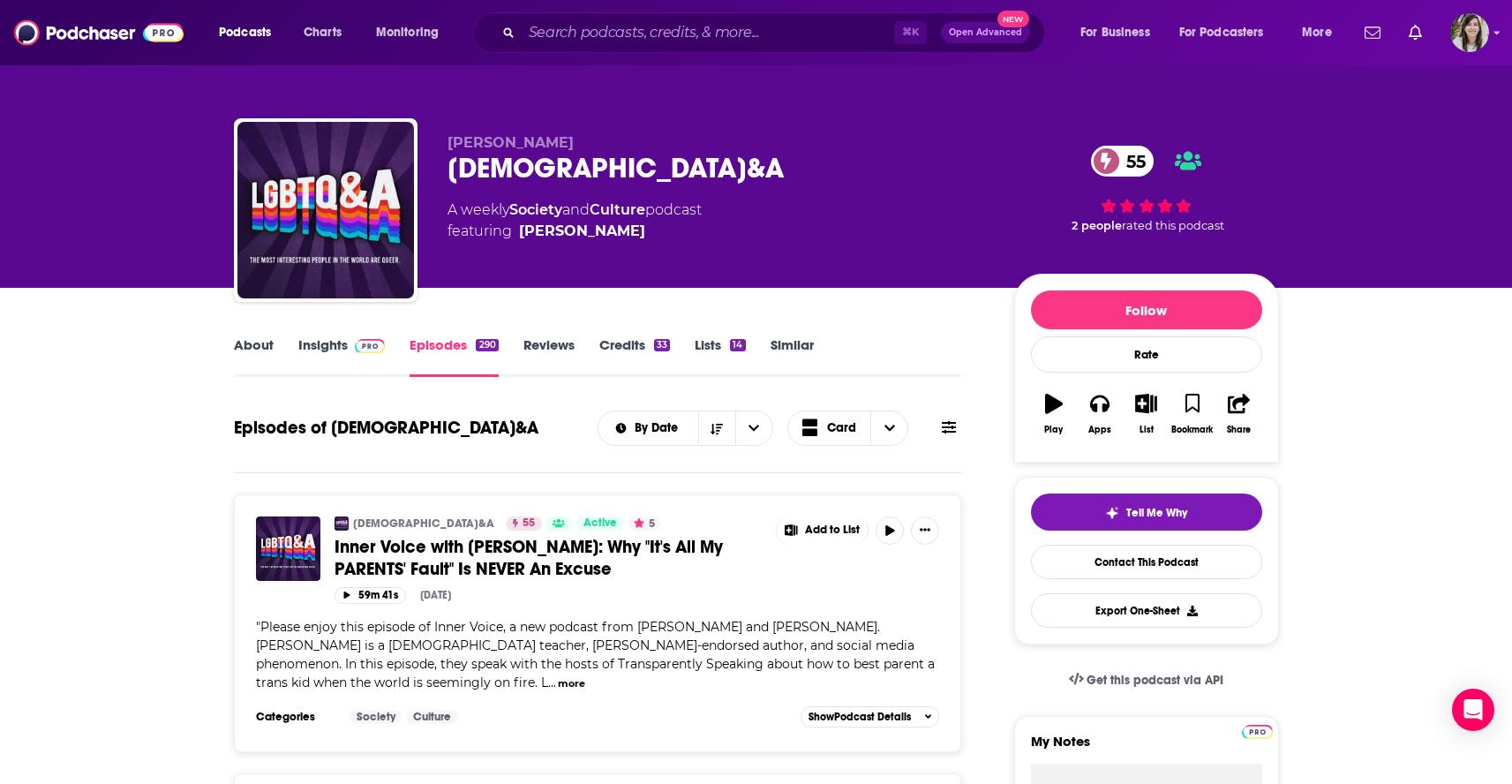
click at [250, 351] on link "About" at bounding box center [254, 356] width 40 height 41
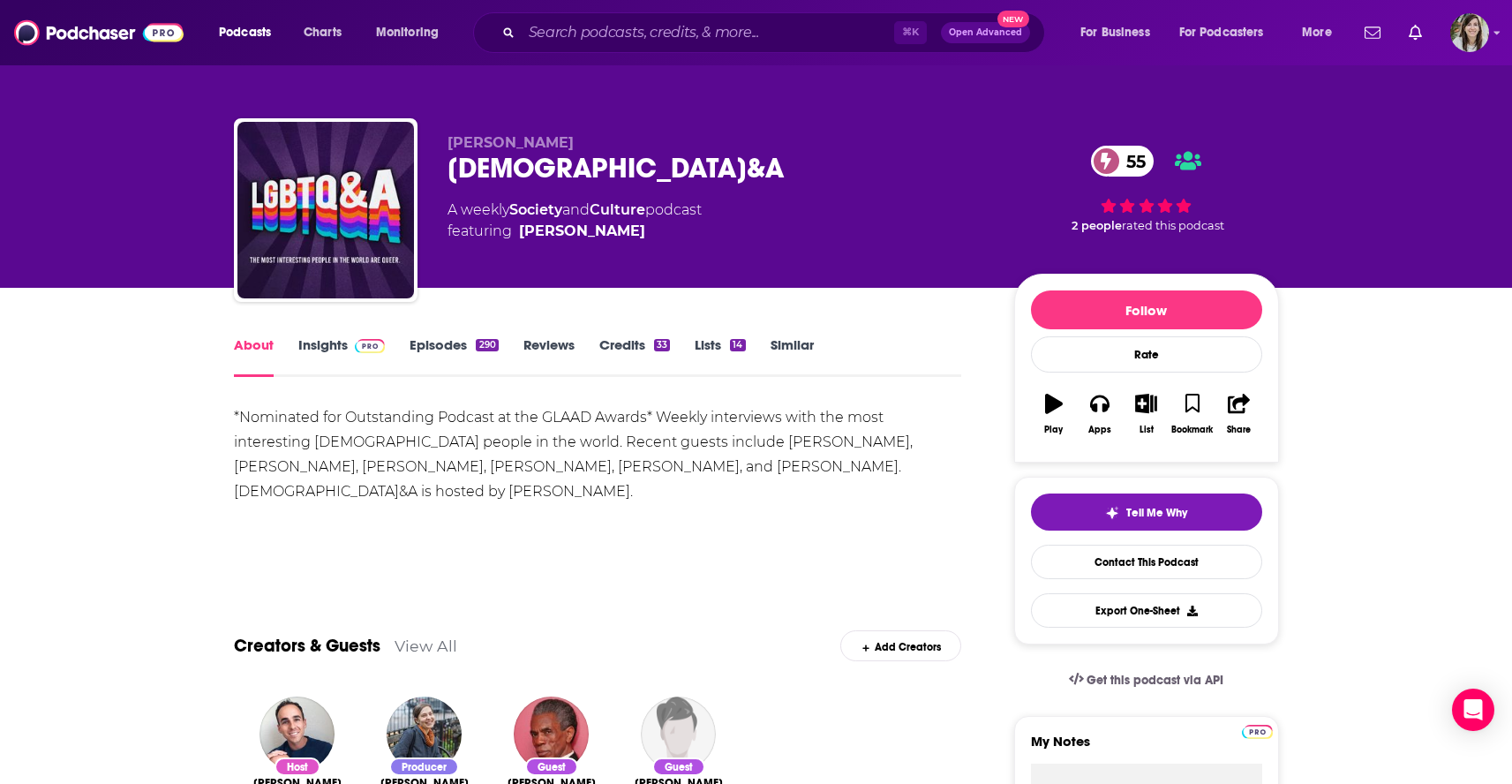
click at [494, 169] on div "LGBTQ&A 55" at bounding box center [716, 168] width 538 height 35
click at [800, 346] on link "Similar" at bounding box center [792, 356] width 43 height 41
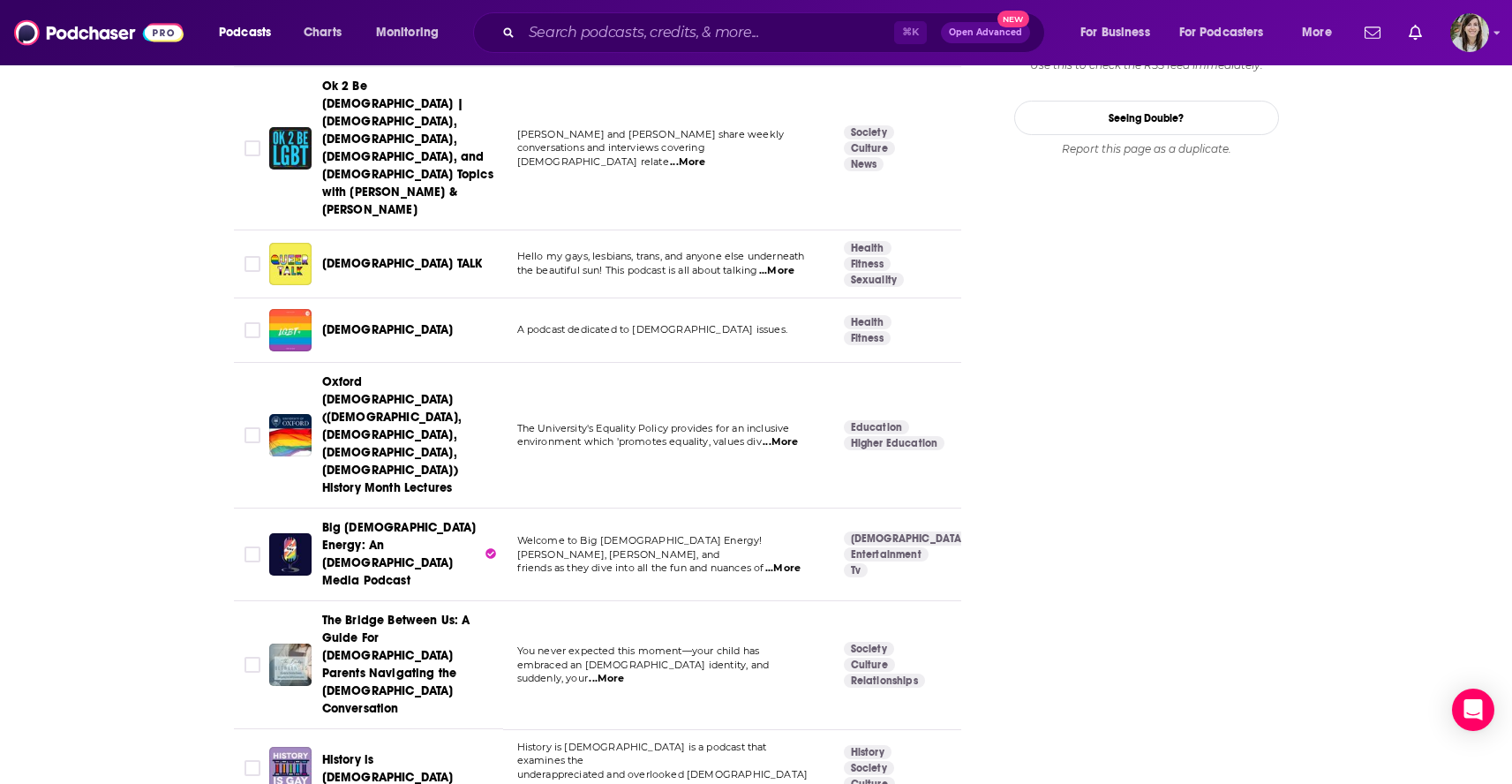
scroll to position [2204, 0]
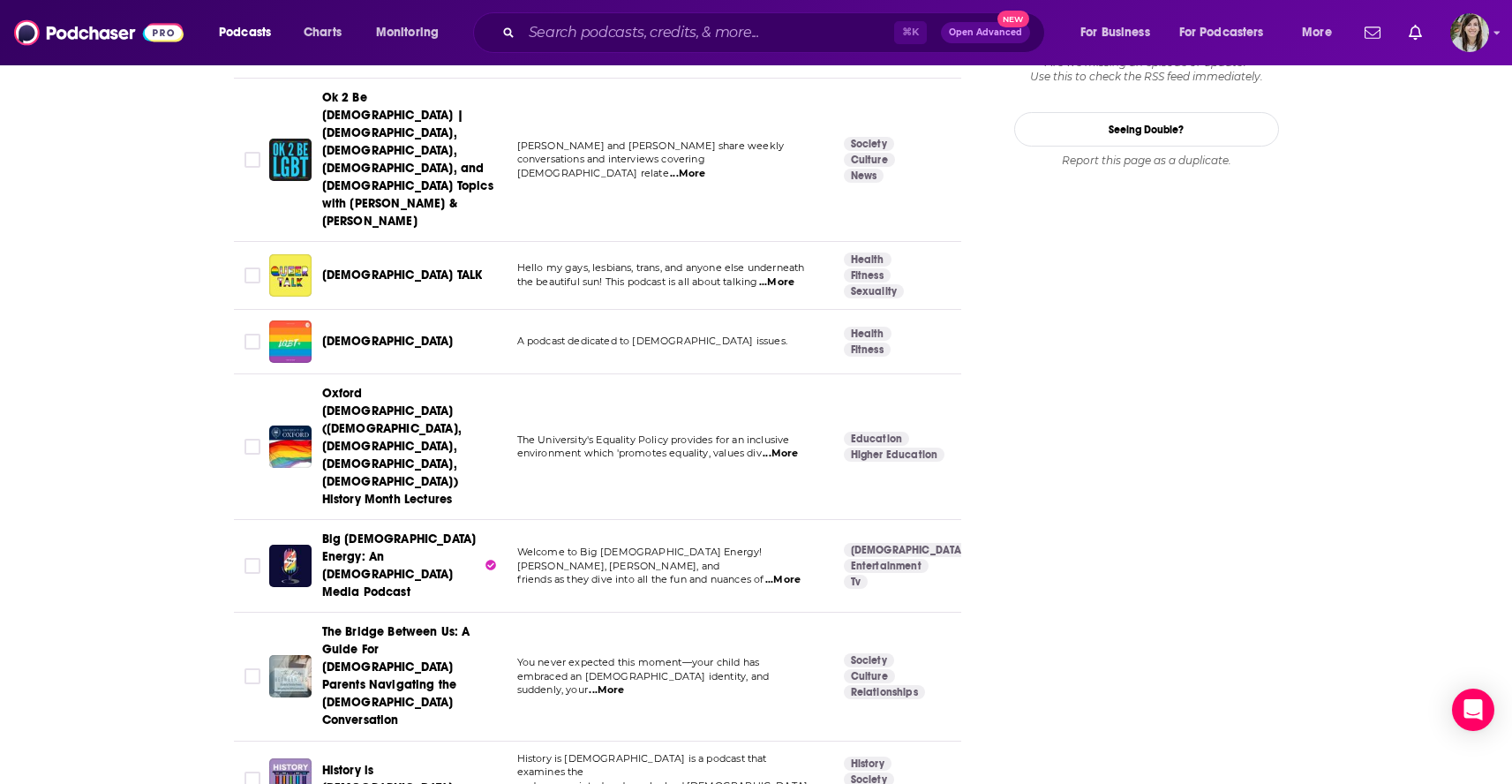
click at [794, 573] on span "...More" at bounding box center [782, 580] width 36 height 15
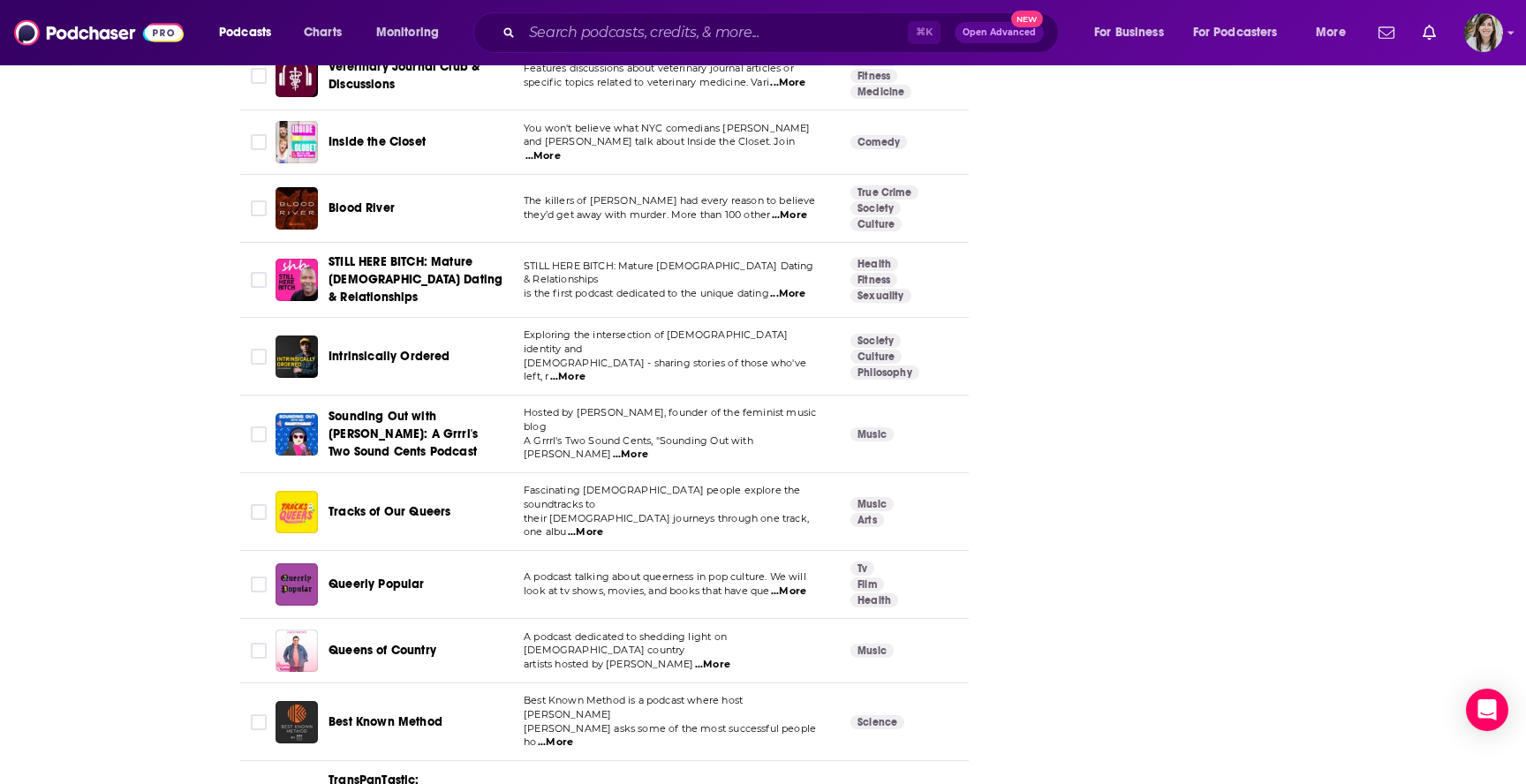
scroll to position [6528, 0]
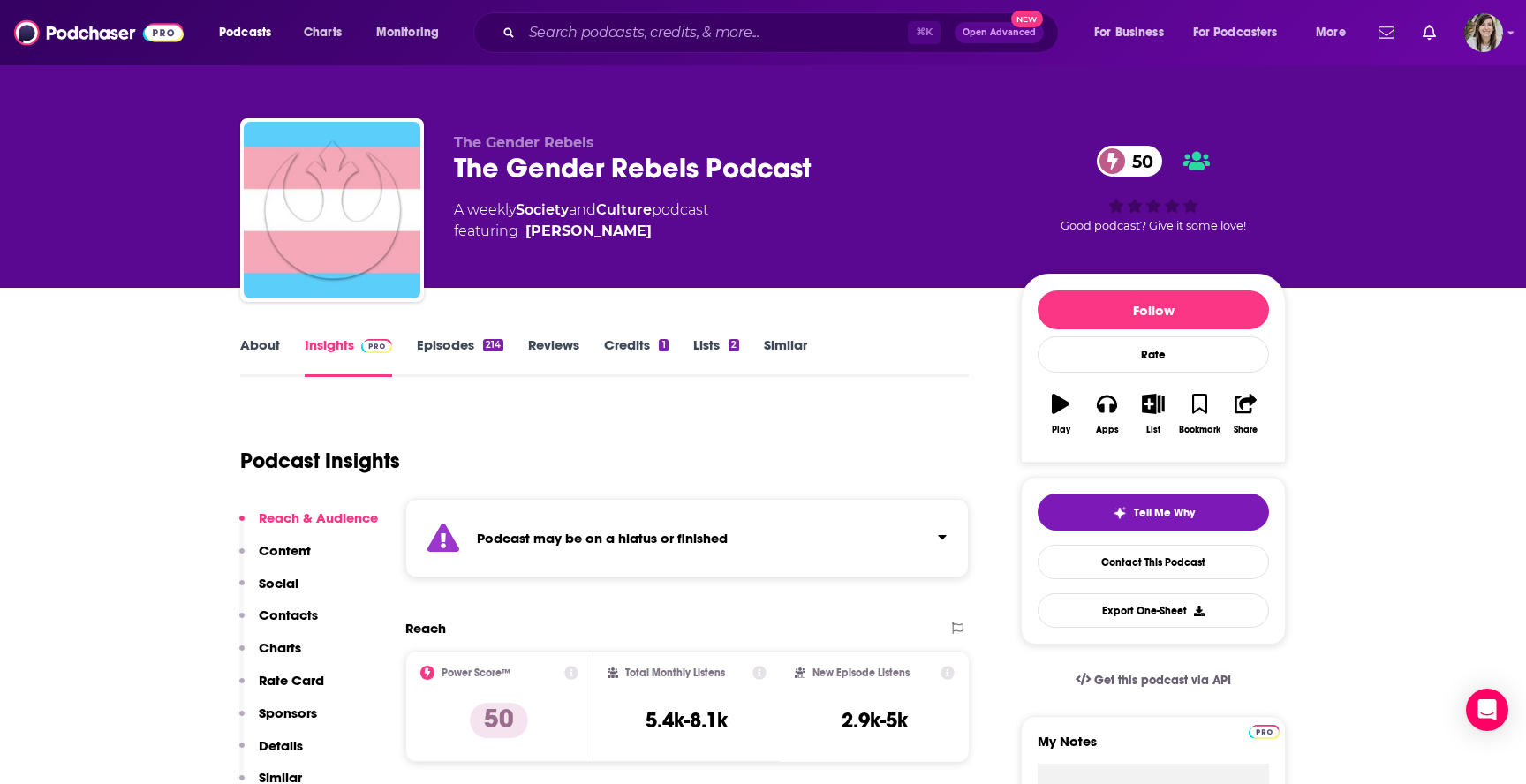
click at [254, 364] on link "About" at bounding box center [261, 356] width 40 height 41
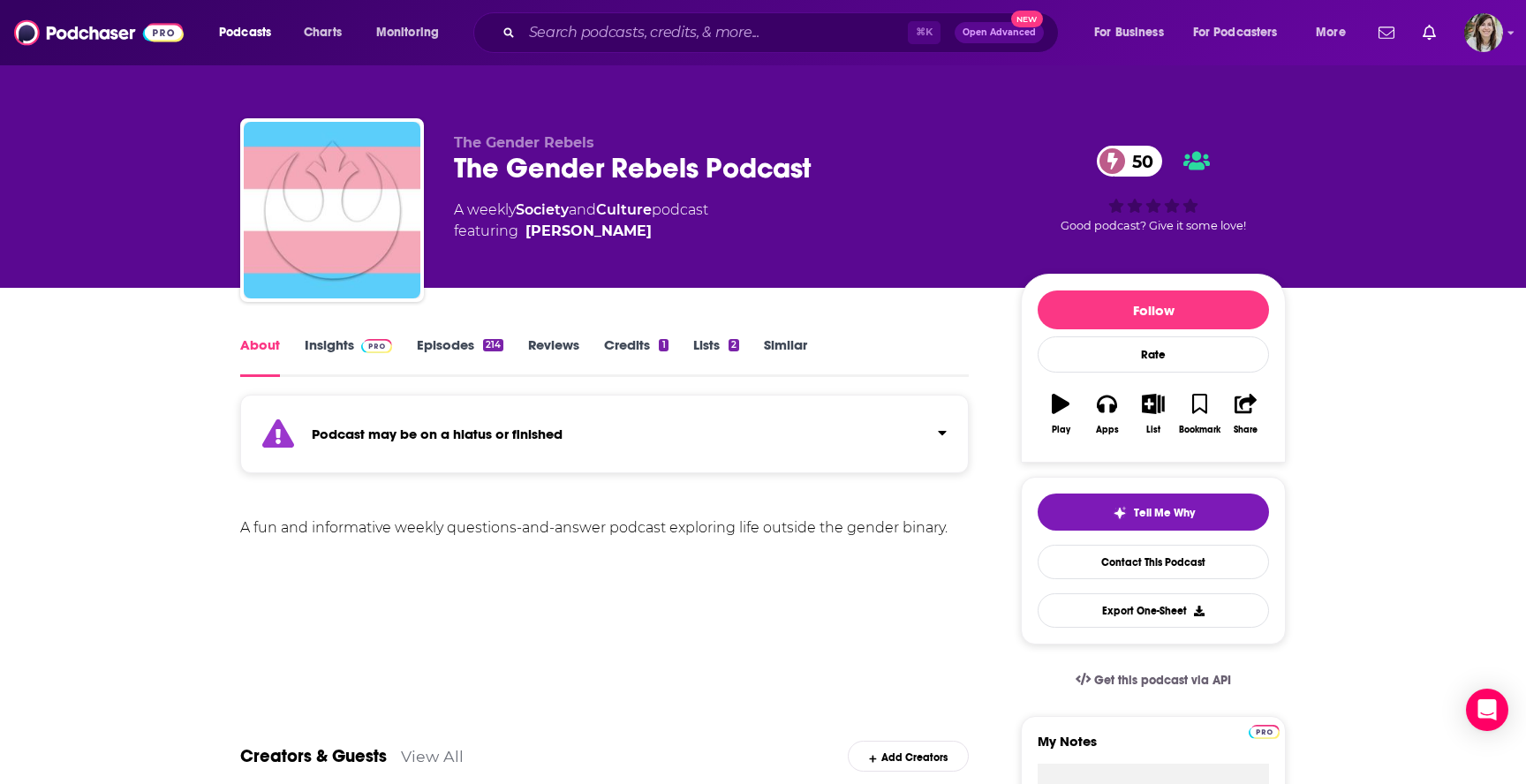
click at [458, 356] on link "Episodes 214" at bounding box center [459, 356] width 87 height 41
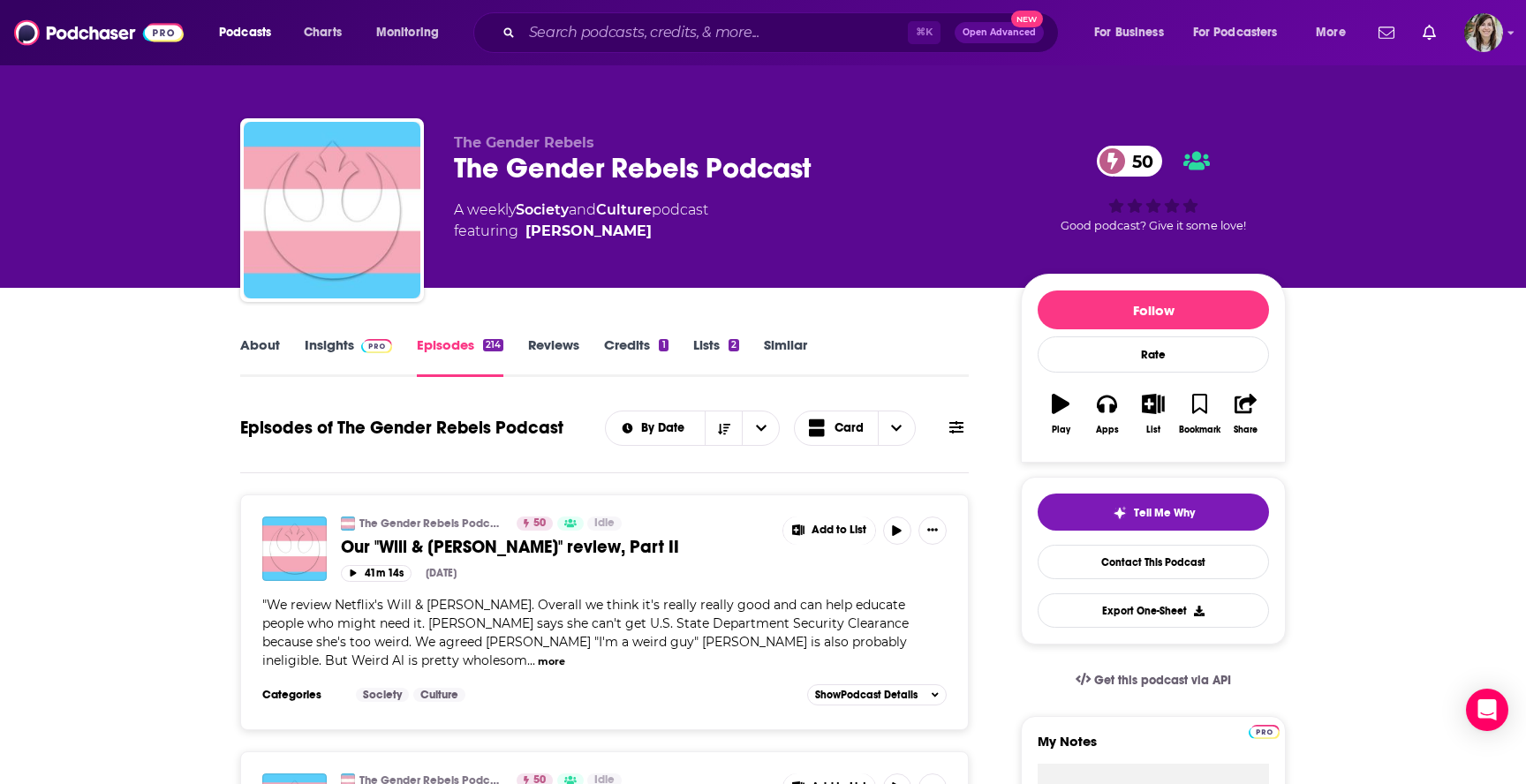
click at [787, 344] on link "Similar" at bounding box center [784, 356] width 43 height 41
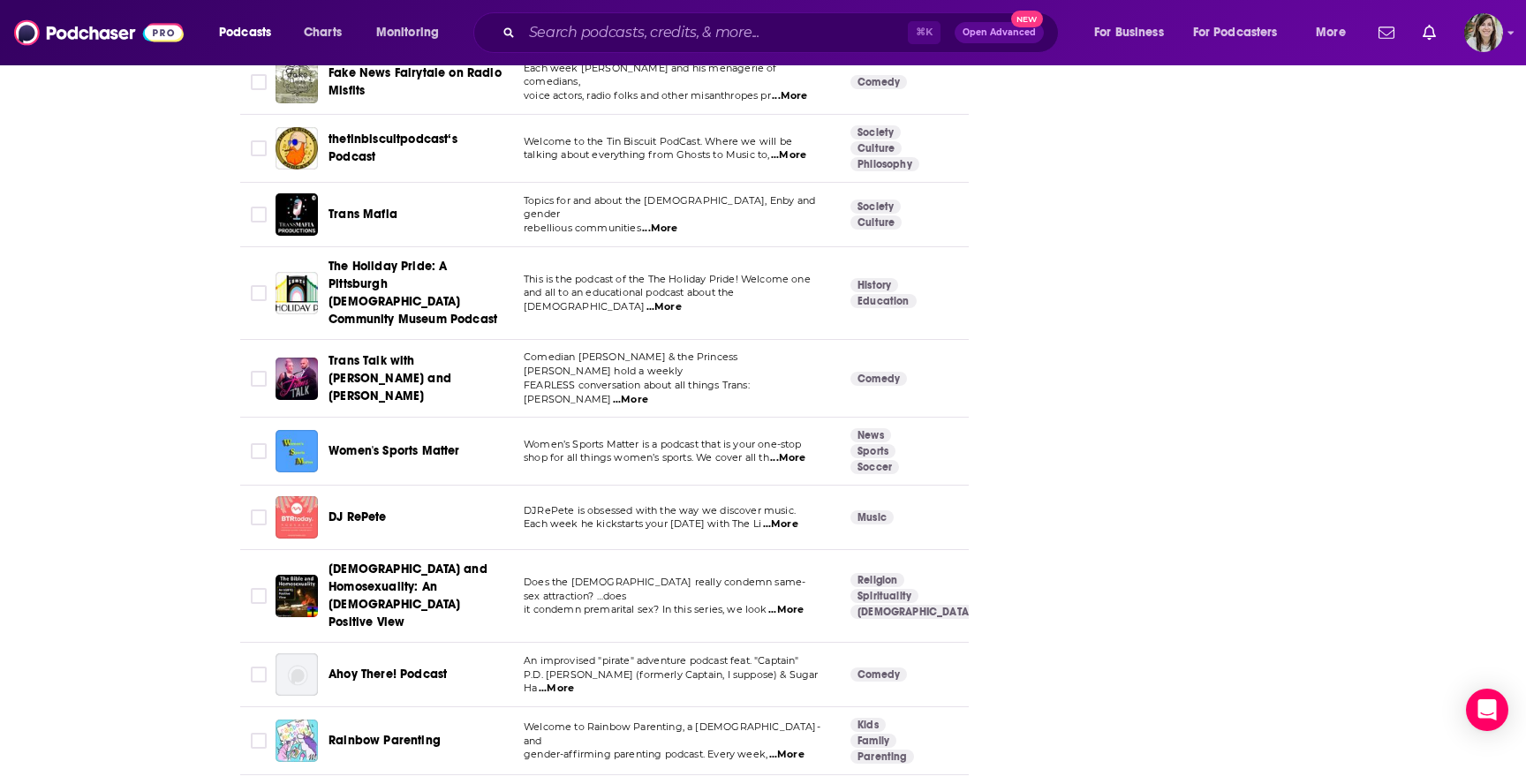
scroll to position [6351, 0]
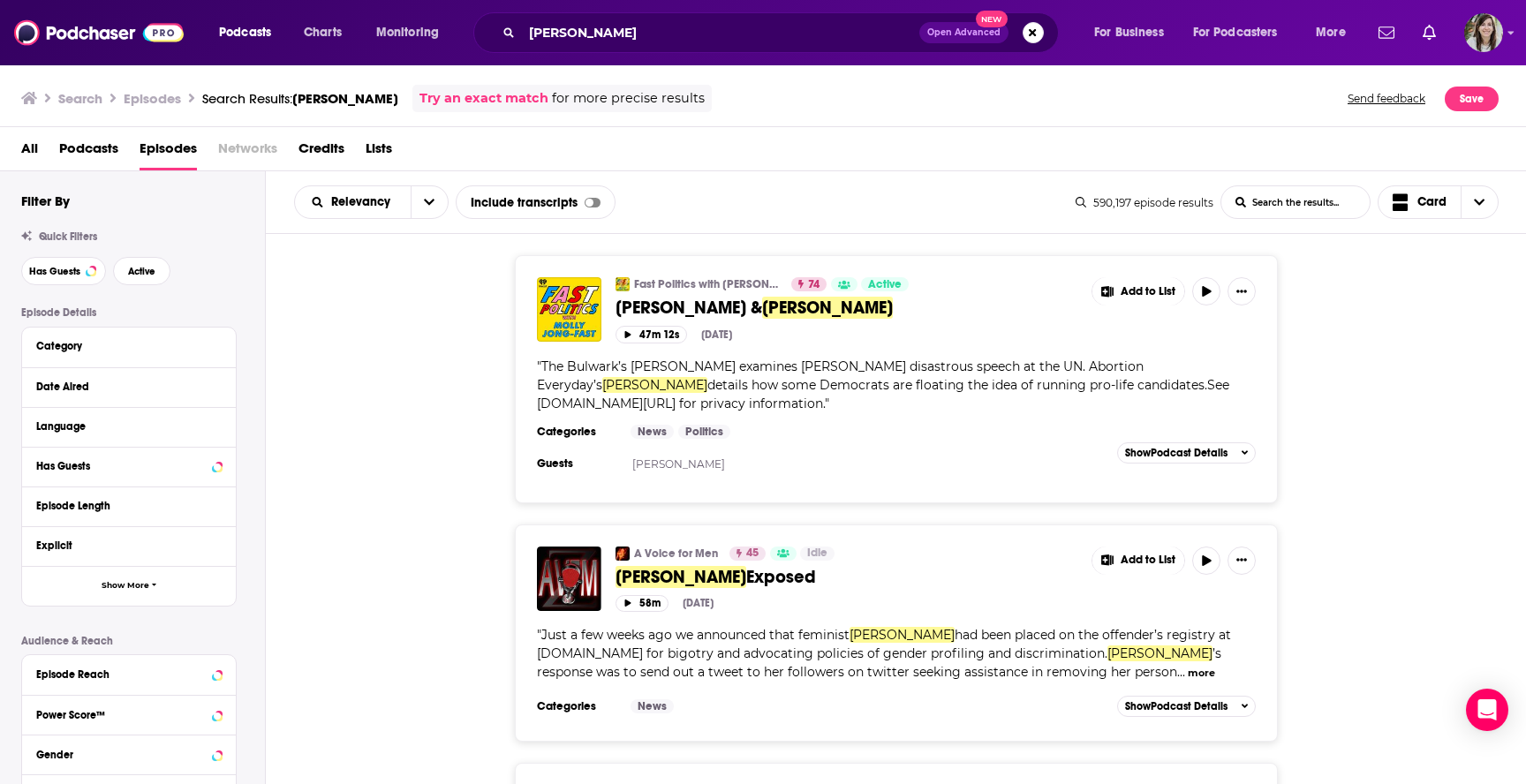
scroll to position [8634, 0]
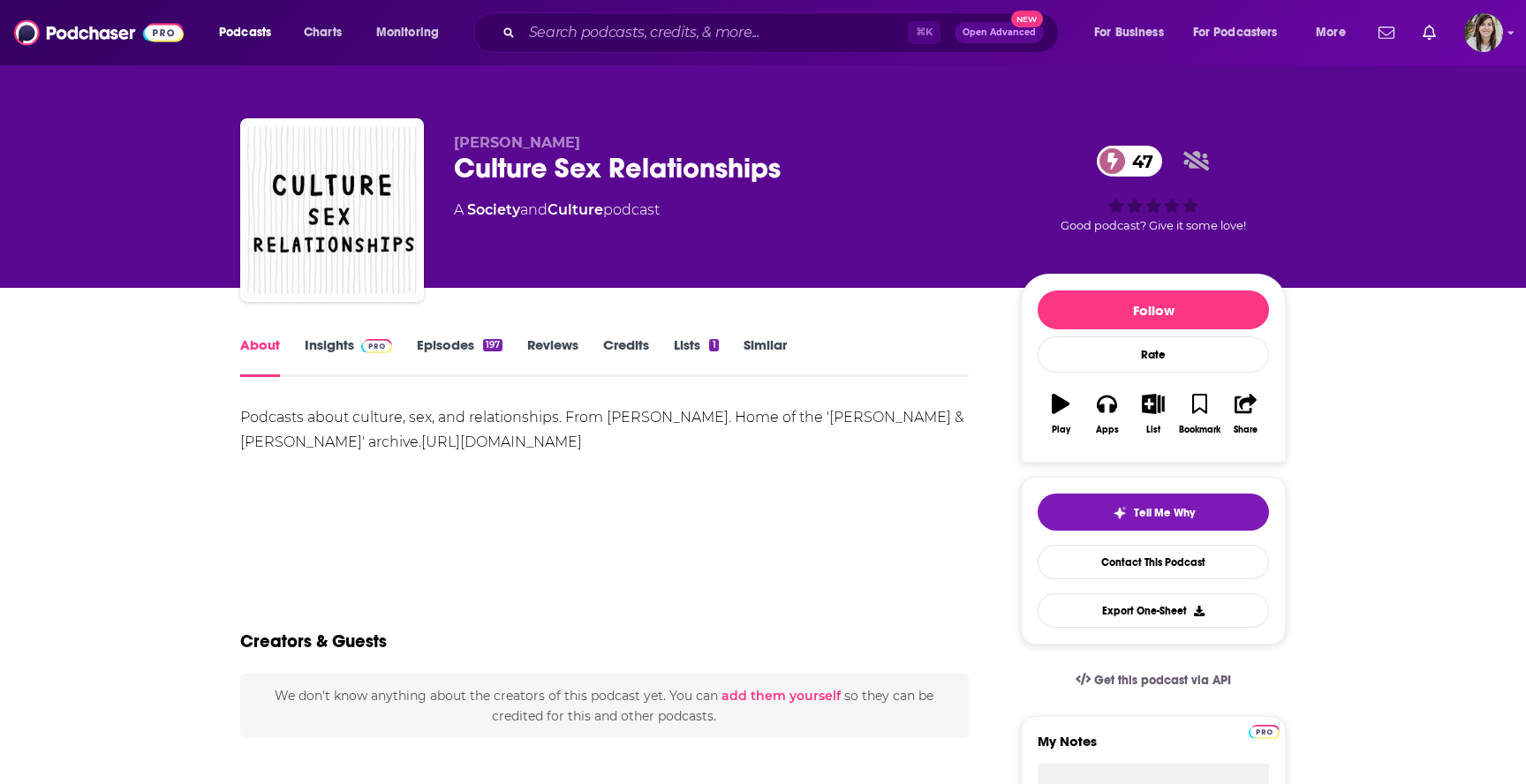
click at [311, 354] on link "Insights" at bounding box center [348, 356] width 87 height 41
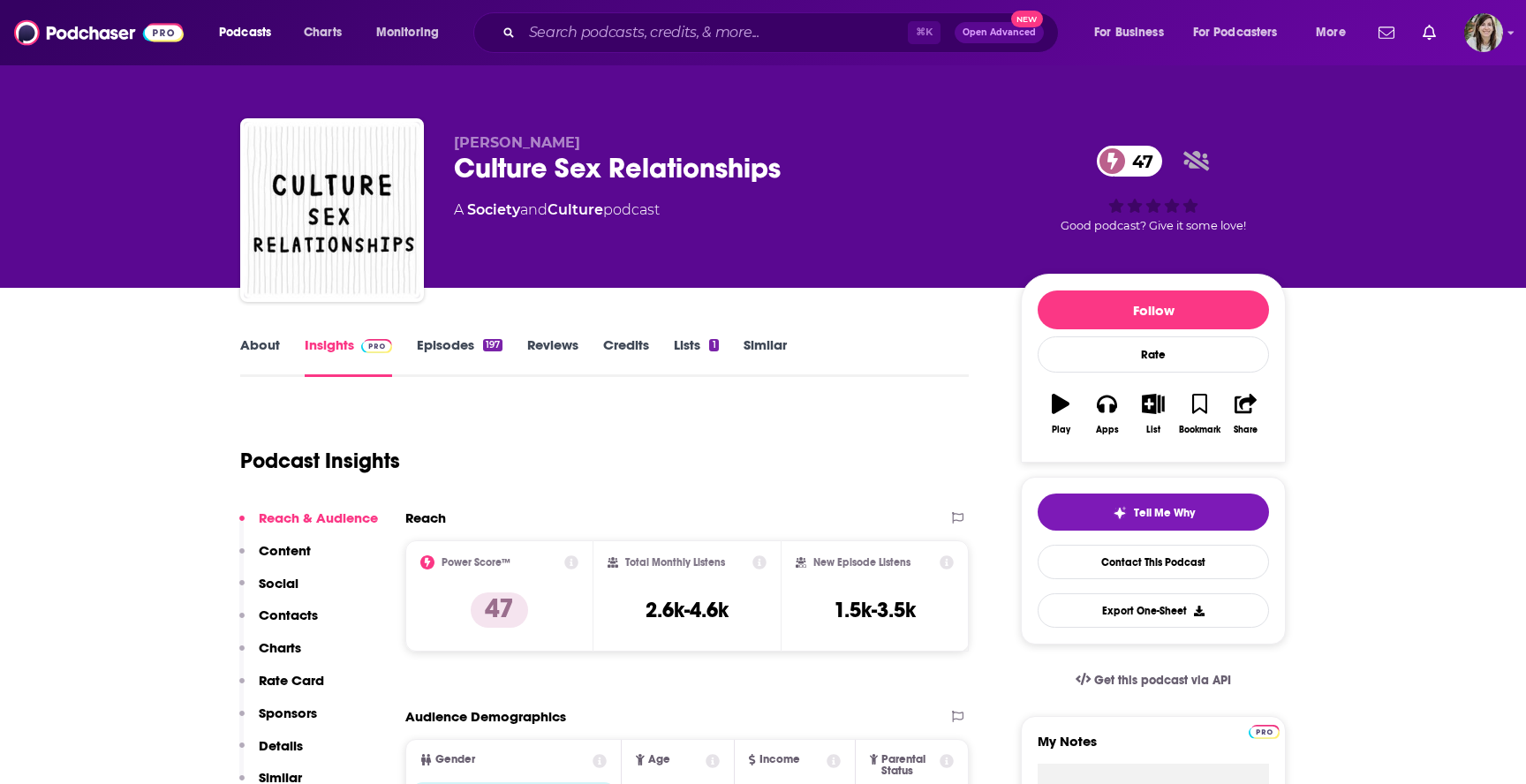
click at [465, 366] on link "Episodes 197" at bounding box center [459, 356] width 86 height 41
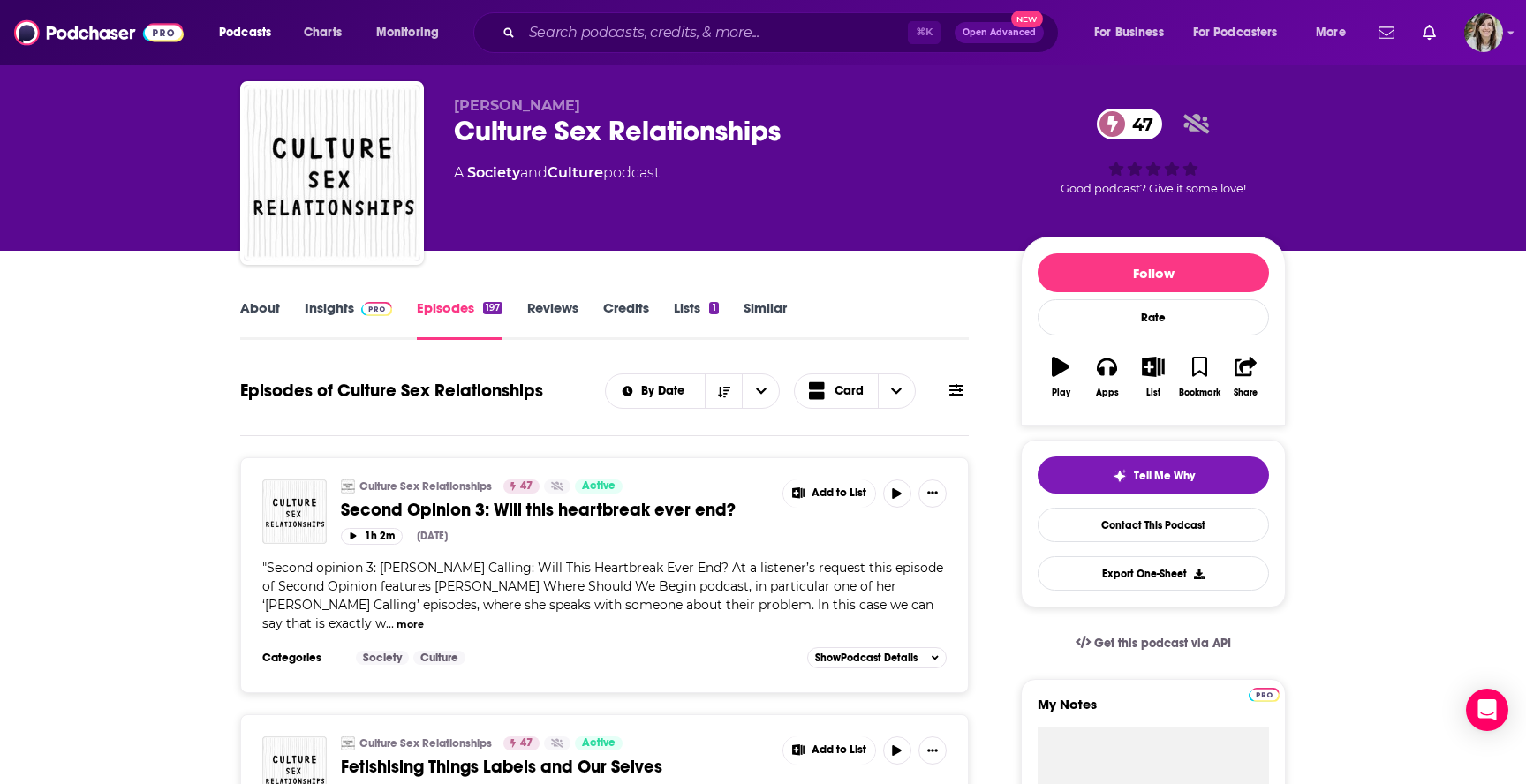
scroll to position [43, 0]
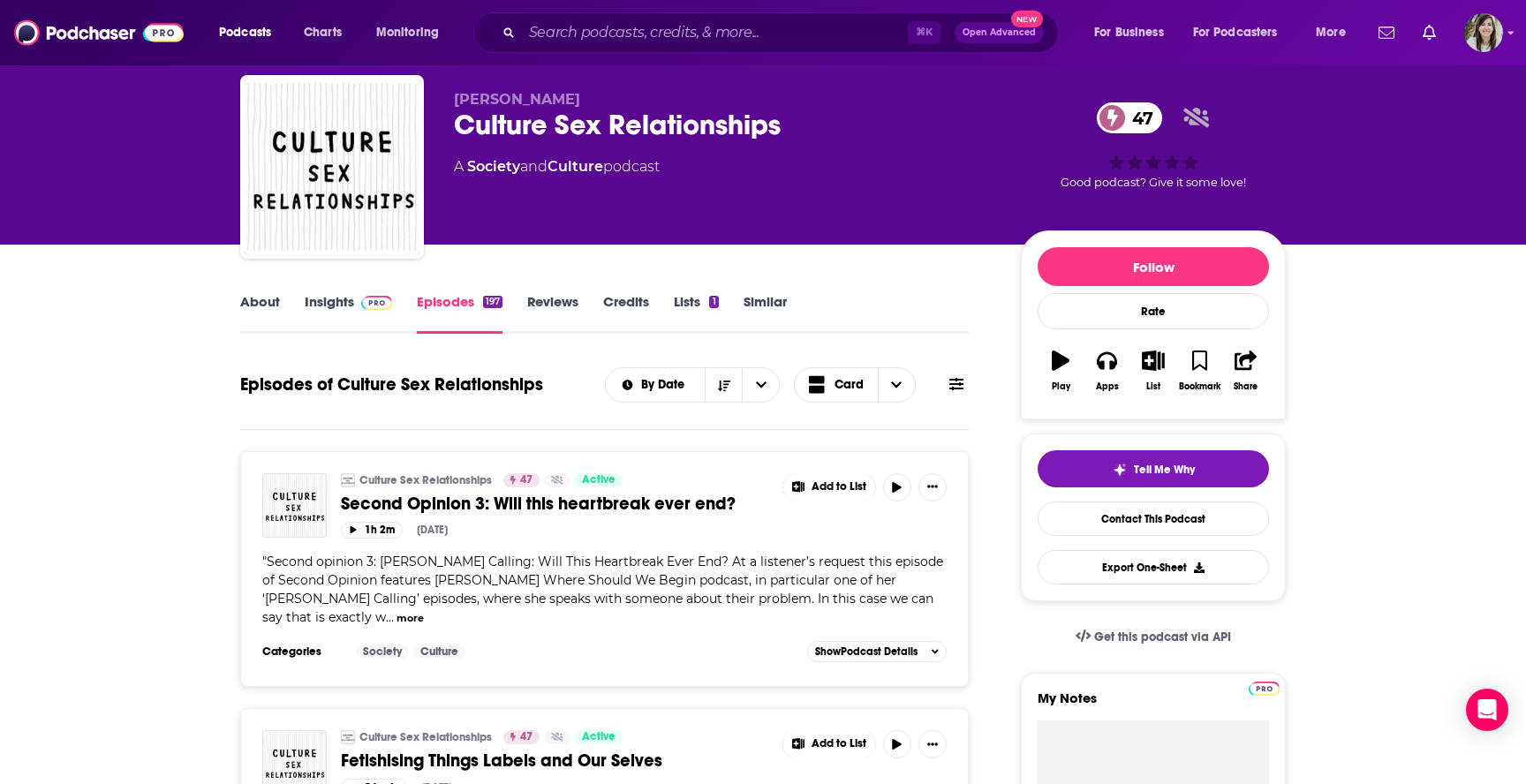
click at [784, 309] on link "Similar" at bounding box center [764, 313] width 43 height 41
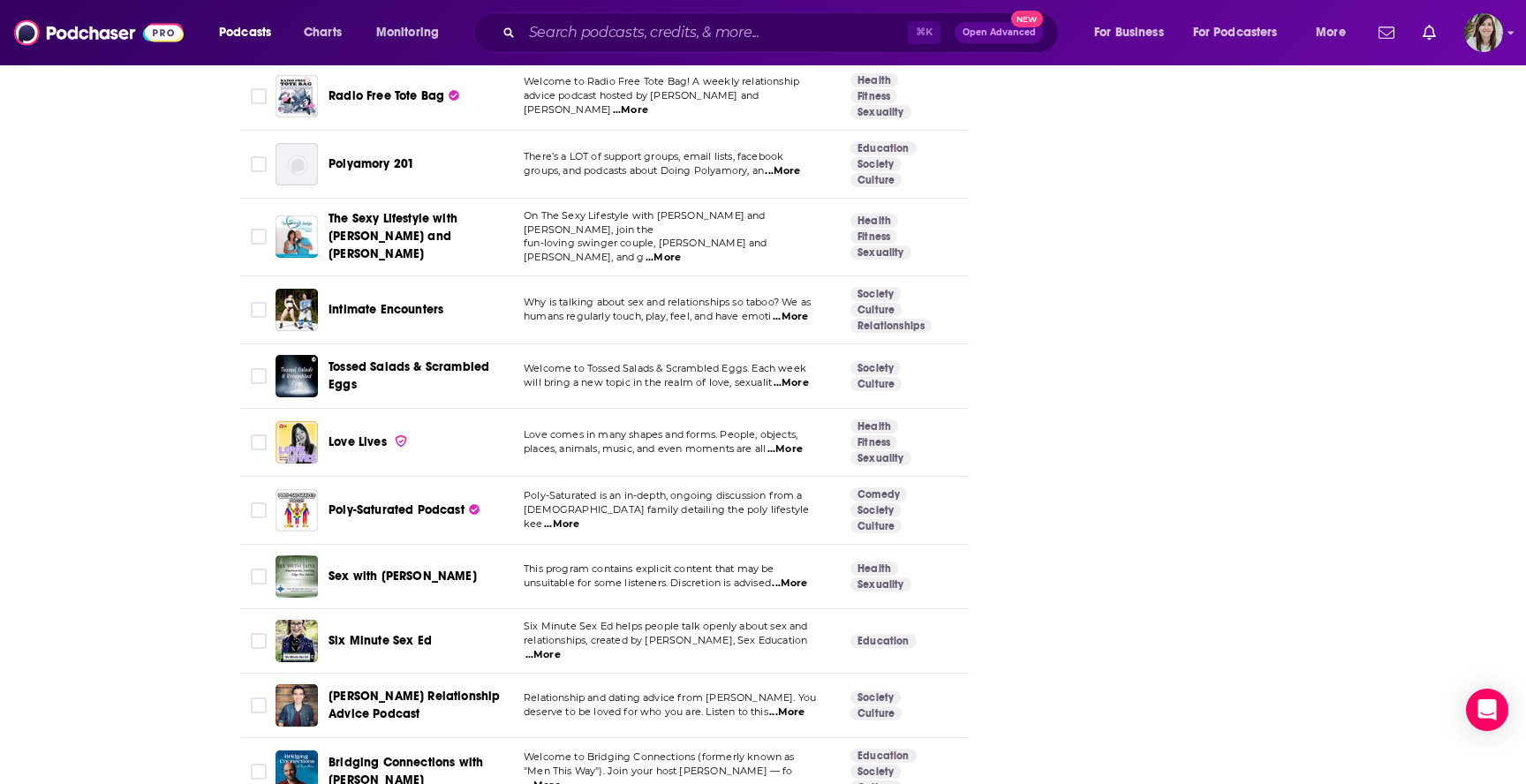
scroll to position [6421, 0]
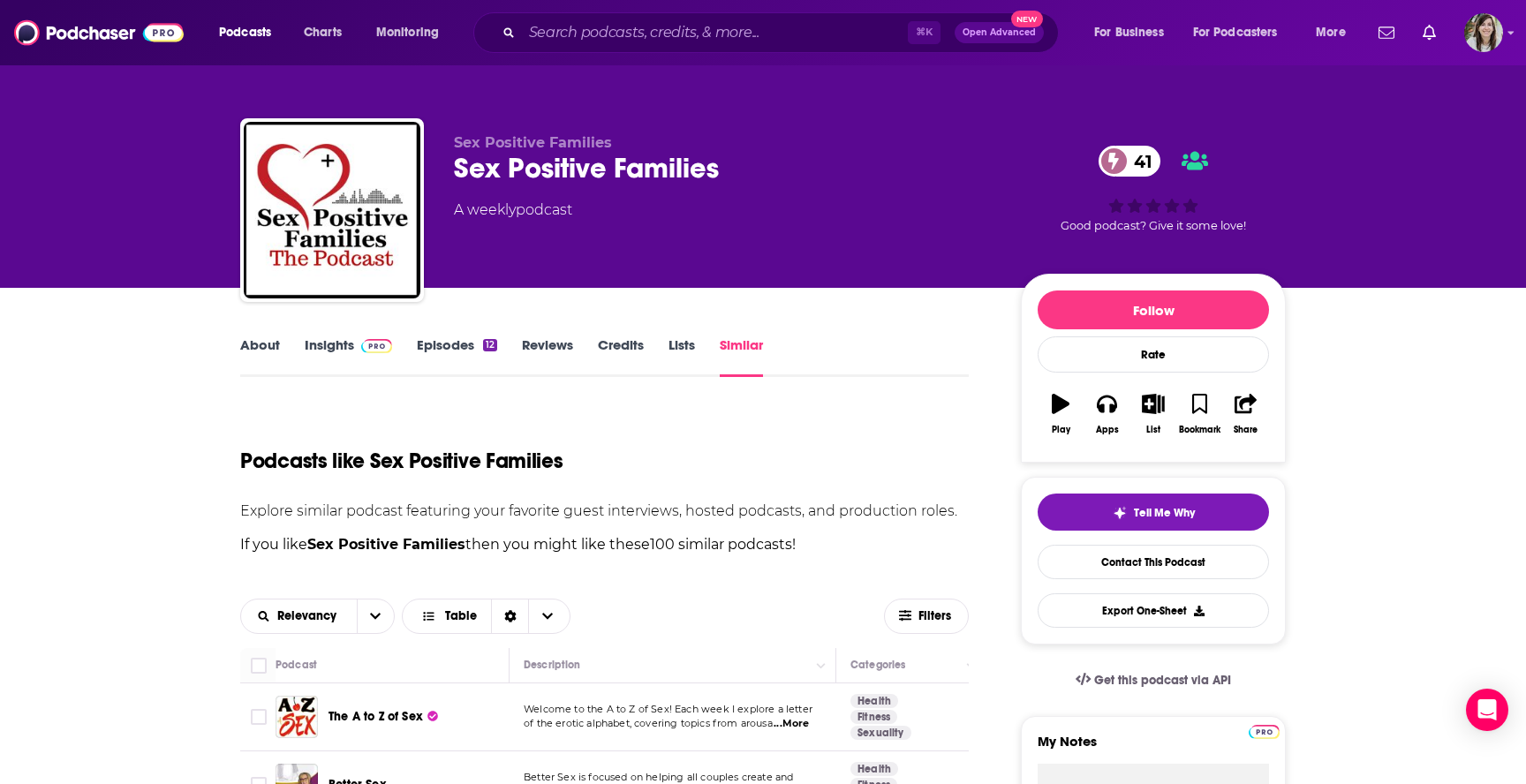
click at [262, 355] on link "About" at bounding box center [261, 356] width 40 height 41
